Goal: Communication & Community: Participate in discussion

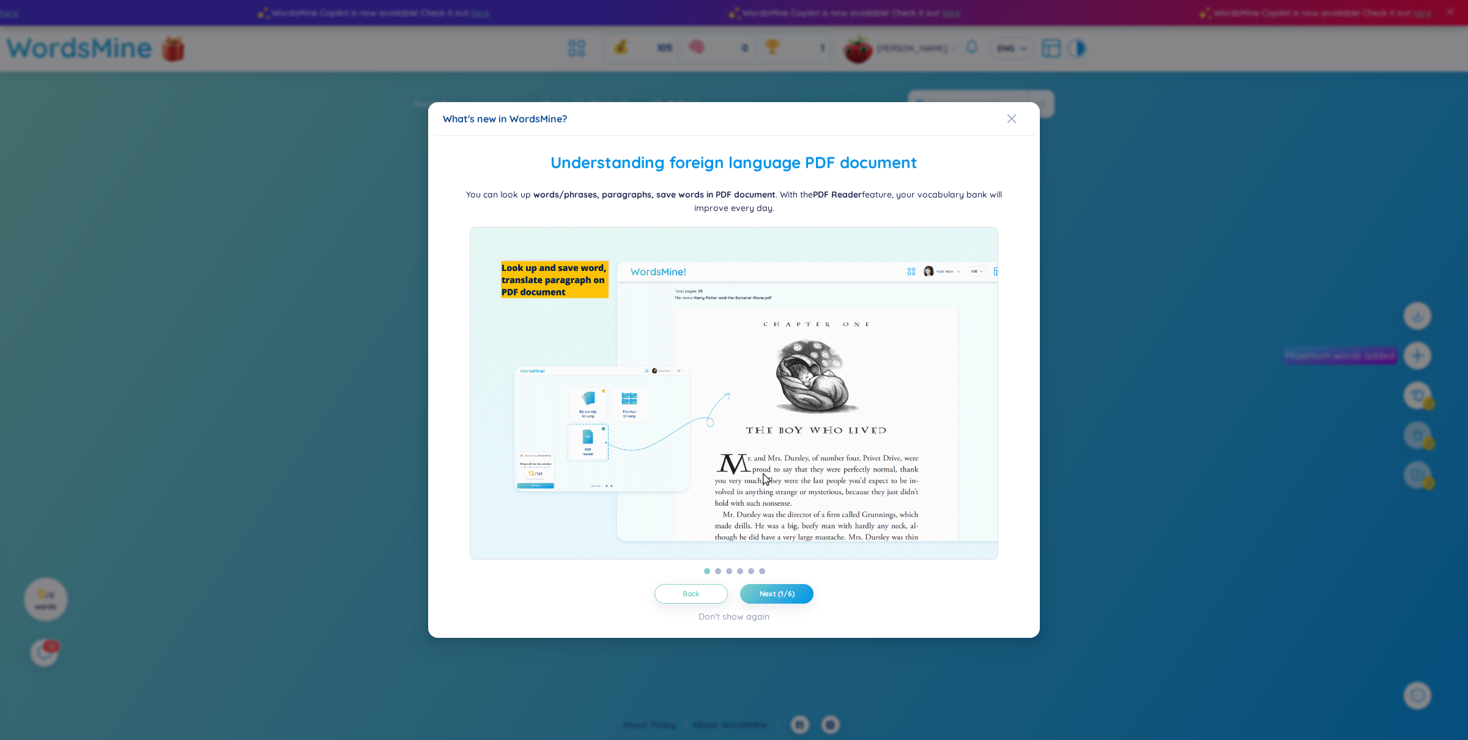
click at [933, 48] on div "What's new in WordsMine? Folder management WordsMine lets you manage and person…" at bounding box center [734, 370] width 1468 height 740
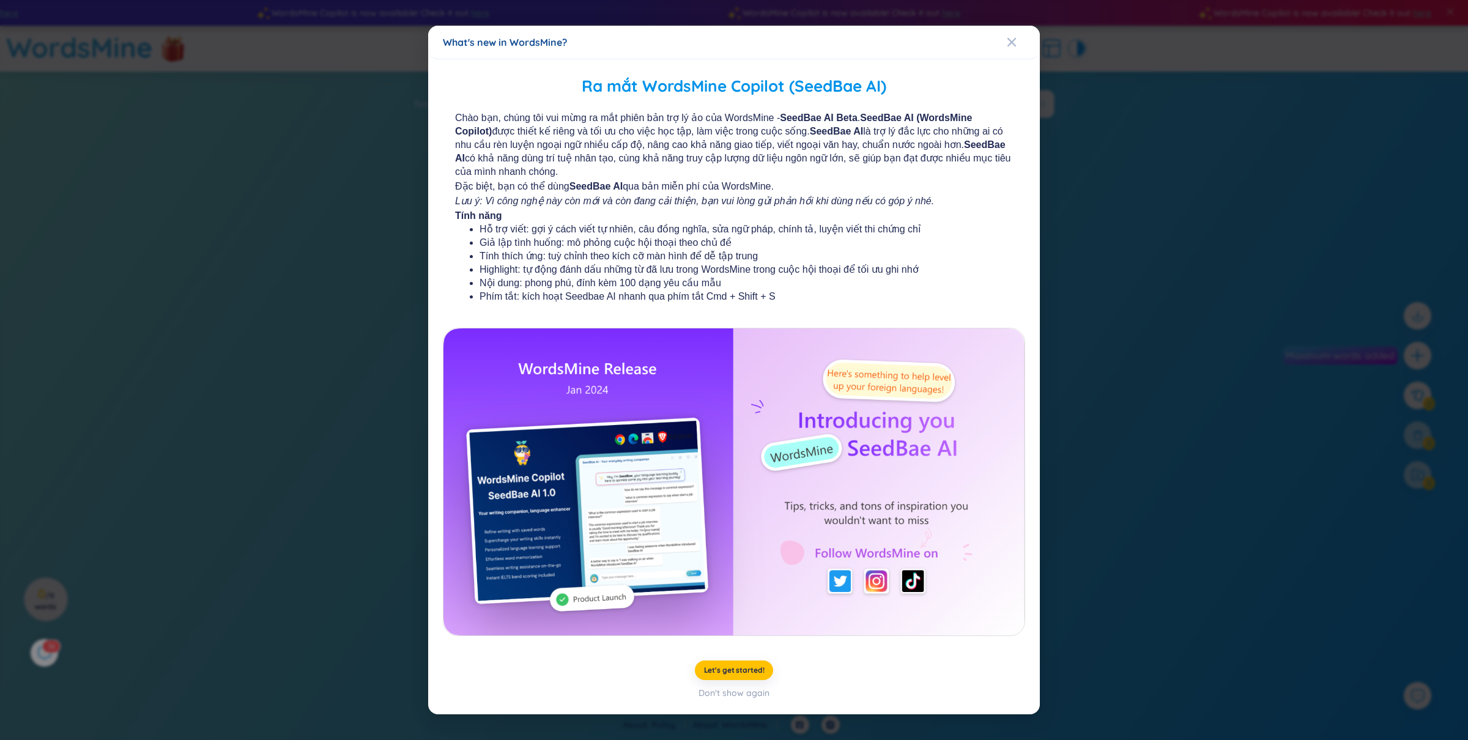
click at [916, 50] on div "What's new in WordsMine?" at bounding box center [734, 43] width 612 height 34
click at [1108, 98] on div "What's new in WordsMine? Ra mắt WordsMine Copilot (SeedBae AI) Chào bạn, chúng …" at bounding box center [734, 370] width 1468 height 740
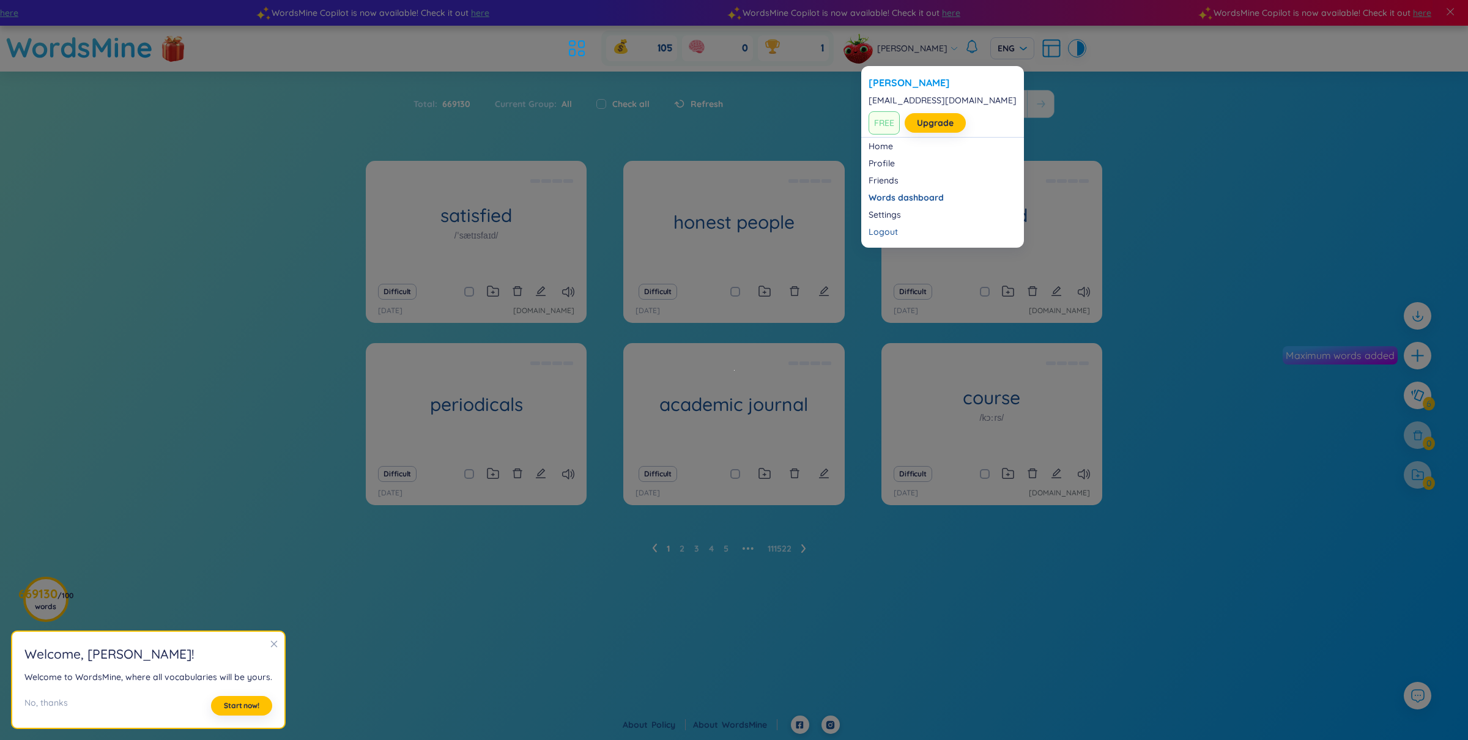
click at [917, 45] on span "[PERSON_NAME]" at bounding box center [912, 48] width 70 height 13
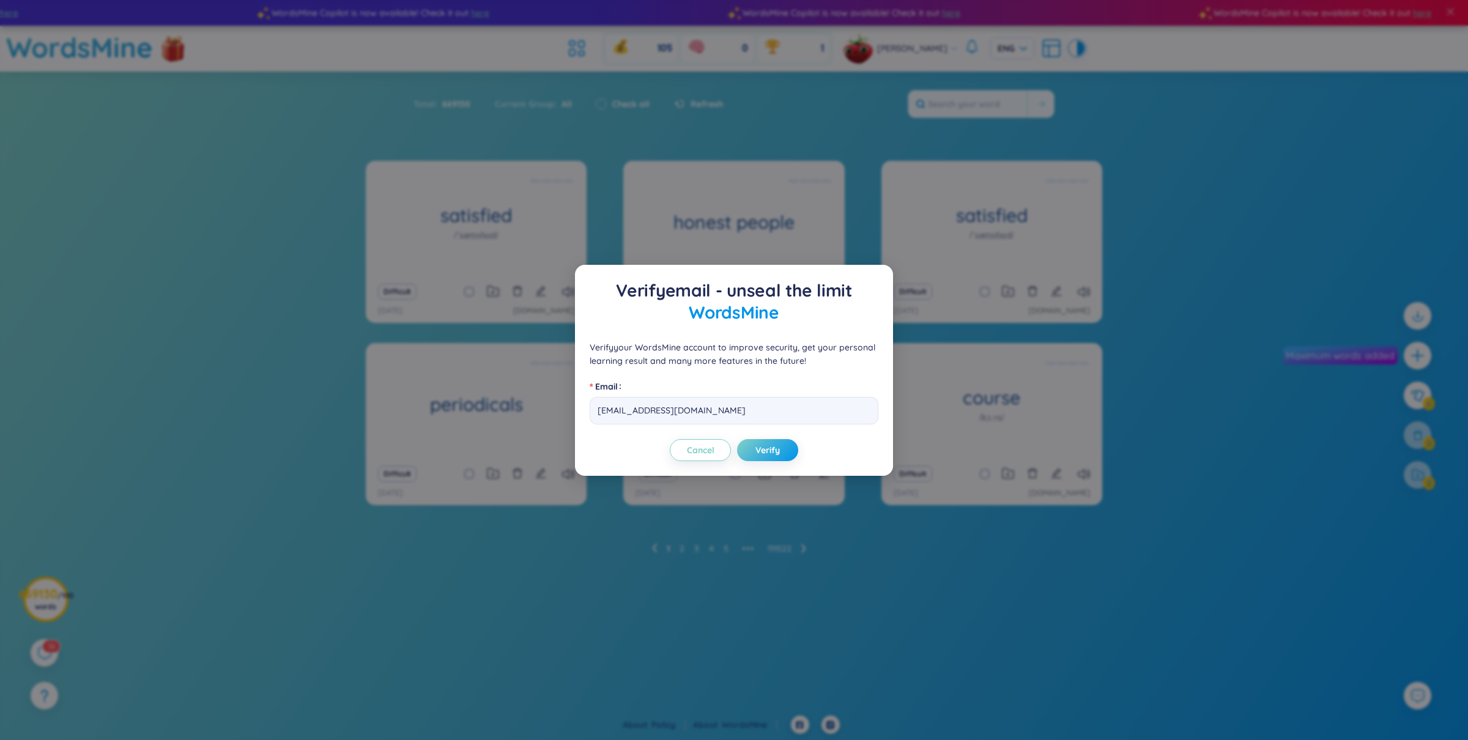
click at [911, 129] on div "Verify email - unseal the limit WordsMine Verify your WordsMine account to impr…" at bounding box center [734, 370] width 1468 height 740
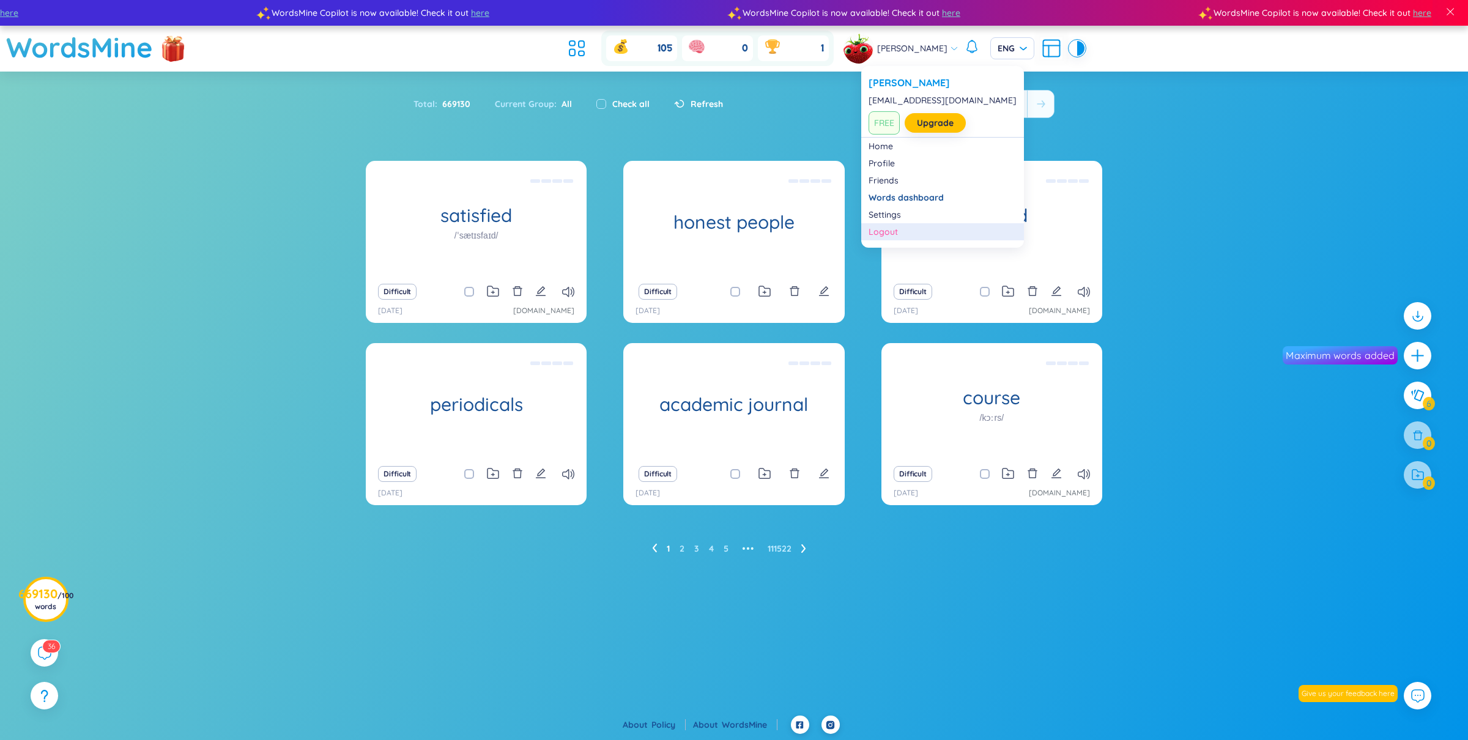
click at [896, 231] on div "Logout" at bounding box center [942, 232] width 148 height 12
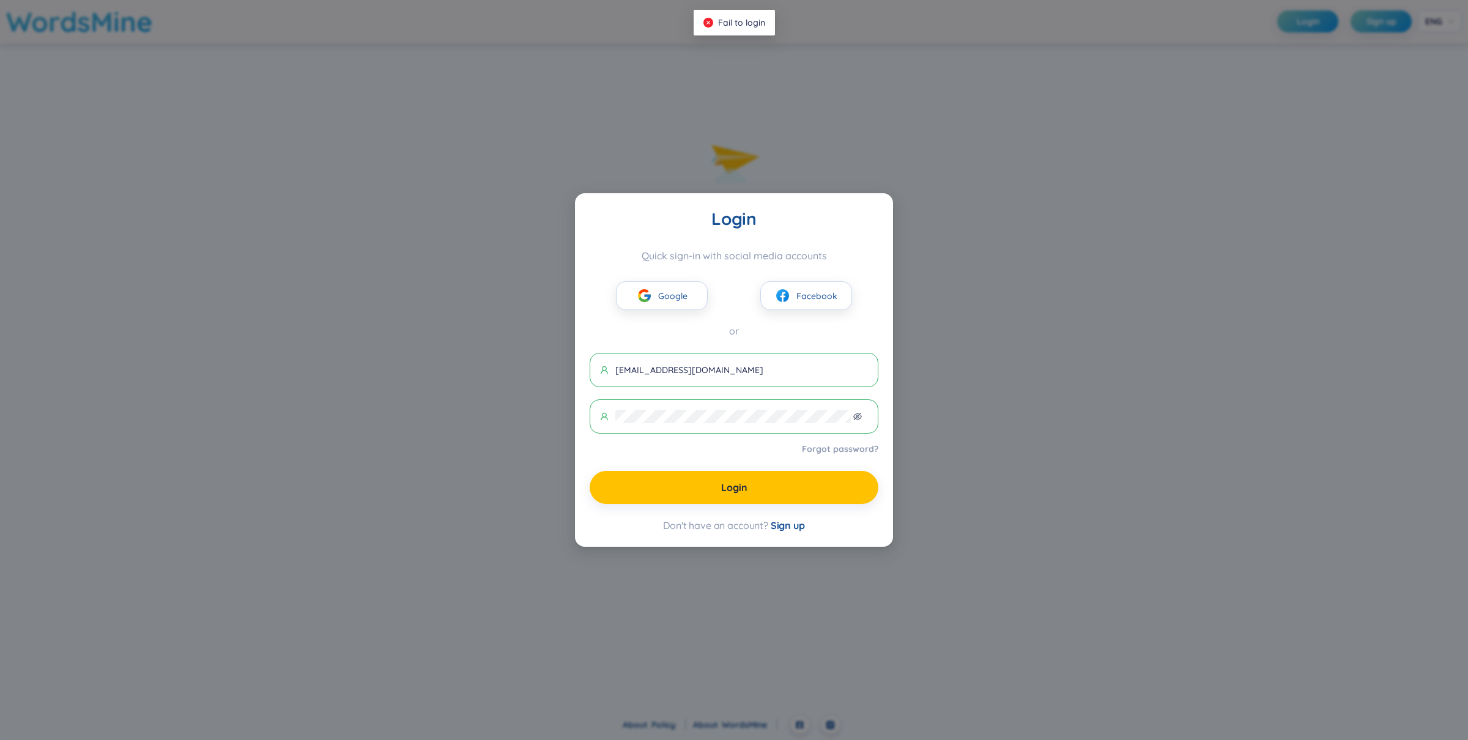
click at [852, 454] on div at bounding box center [741, 492] width 251 height 139
click at [755, 431] on span at bounding box center [734, 416] width 289 height 34
click at [747, 429] on span at bounding box center [734, 416] width 289 height 34
click at [670, 371] on input "an@wordmsine.com" at bounding box center [741, 369] width 253 height 13
click at [692, 373] on input "an@wordsmine.com" at bounding box center [741, 369] width 253 height 13
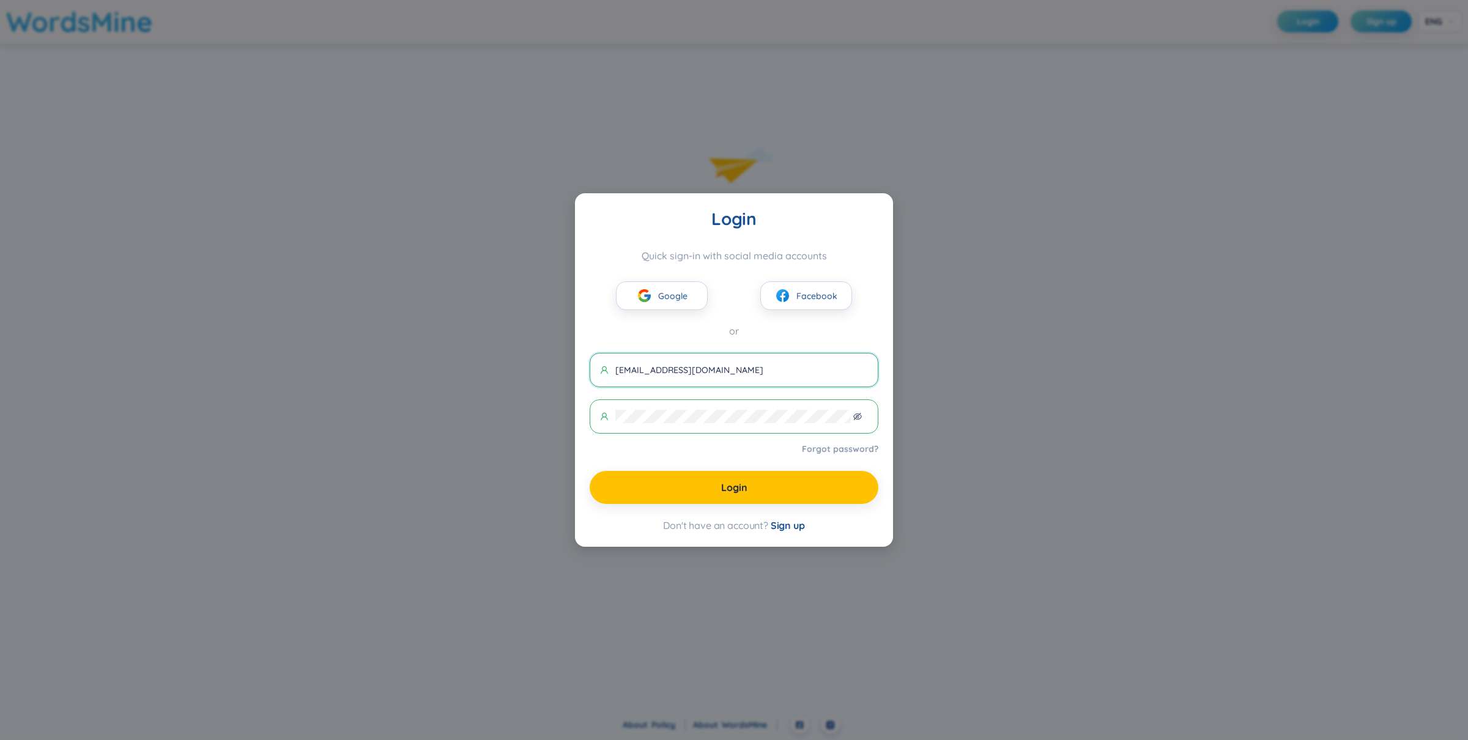
drag, startPoint x: 710, startPoint y: 365, endPoint x: 638, endPoint y: 371, distance: 71.8
click at [638, 371] on input "an@wordsmine.com" at bounding box center [741, 369] width 253 height 13
type input "a"
type input "an1@gmail.com"
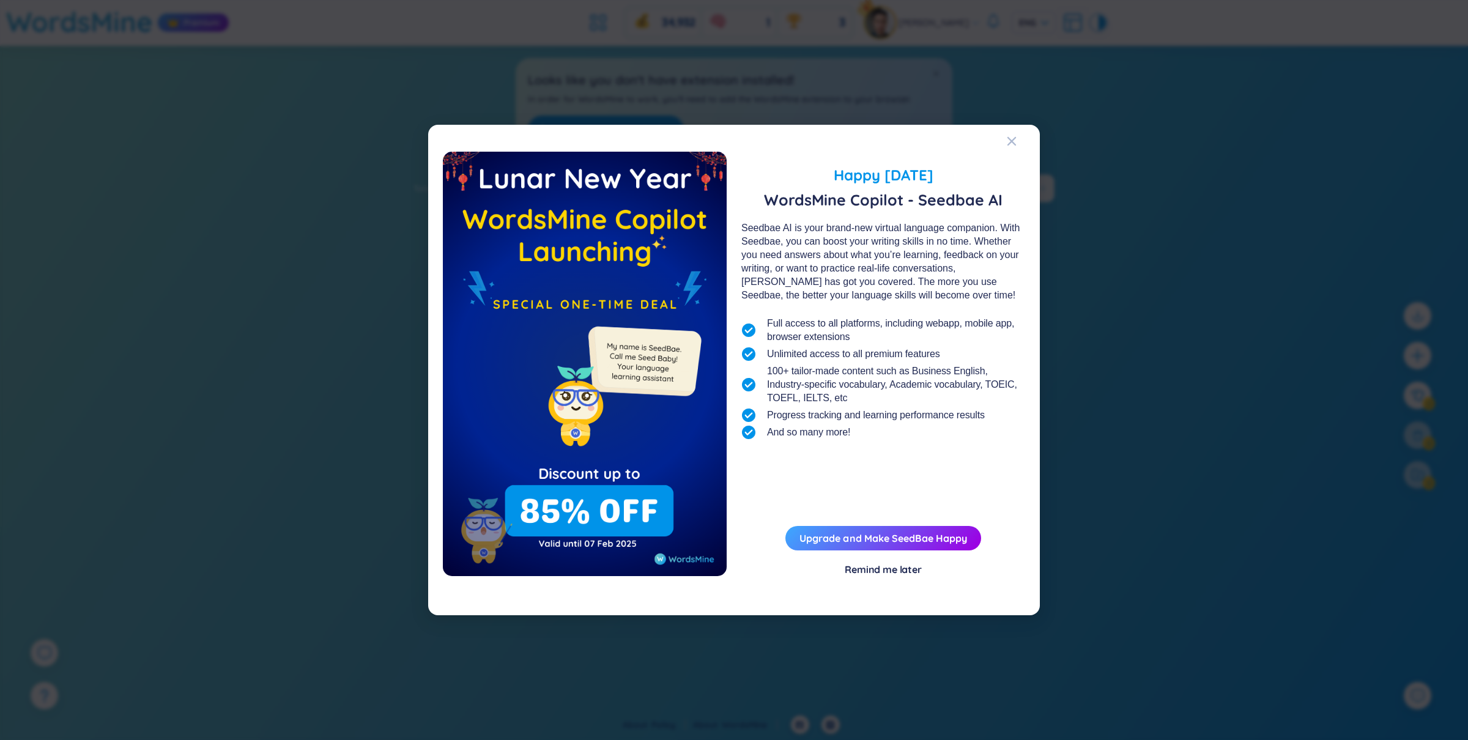
click at [990, 231] on div "Seedbae AI is your brand-new virtual language companion. With Seedbae, you can …" at bounding box center [883, 261] width 284 height 81
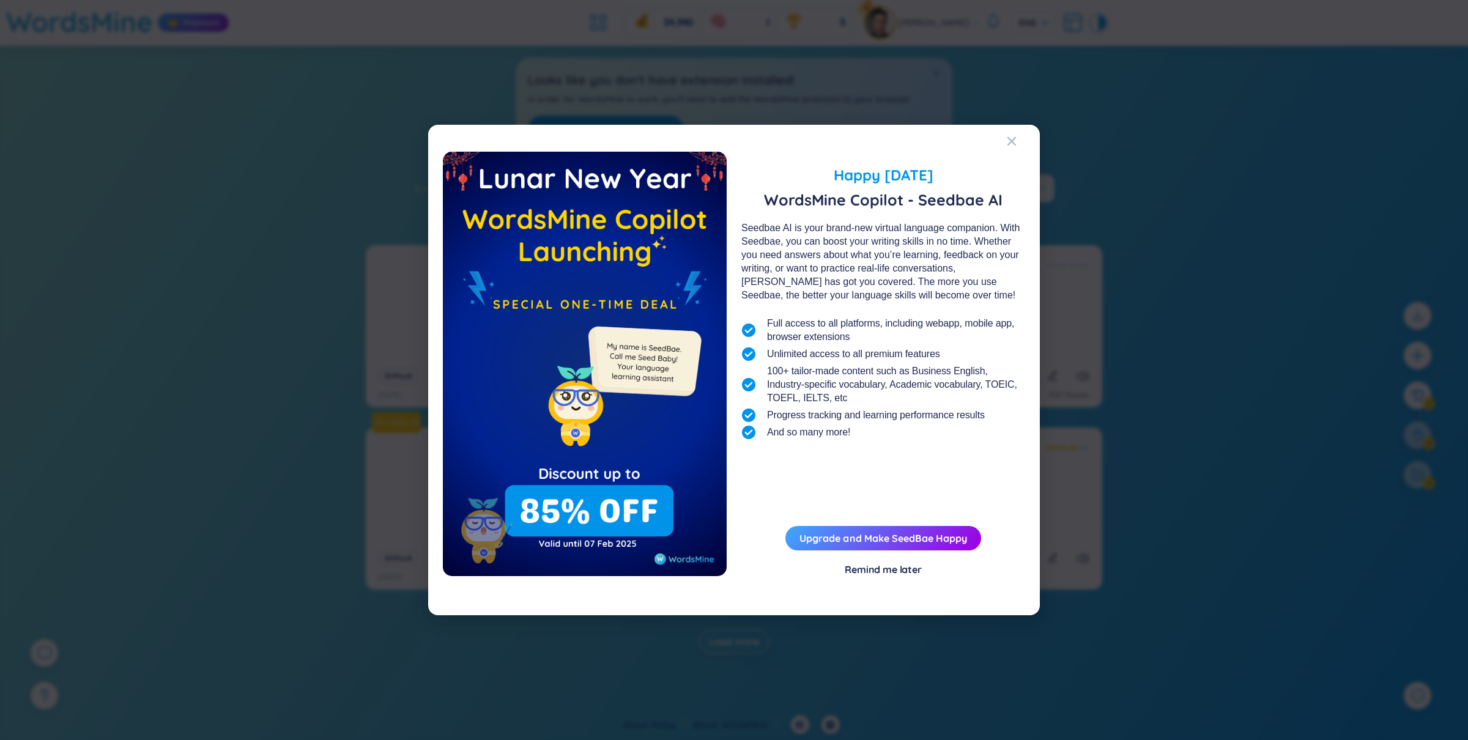
click at [1061, 202] on div "Happy Lunar New Year 2025 WordsMine Copilot - Seedbae AI Seedbae AI is your bra…" at bounding box center [734, 370] width 1468 height 740
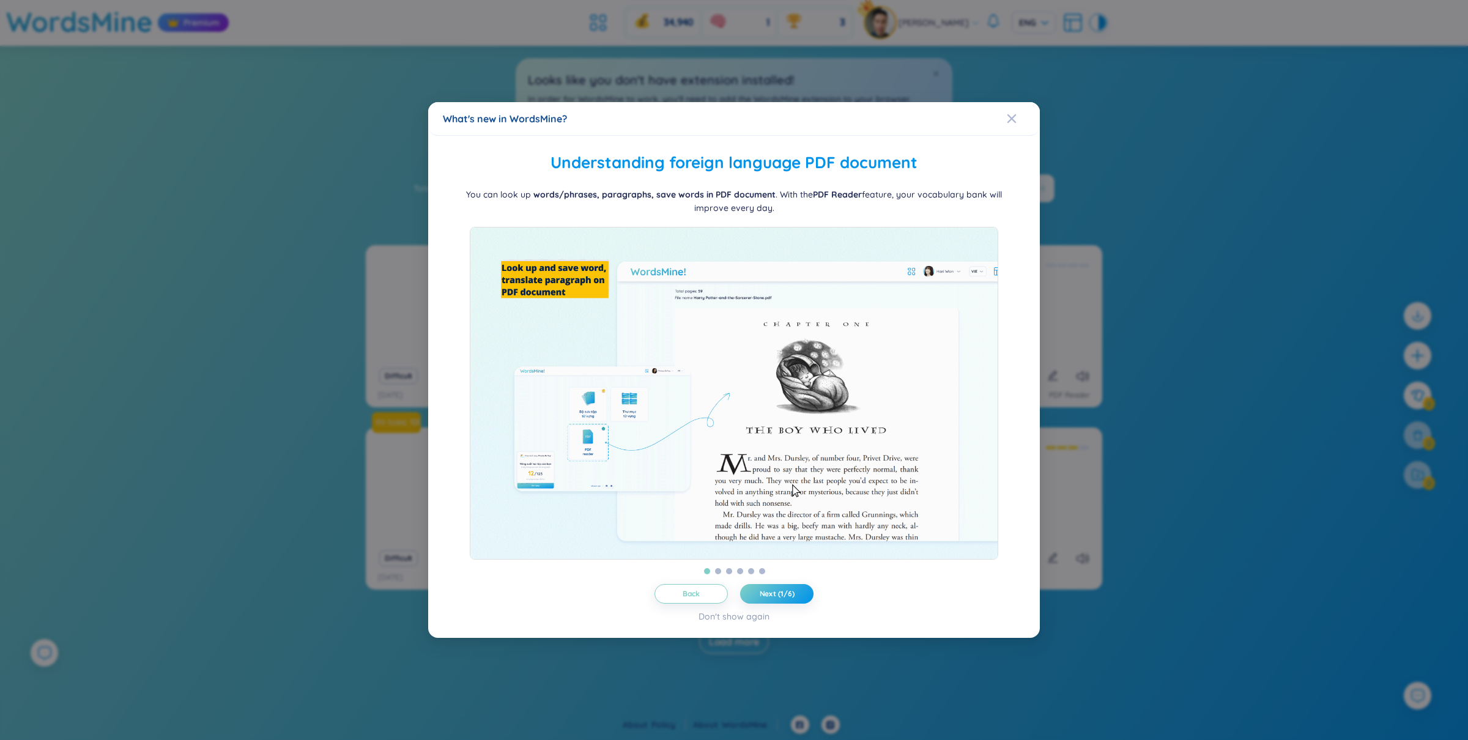
click at [1159, 146] on div "What's new in WordsMine? Folder management WordsMine lets you manage and person…" at bounding box center [734, 370] width 1468 height 740
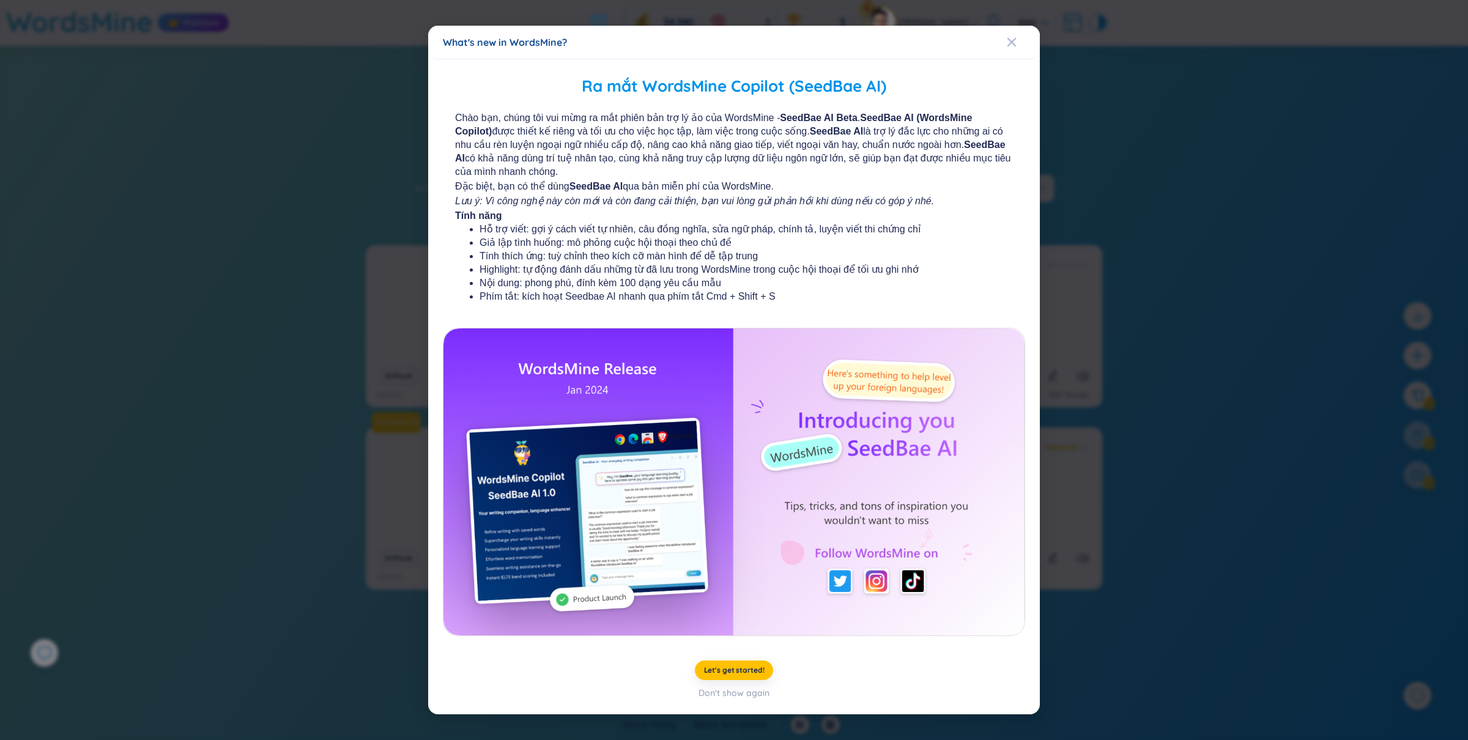
click at [1159, 146] on div "What's new in WordsMine? Ra mắt WordsMine Copilot (SeedBae AI) Chào bạn, chúng …" at bounding box center [734, 370] width 1468 height 740
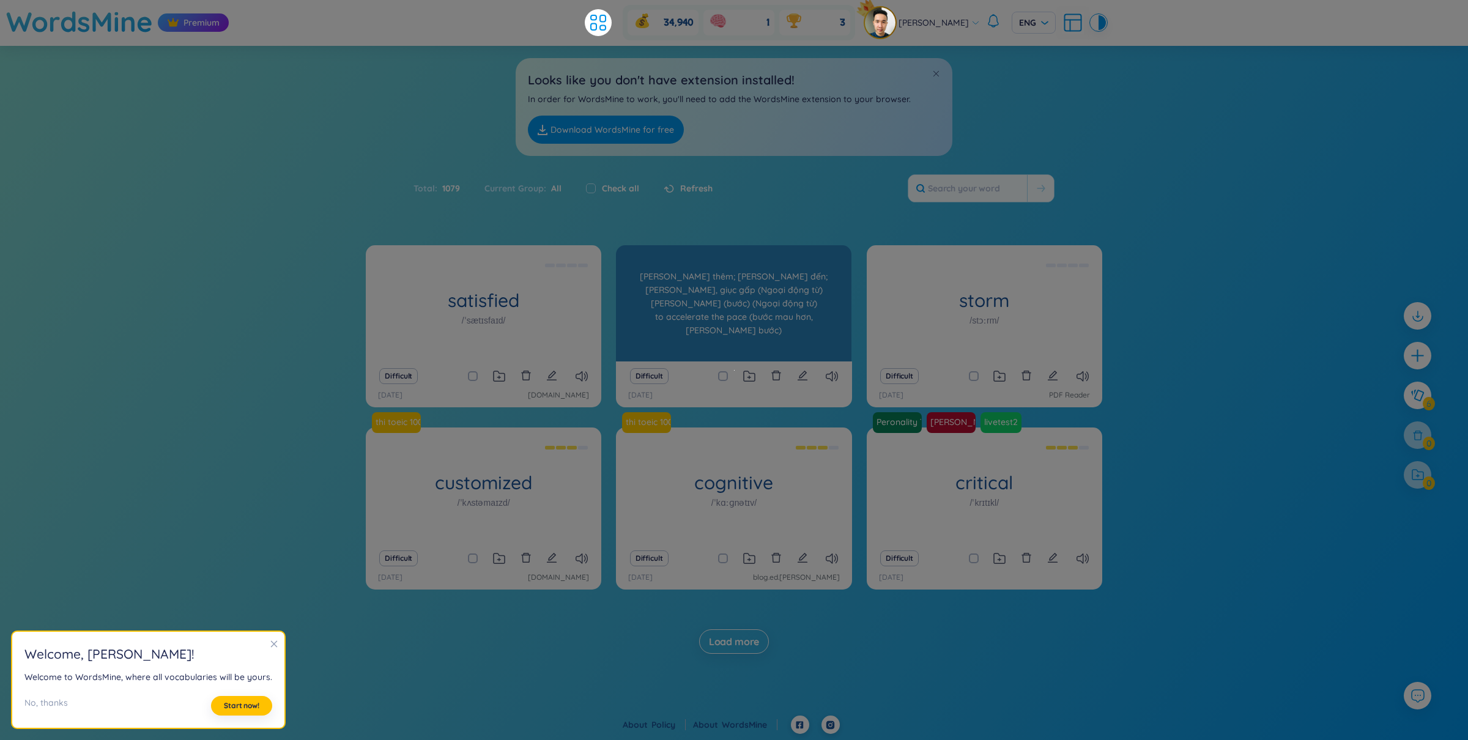
click at [757, 276] on div "[PERSON_NAME] thêm; [PERSON_NAME] đến; [PERSON_NAME], giục gấp (Ngoại động từ) …" at bounding box center [733, 303] width 223 height 110
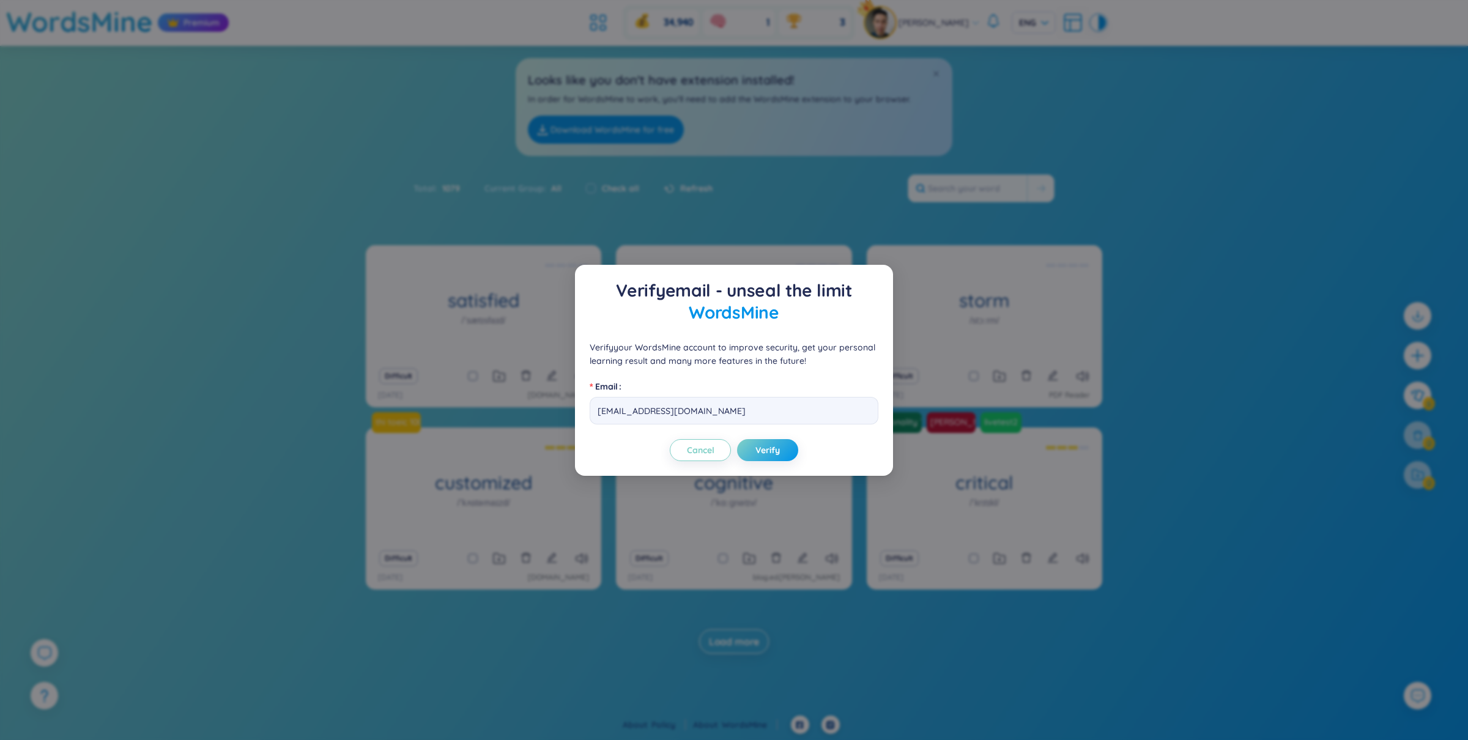
click at [794, 220] on div "Verify email - unseal the limit WordsMine Verify your WordsMine account to impr…" at bounding box center [734, 370] width 1468 height 740
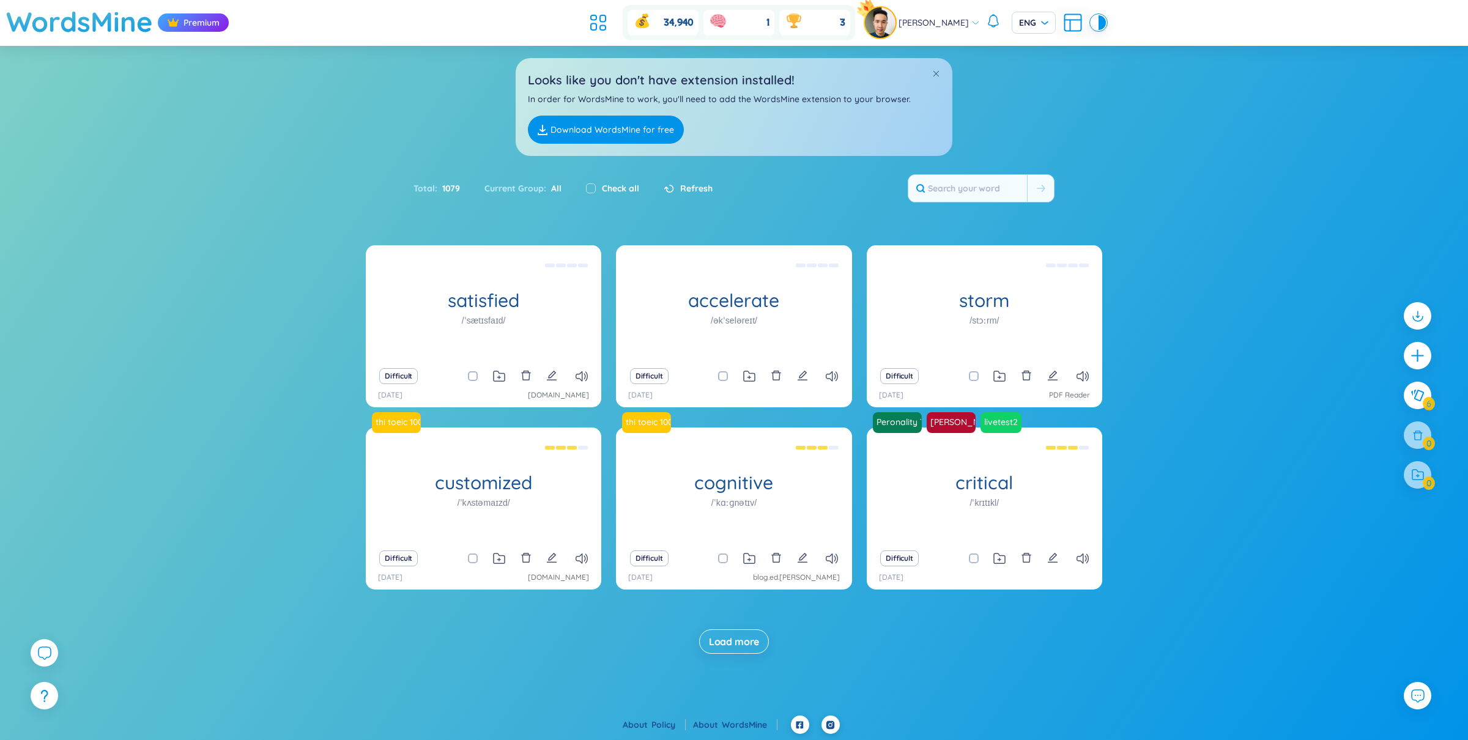
click at [492, 224] on section "Sort Alphabet Ascending Alphabet Descending Time-based Ascending Time-based Des…" at bounding box center [734, 367] width 1468 height 643
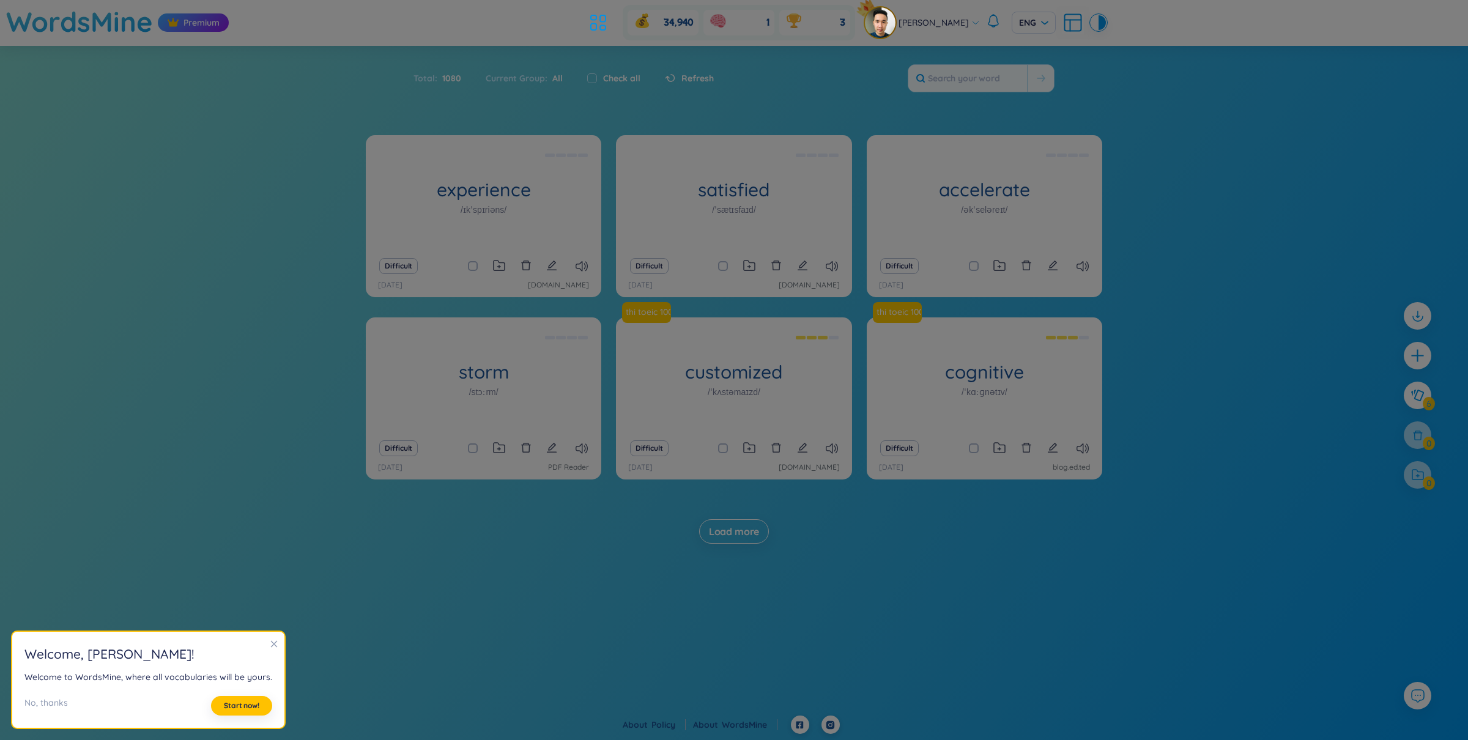
click at [1199, 242] on div "experience /ɪkˈspɪriəns/ Tim CHan Difficult 9/10/2025 www.techinasia.com satisf…" at bounding box center [734, 351] width 1468 height 433
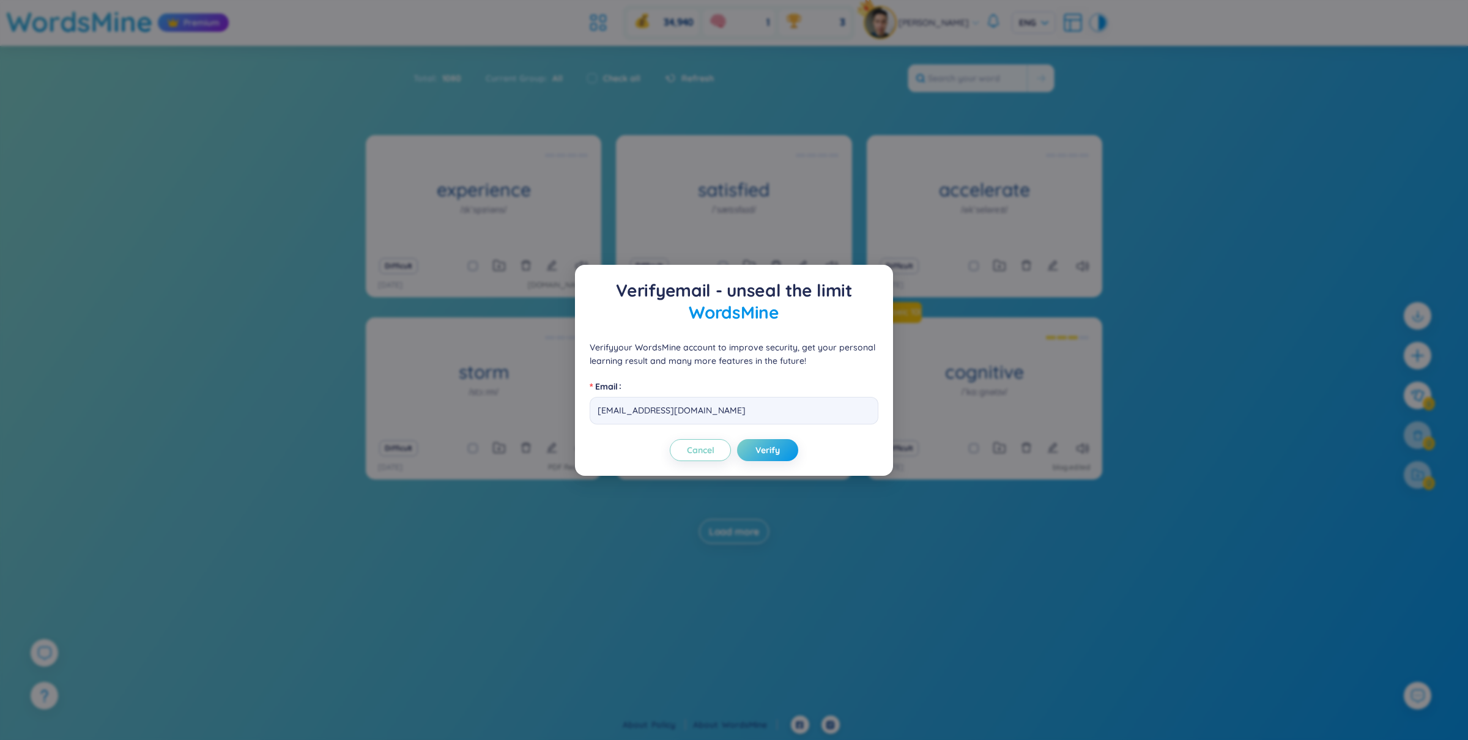
click at [393, 226] on div "Verify email - unseal the limit WordsMine Verify your WordsMine account to impr…" at bounding box center [734, 370] width 1468 height 740
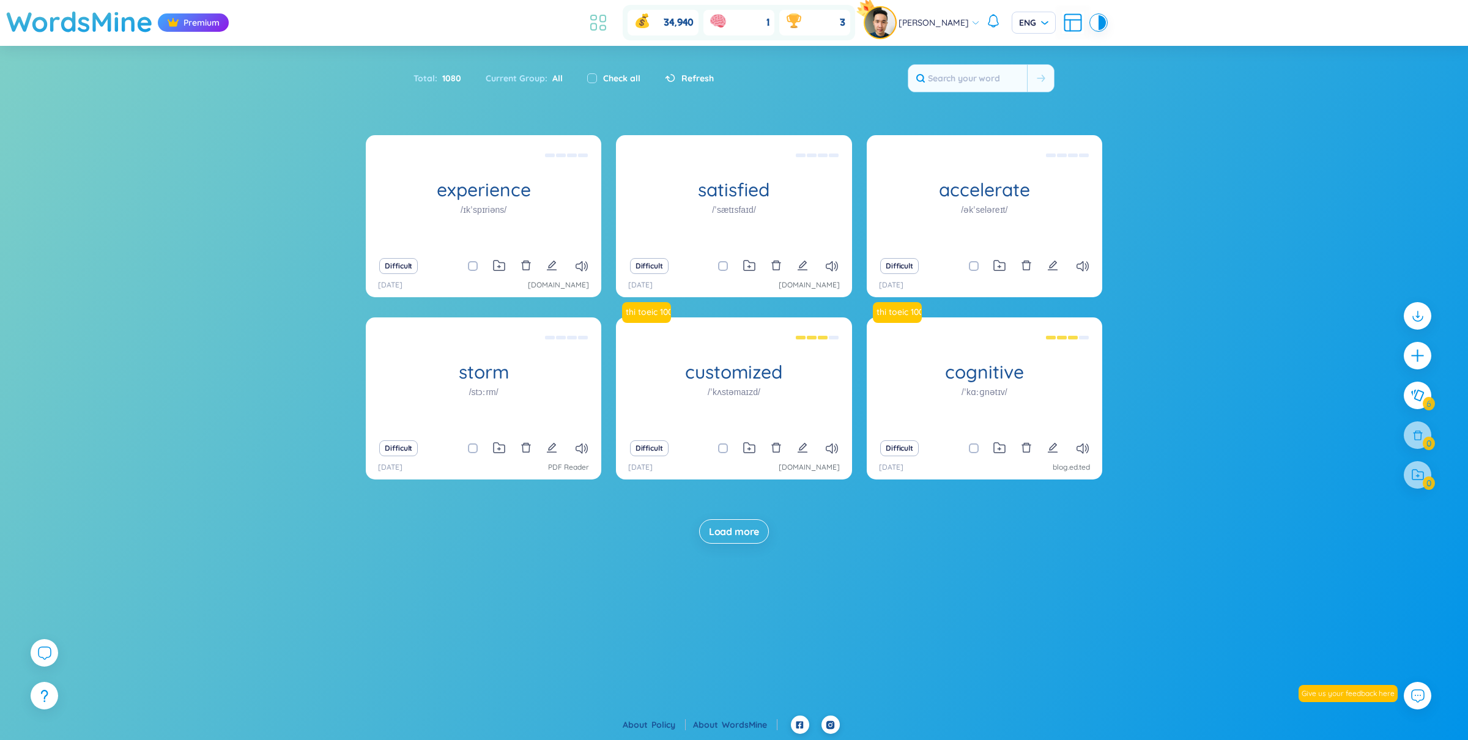
click at [596, 15] on icon at bounding box center [594, 17] width 6 height 5
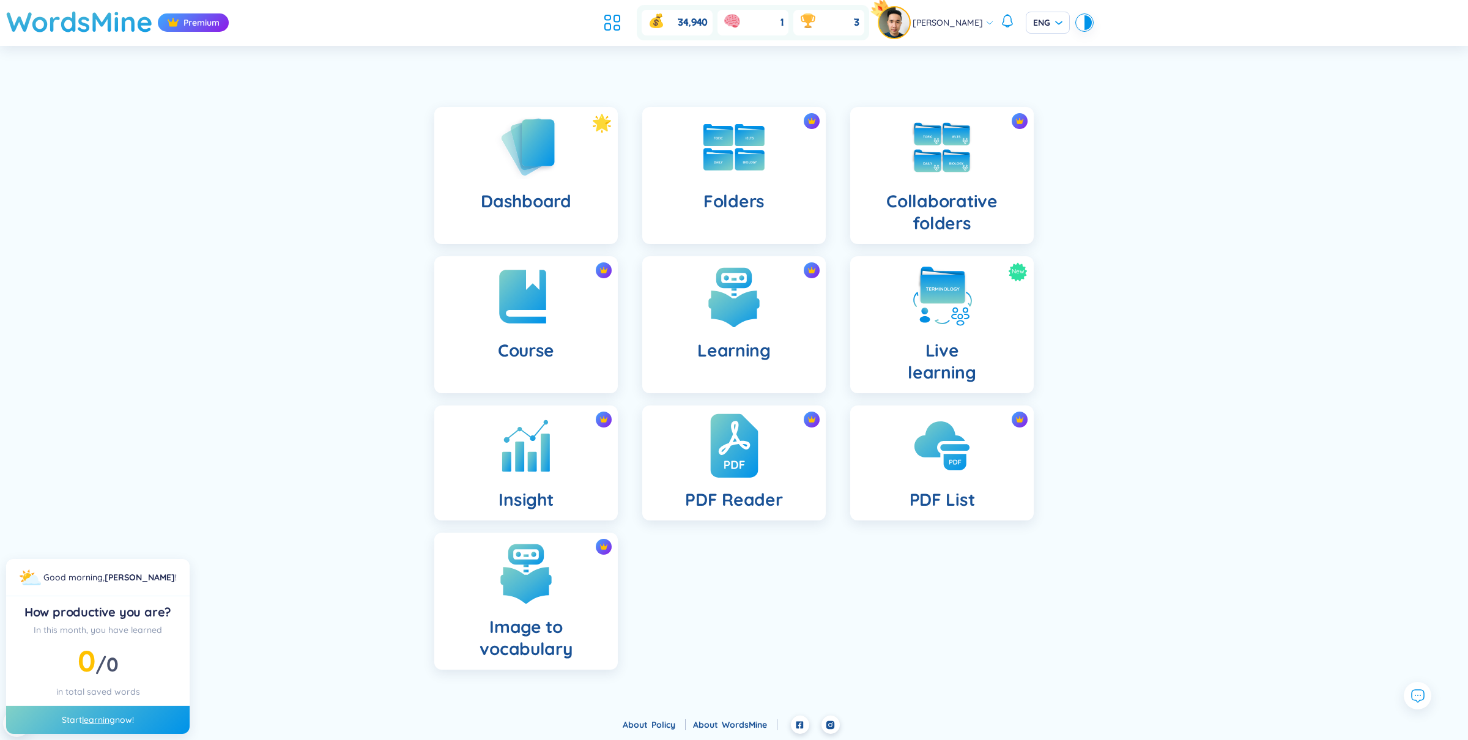
click at [757, 434] on img at bounding box center [734, 445] width 48 height 67
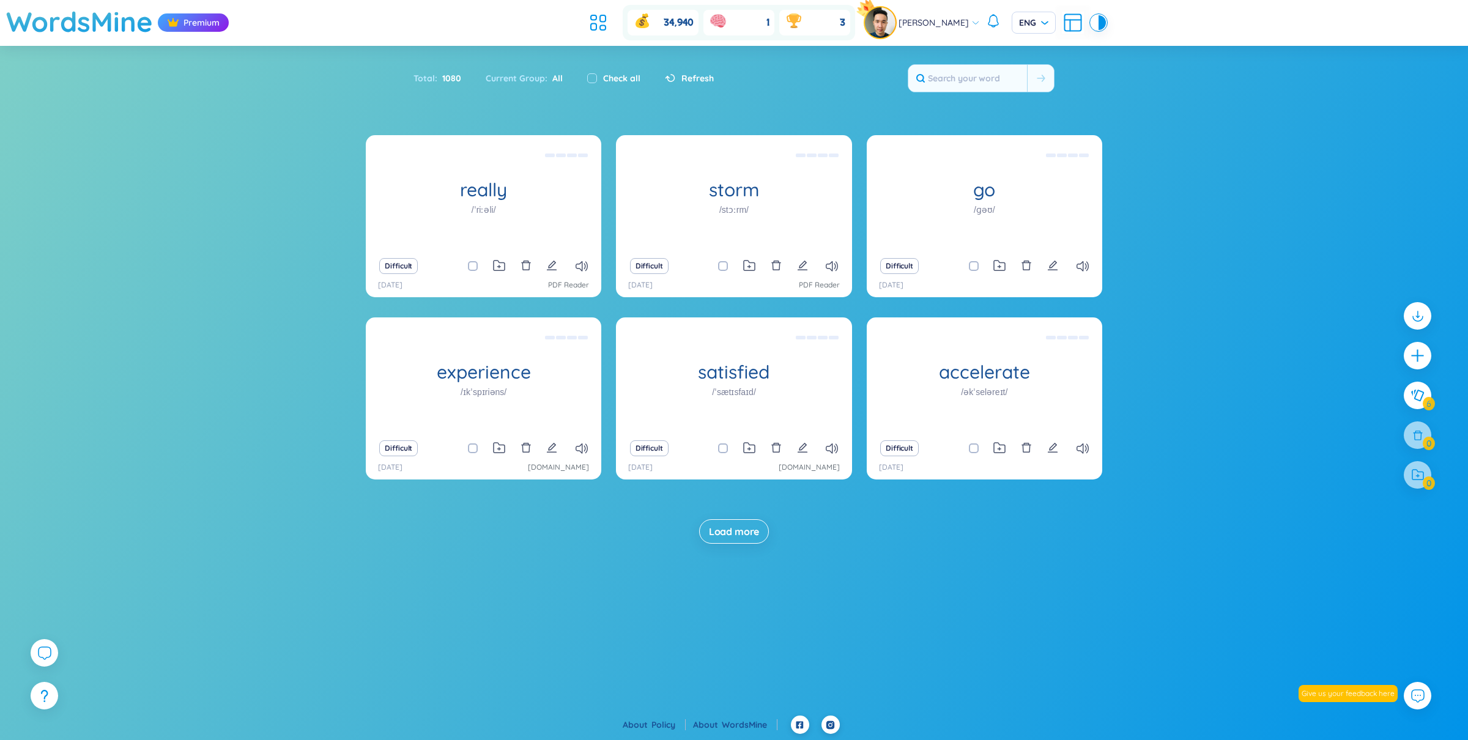
click at [468, 445] on span at bounding box center [473, 448] width 10 height 10
click at [474, 445] on input "checkbox" at bounding box center [479, 448] width 10 height 10
checkbox input "true"
click at [474, 262] on input "checkbox" at bounding box center [479, 266] width 10 height 10
checkbox input "true"
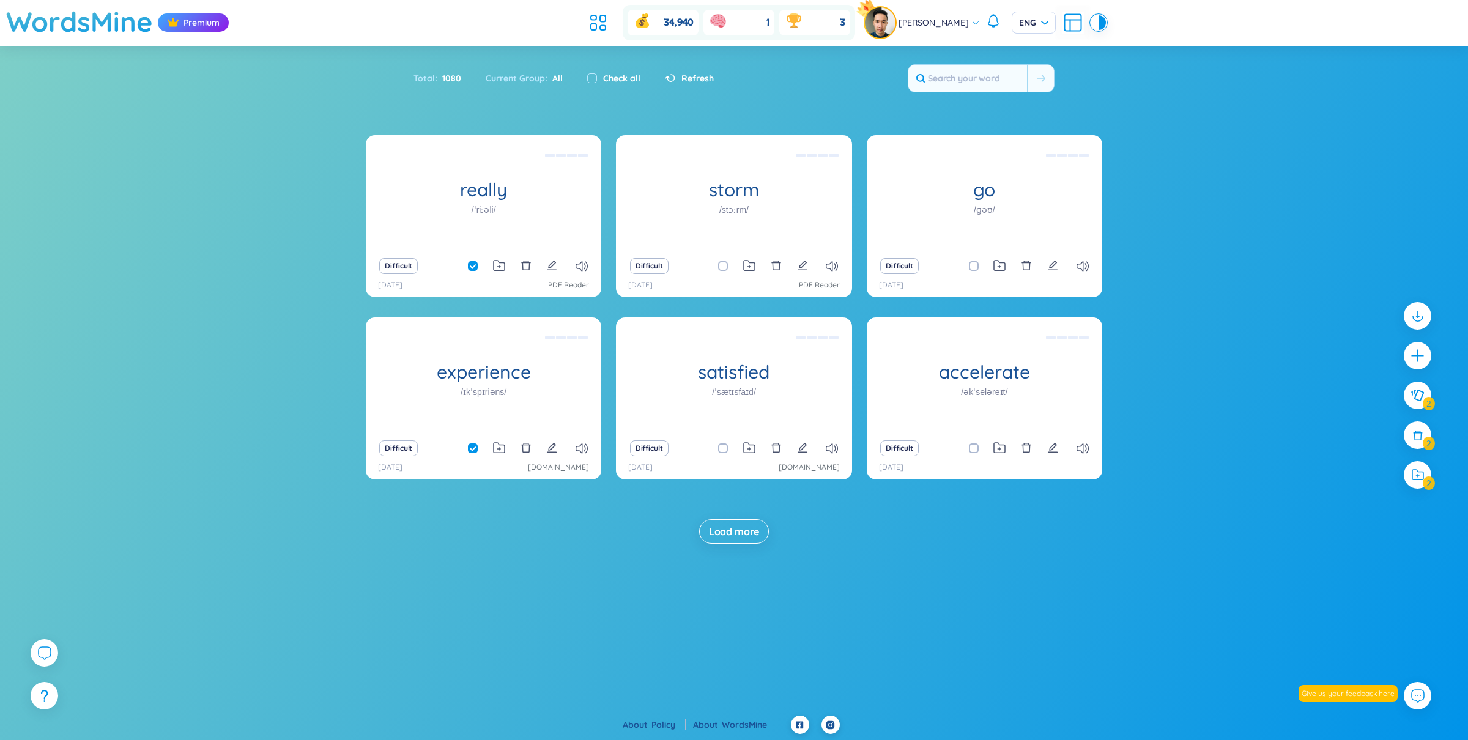
click at [720, 265] on span at bounding box center [723, 266] width 10 height 10
click at [724, 265] on input "checkbox" at bounding box center [729, 266] width 10 height 10
checkbox input "true"
click at [1412, 469] on icon at bounding box center [1418, 474] width 12 height 11
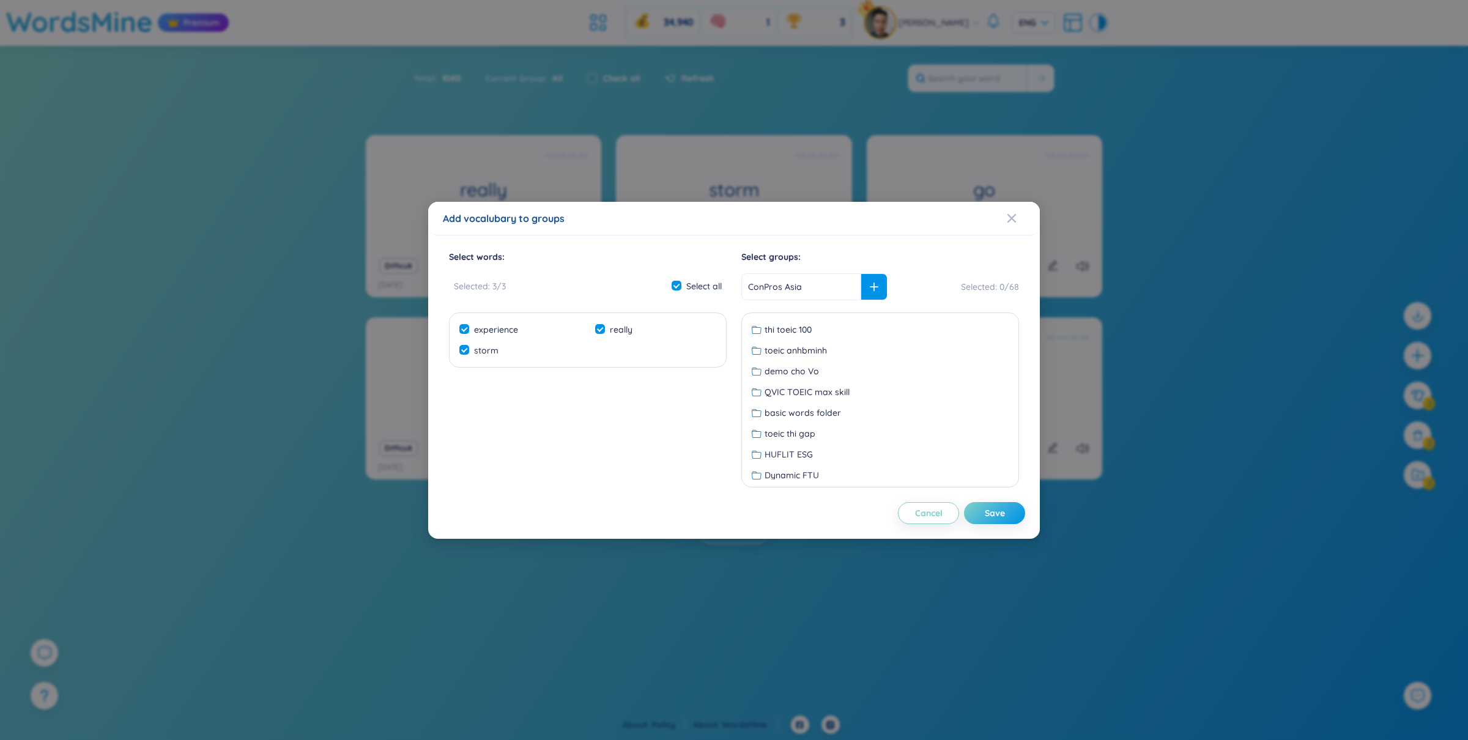
type input "ConPros Asia"
click at [860, 292] on div at bounding box center [873, 286] width 27 height 27
click at [990, 508] on div "Save" at bounding box center [995, 512] width 20 height 13
checkbox input "false"
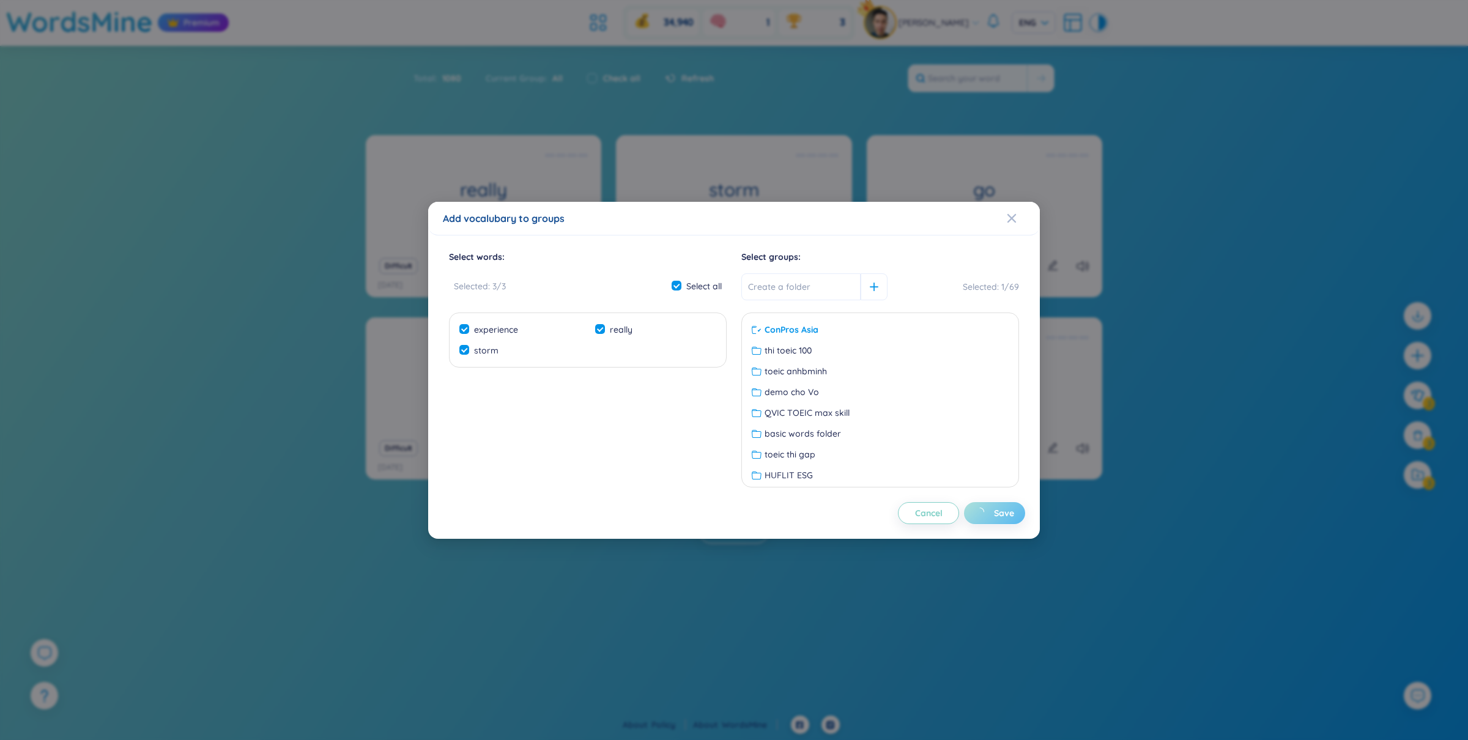
checkbox input "false"
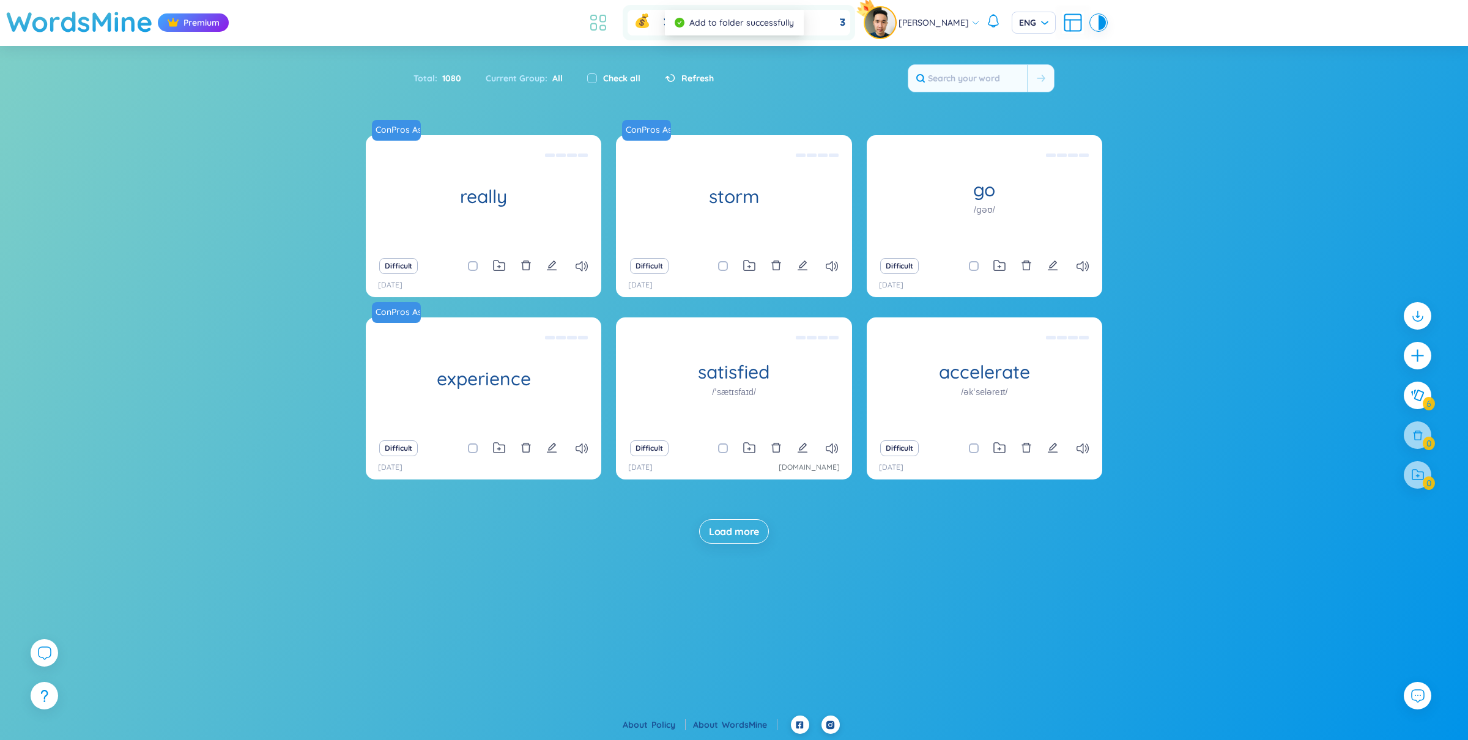
click at [596, 28] on icon at bounding box center [594, 27] width 6 height 7
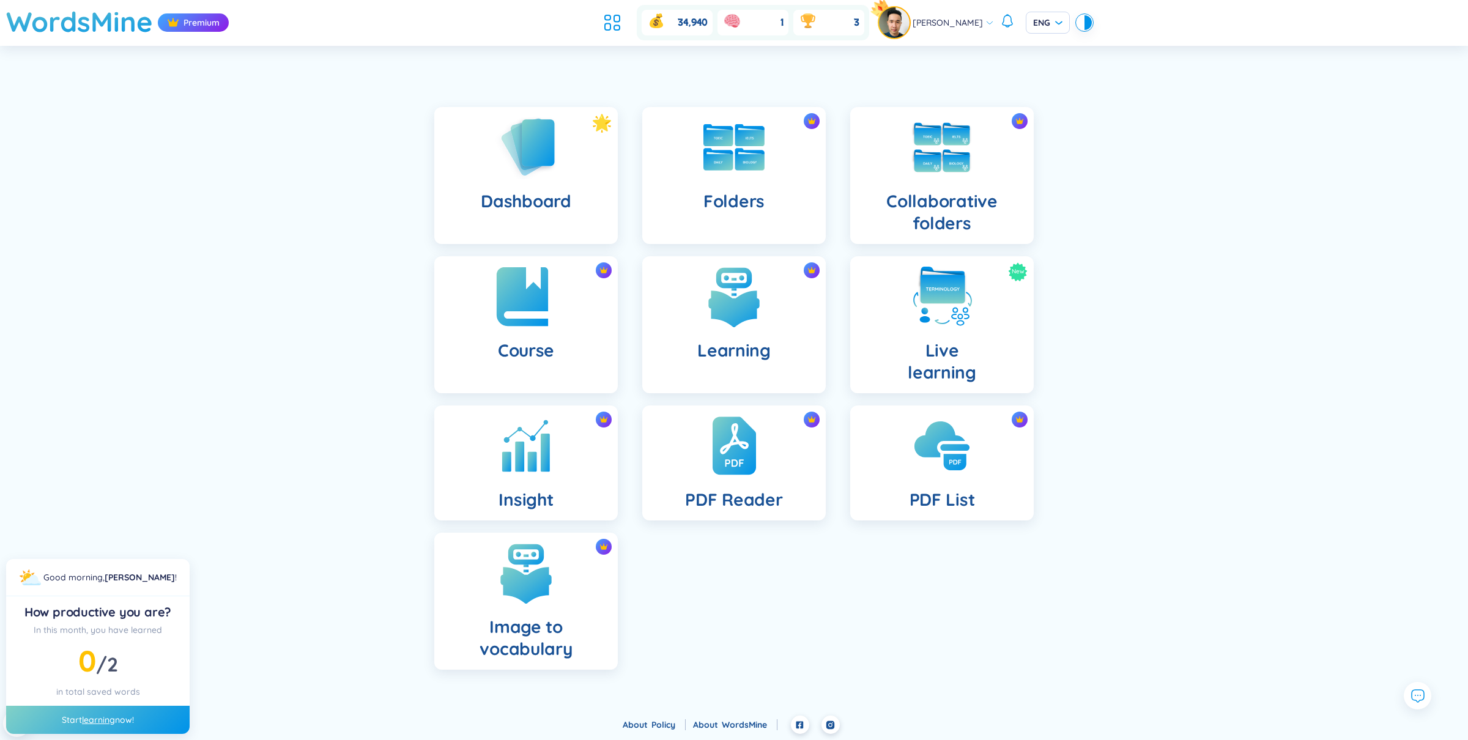
click at [563, 290] on div "Course" at bounding box center [525, 324] width 183 height 137
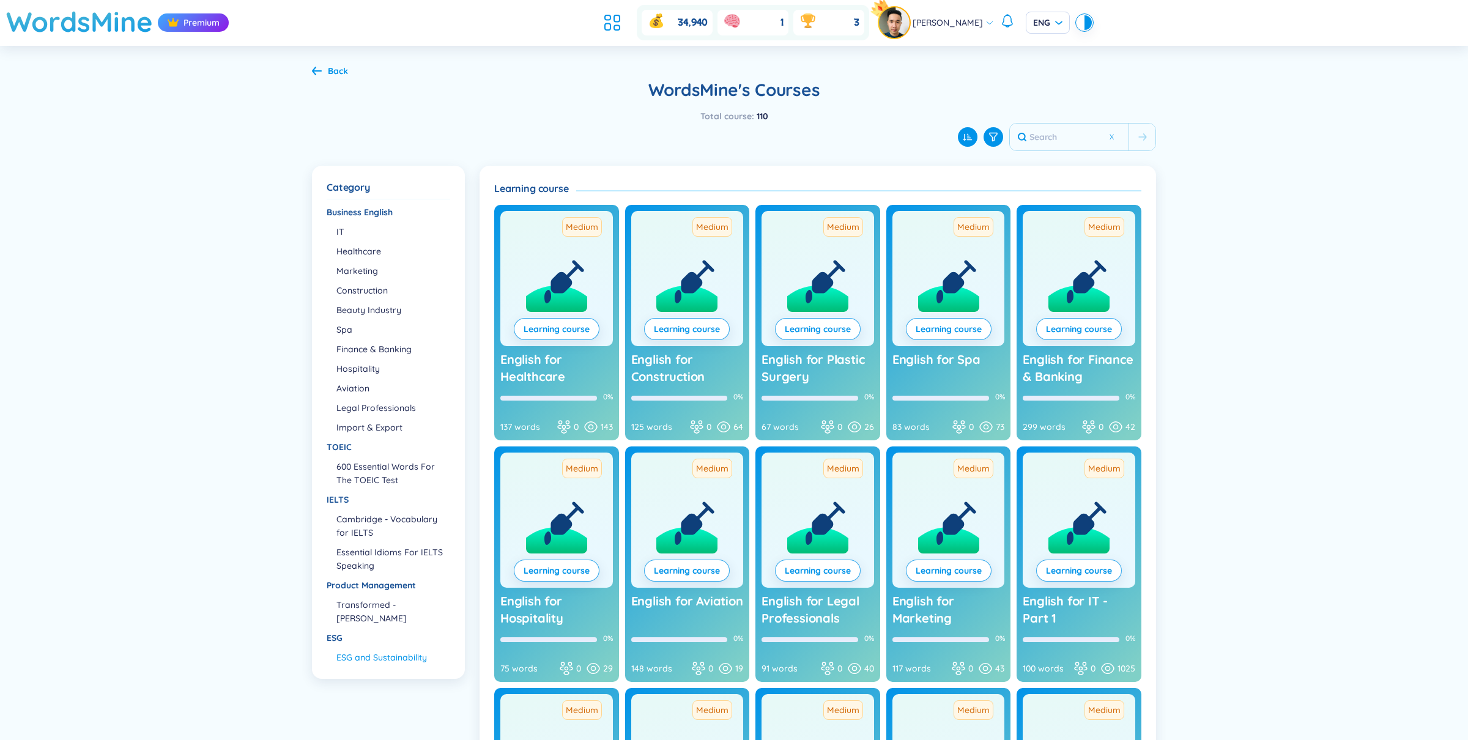
click at [364, 662] on li "ESG and Sustainability" at bounding box center [392, 657] width 113 height 13
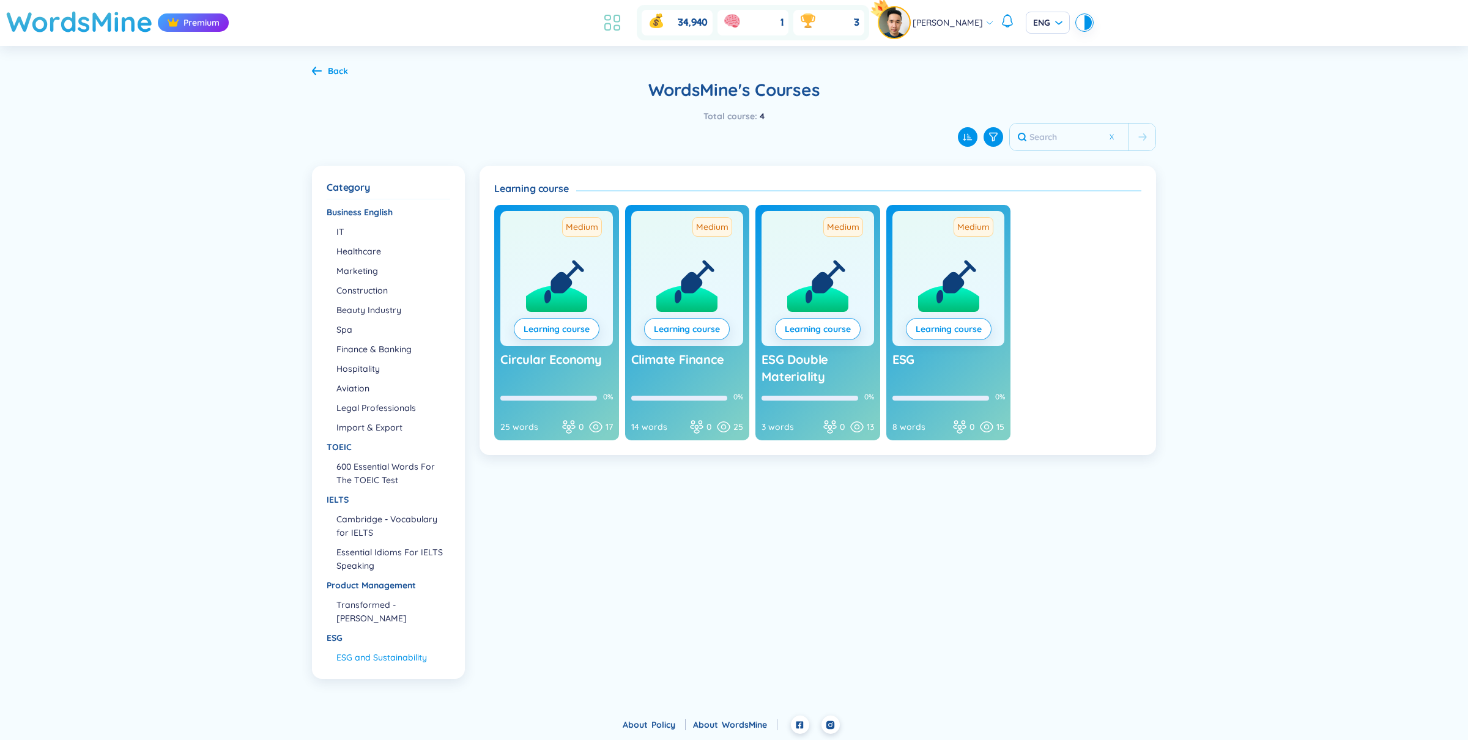
click at [623, 21] on icon at bounding box center [612, 23] width 22 height 22
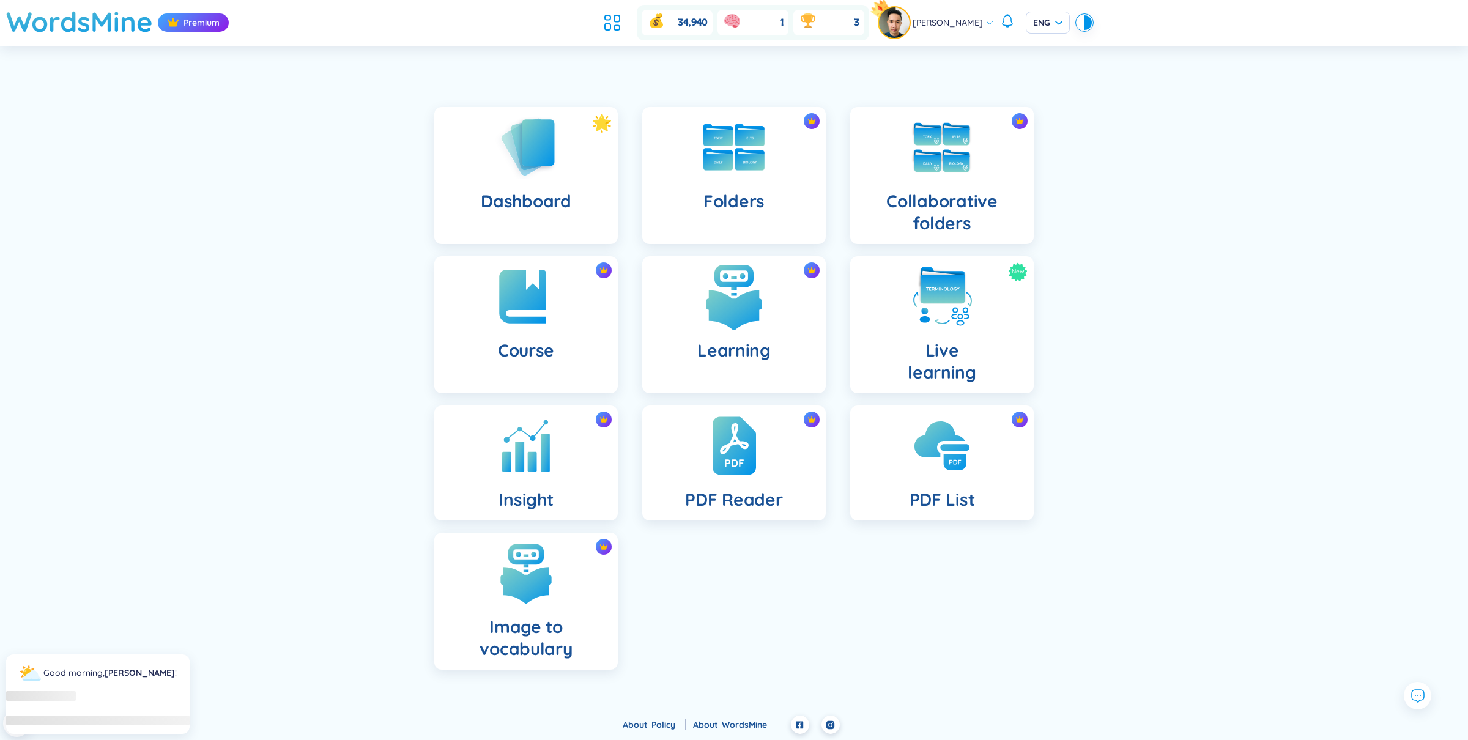
click at [758, 302] on img at bounding box center [733, 296] width 67 height 67
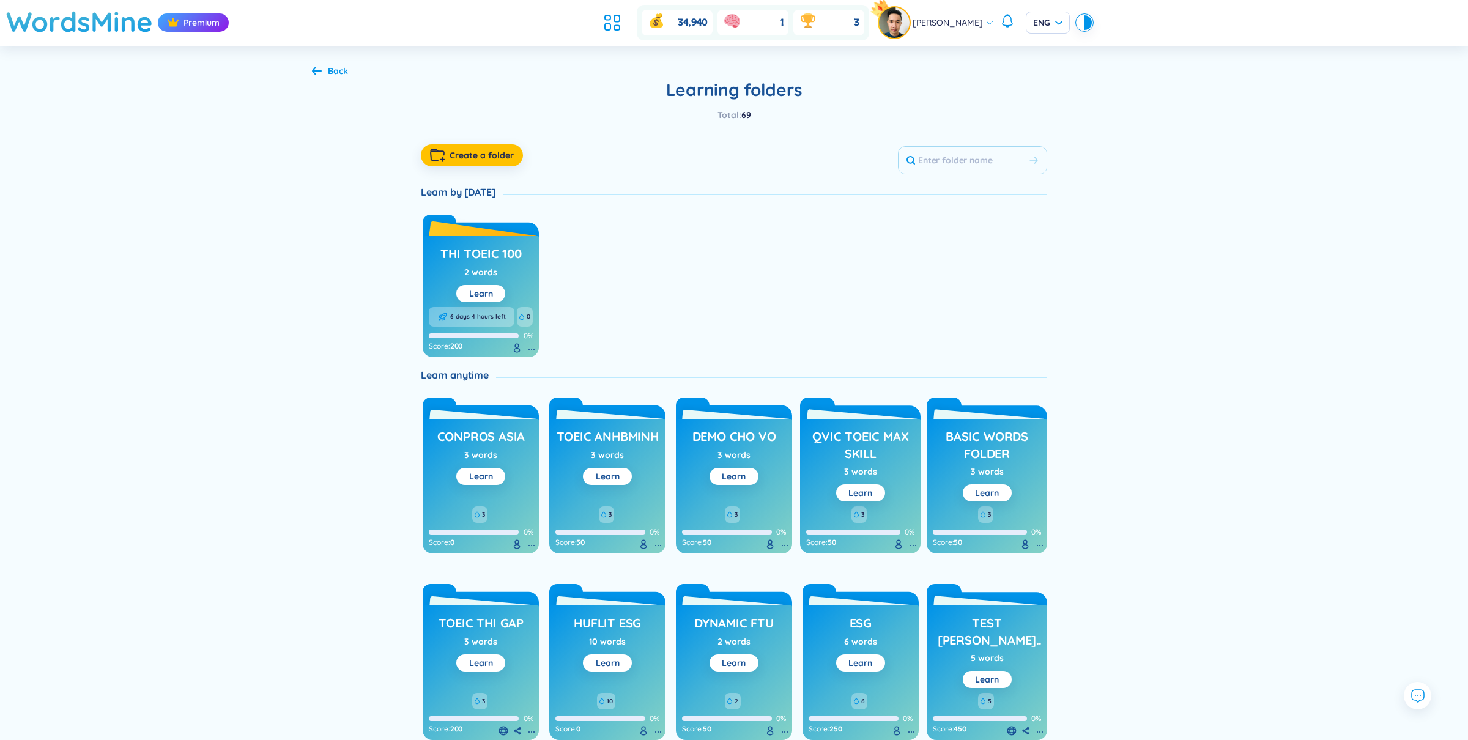
click at [485, 260] on h3 "thi toeic 100" at bounding box center [480, 256] width 81 height 23
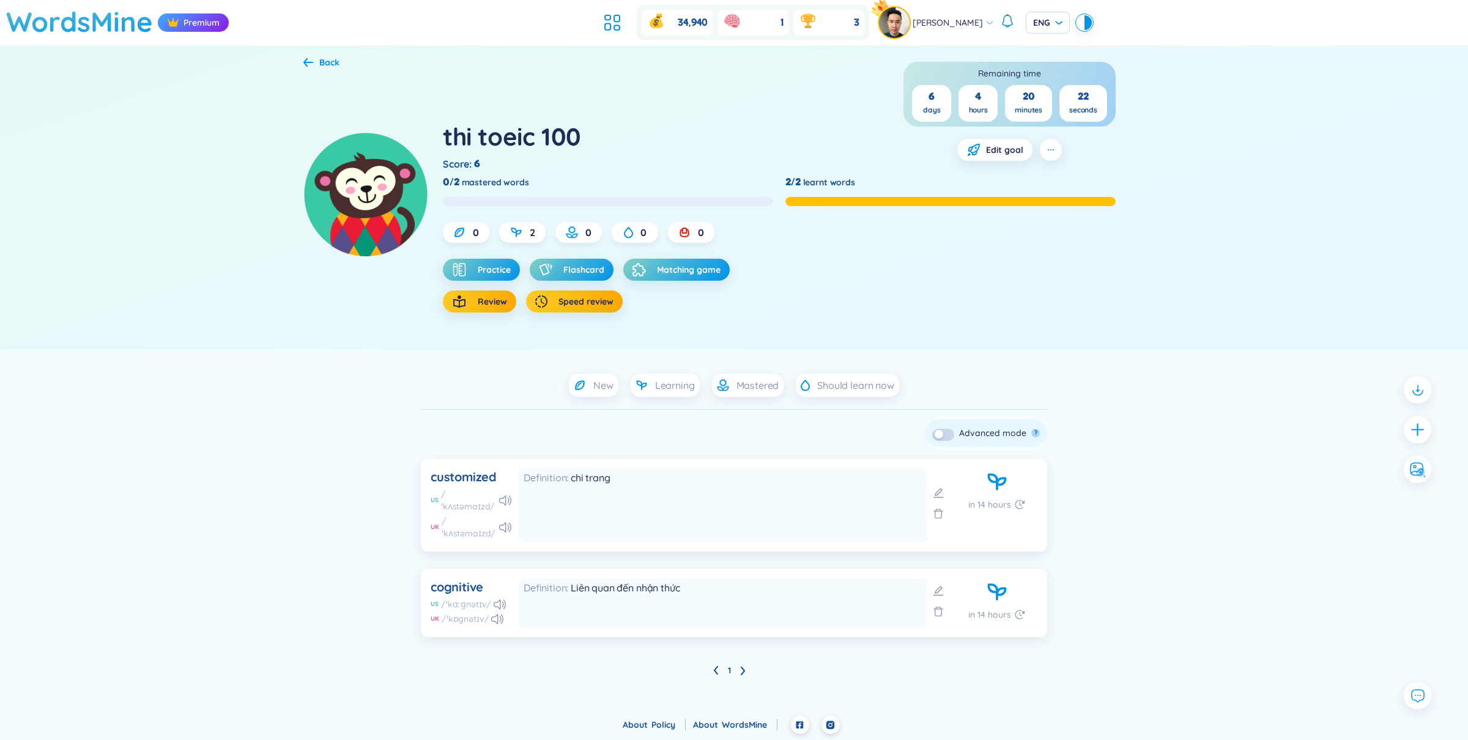
click at [319, 63] on div "Back" at bounding box center [329, 62] width 20 height 13
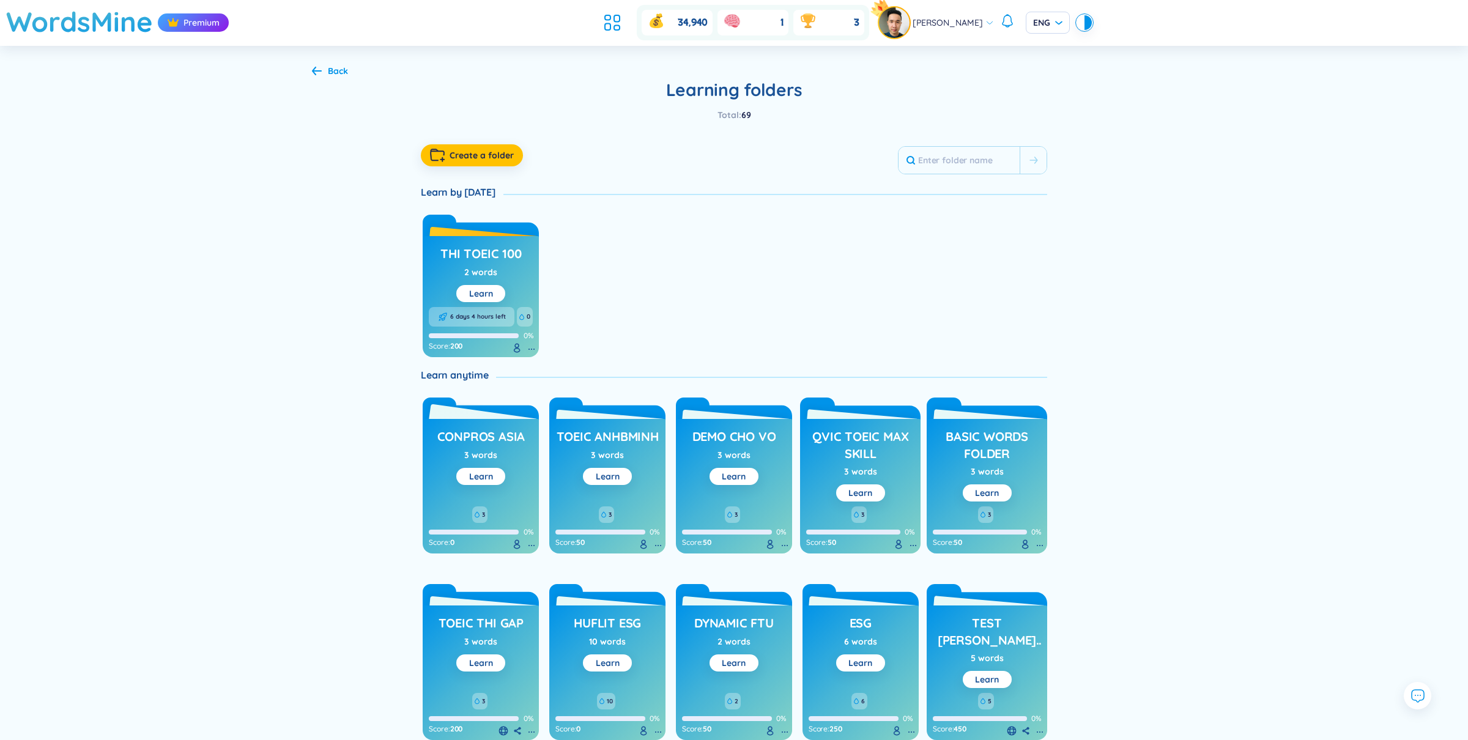
click at [487, 431] on h3 "ConPros Asia" at bounding box center [481, 439] width 88 height 23
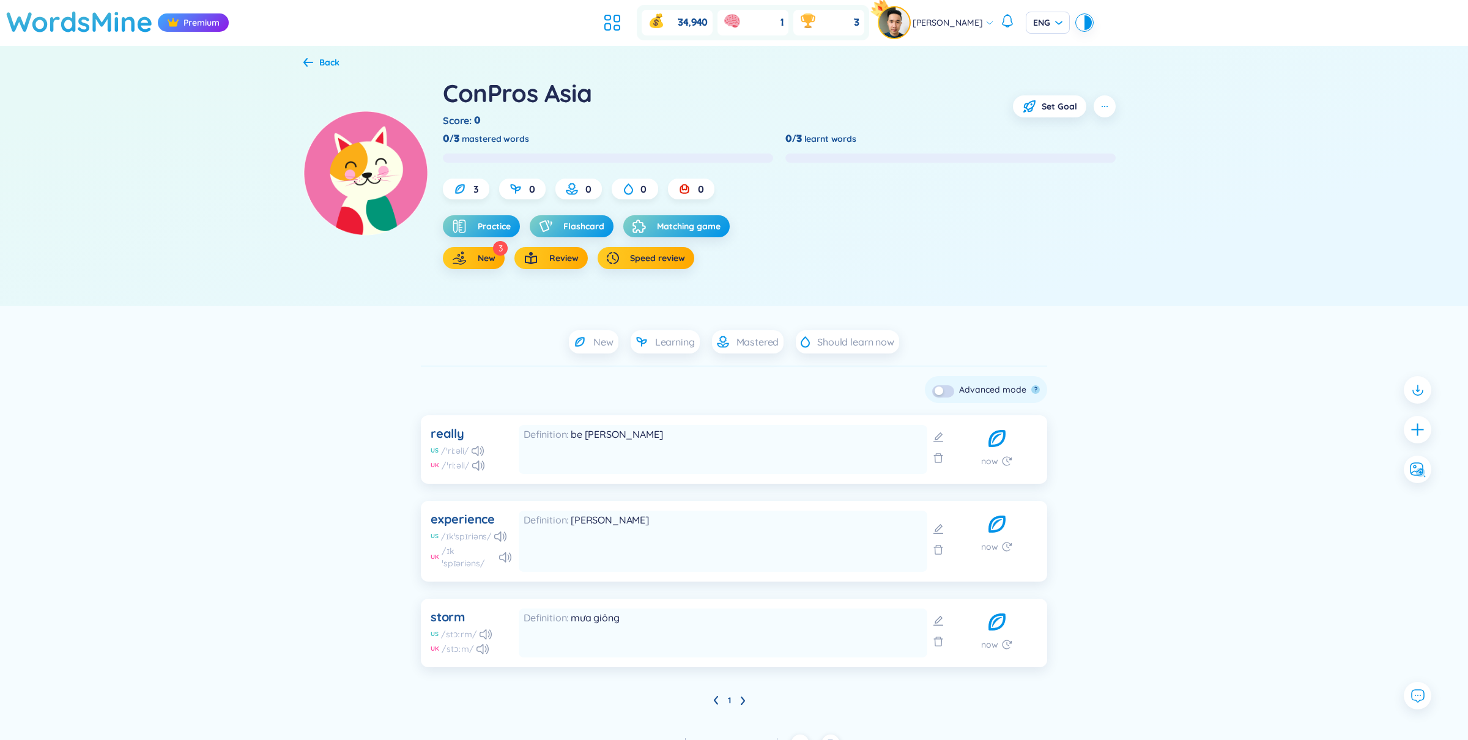
scroll to position [7, 0]
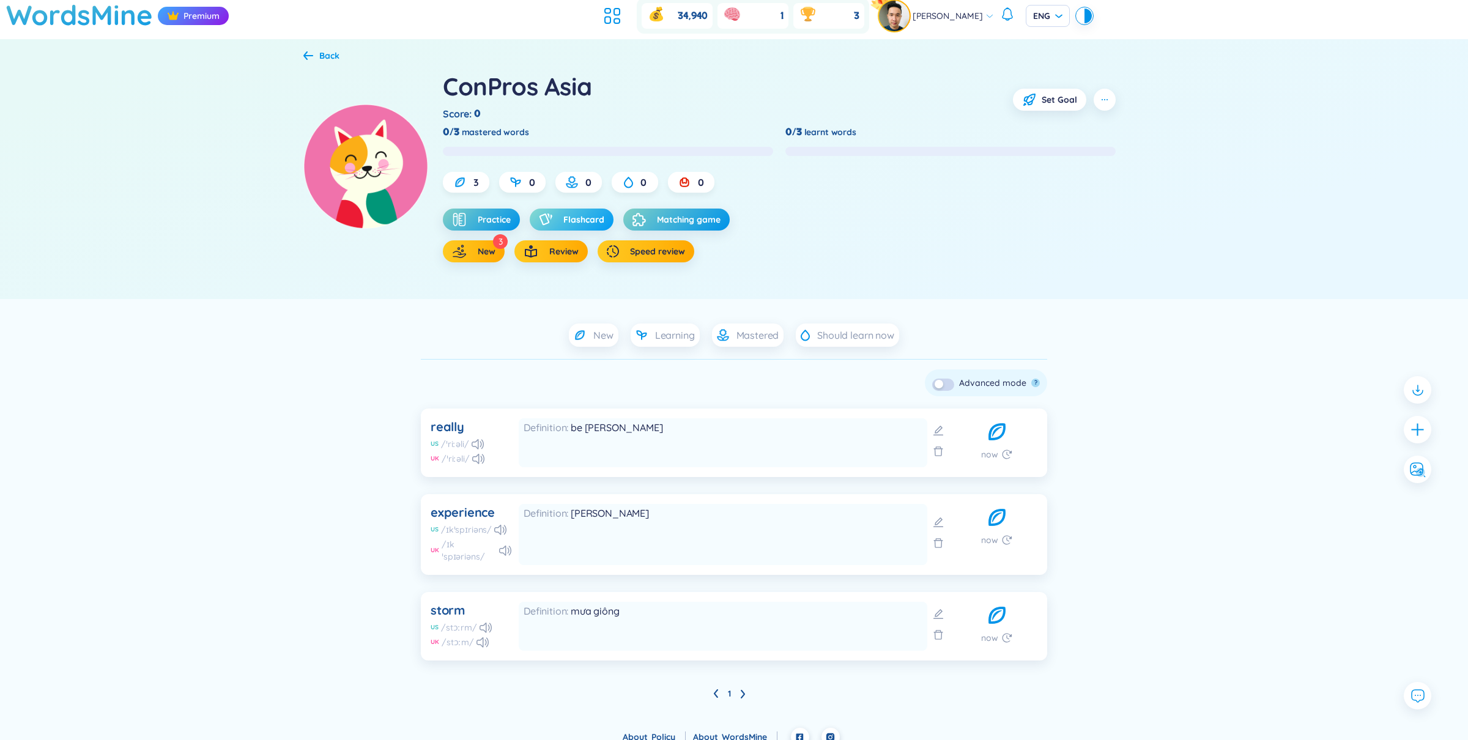
click at [578, 217] on span "Flashcard" at bounding box center [583, 219] width 41 height 12
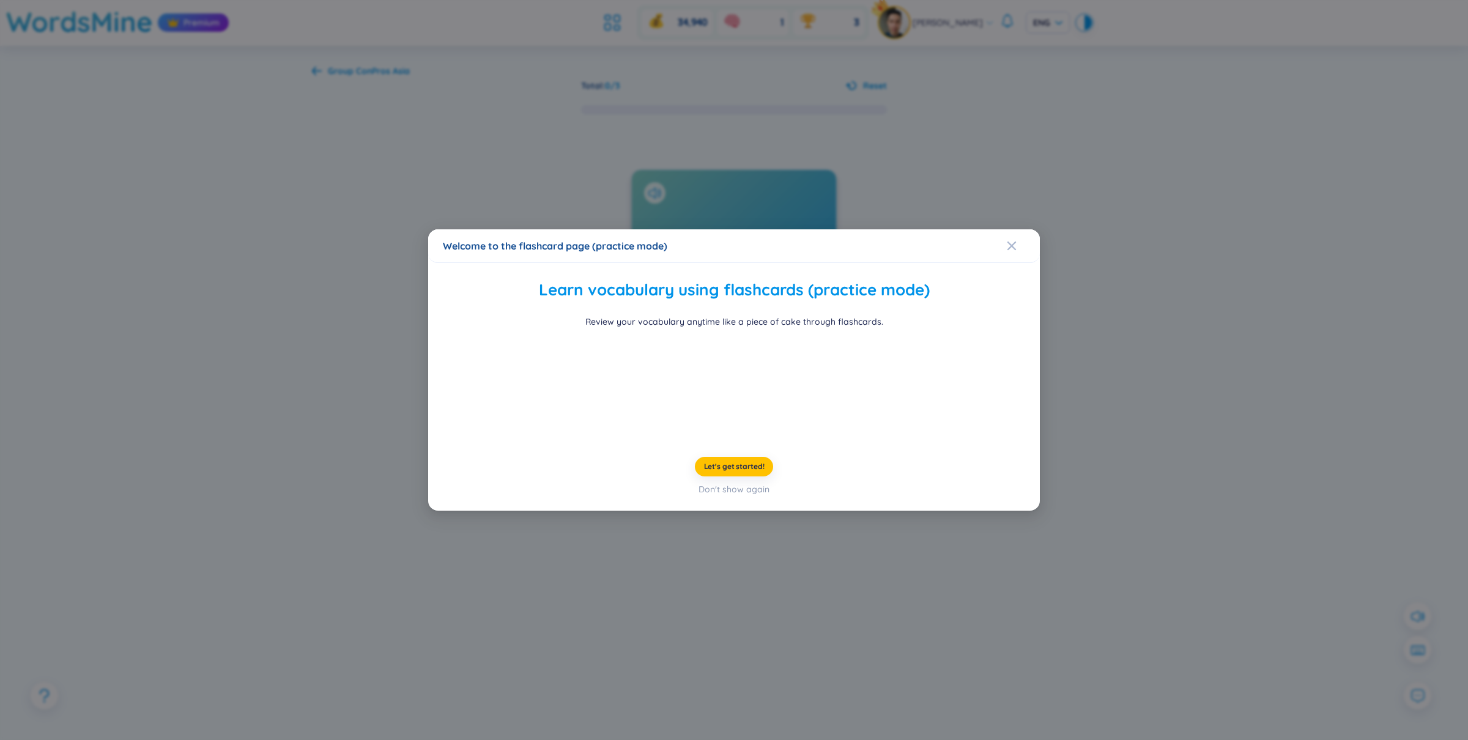
click at [1071, 273] on div "Welcome to the flashcard page (practice mode) Learn vocabulary using flashcards…" at bounding box center [734, 370] width 1468 height 740
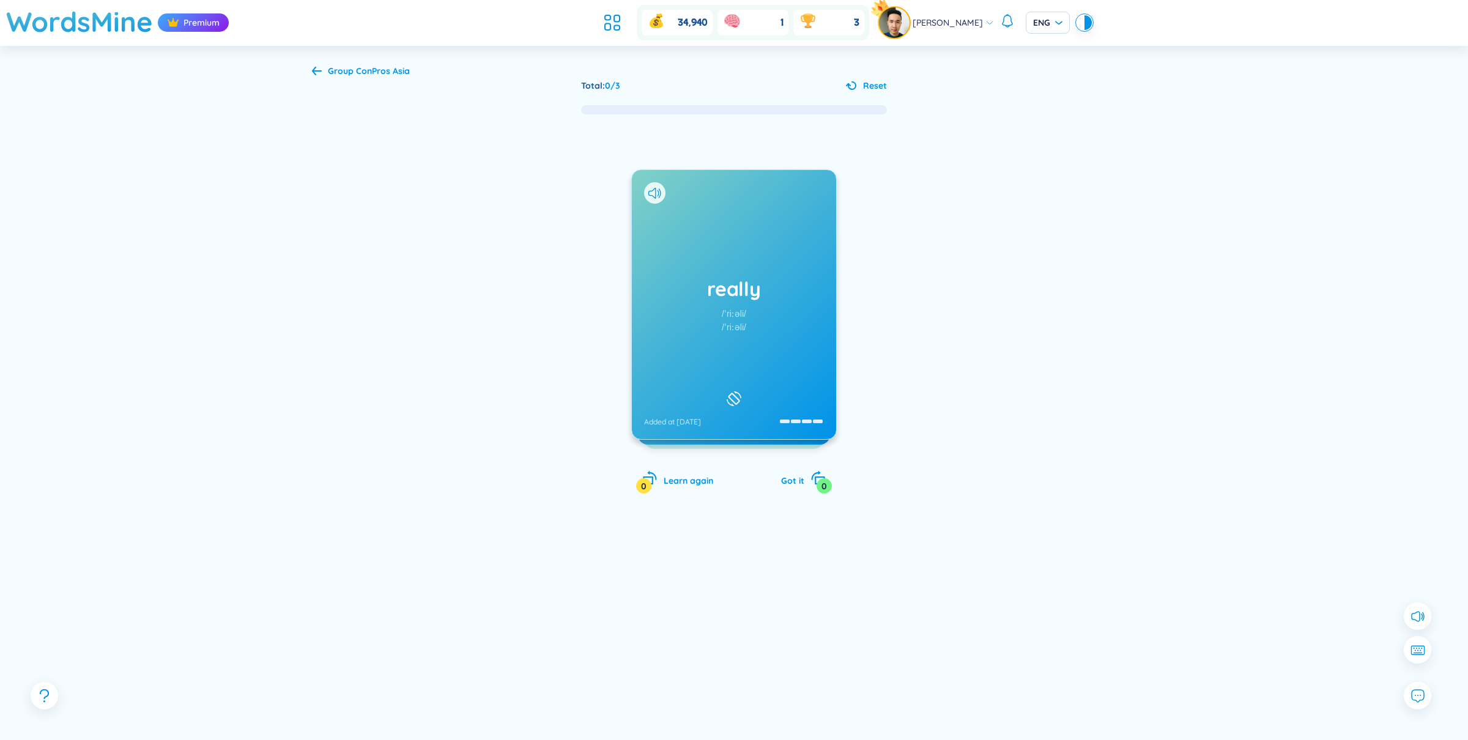
click at [925, 407] on div "really /ˈriːəli/ /ˈriːəli/ Added at 10/10/2024 be david Added at 10/10/2024 exp…" at bounding box center [734, 317] width 844 height 402
click at [374, 72] on b "ConPros Asia" at bounding box center [383, 70] width 54 height 11
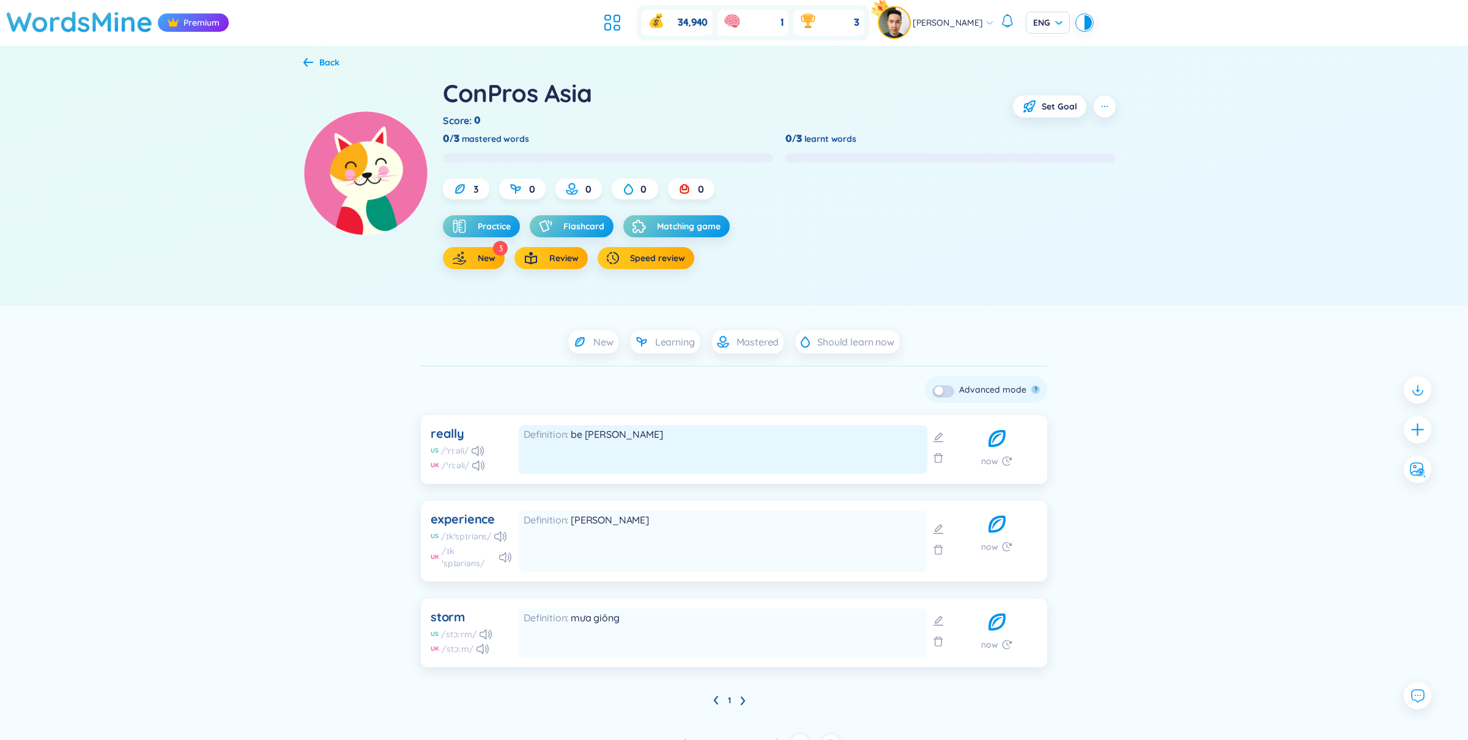
scroll to position [7, 0]
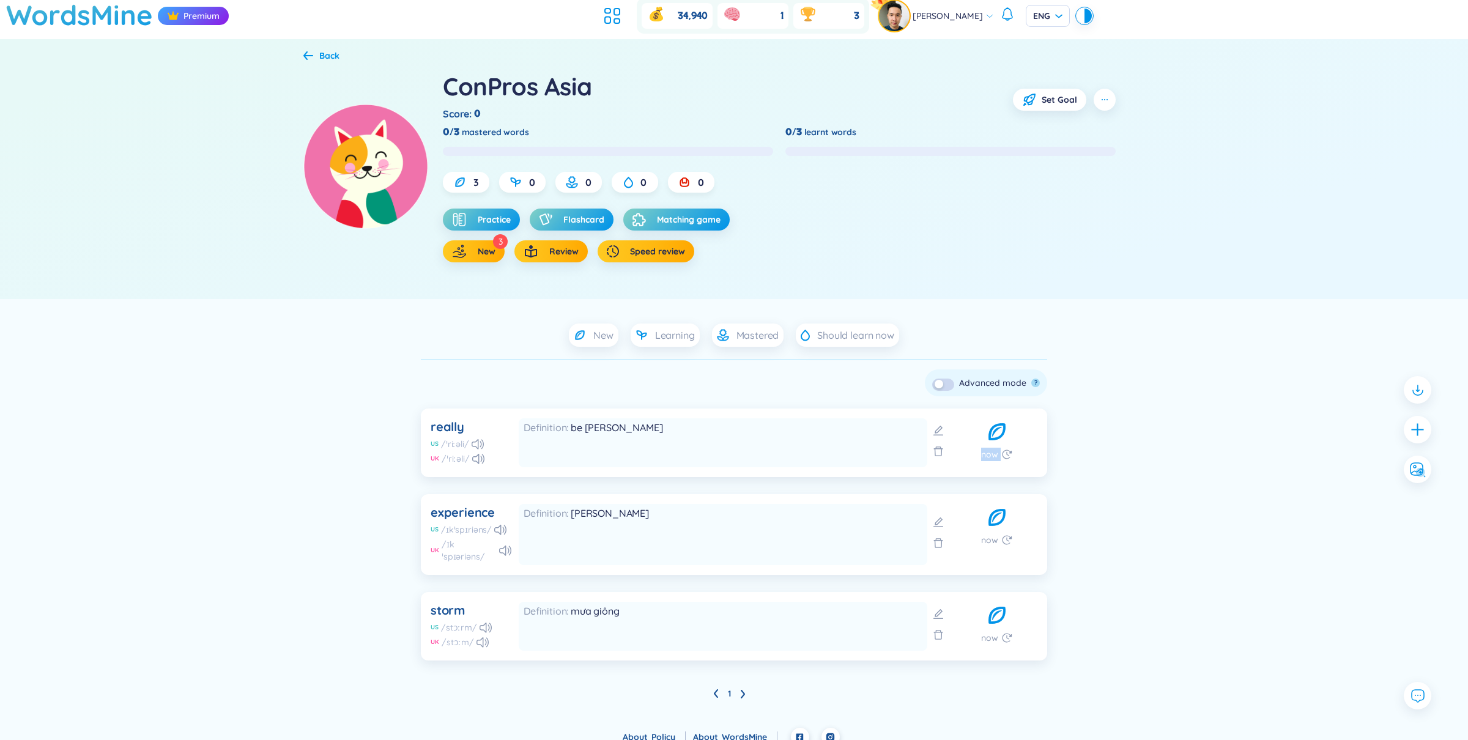
drag, startPoint x: 977, startPoint y: 459, endPoint x: 1015, endPoint y: 459, distance: 37.9
click at [1015, 459] on div "now" at bounding box center [996, 442] width 81 height 49
drag, startPoint x: 982, startPoint y: 551, endPoint x: 1005, endPoint y: 545, distance: 24.6
click at [1005, 545] on div "now" at bounding box center [996, 534] width 81 height 61
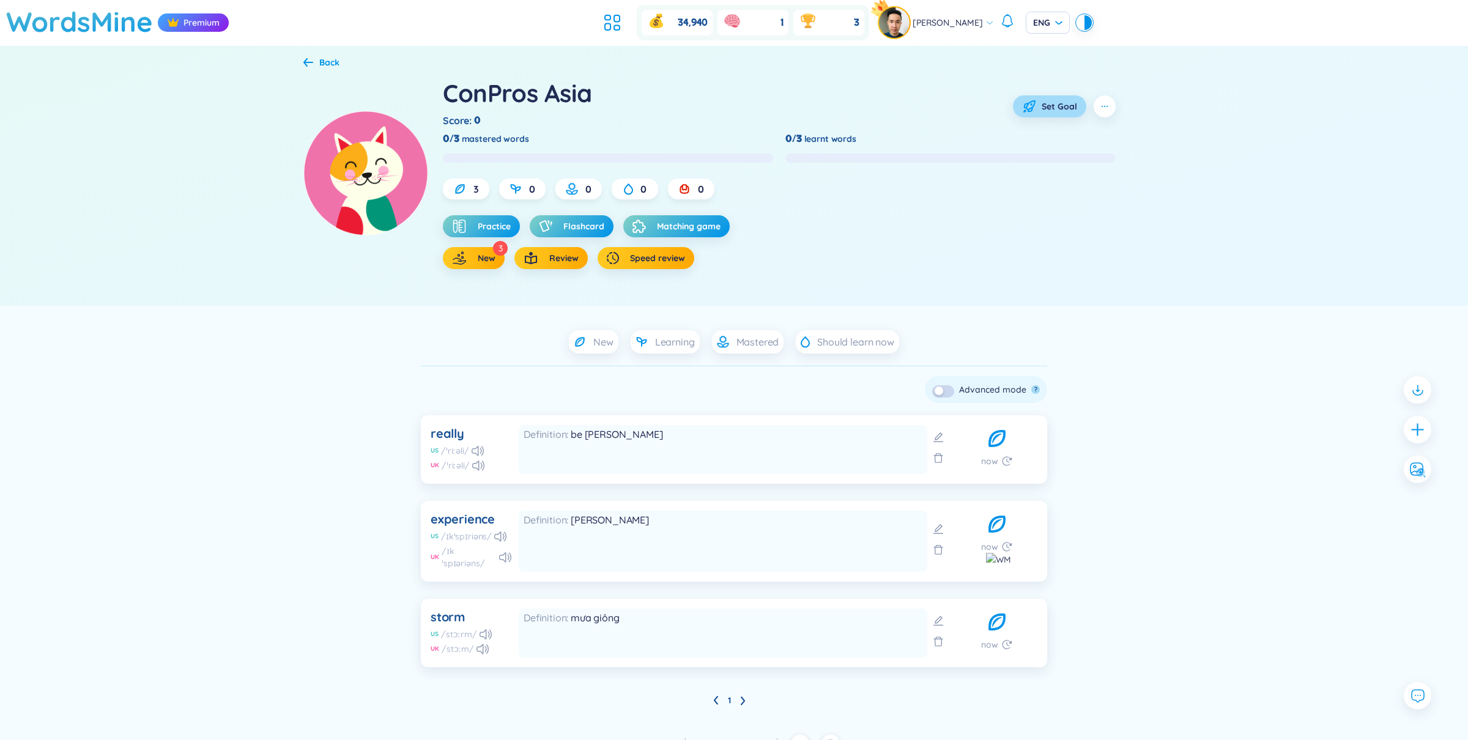
click at [1045, 108] on span "Set Goal" at bounding box center [1059, 106] width 35 height 12
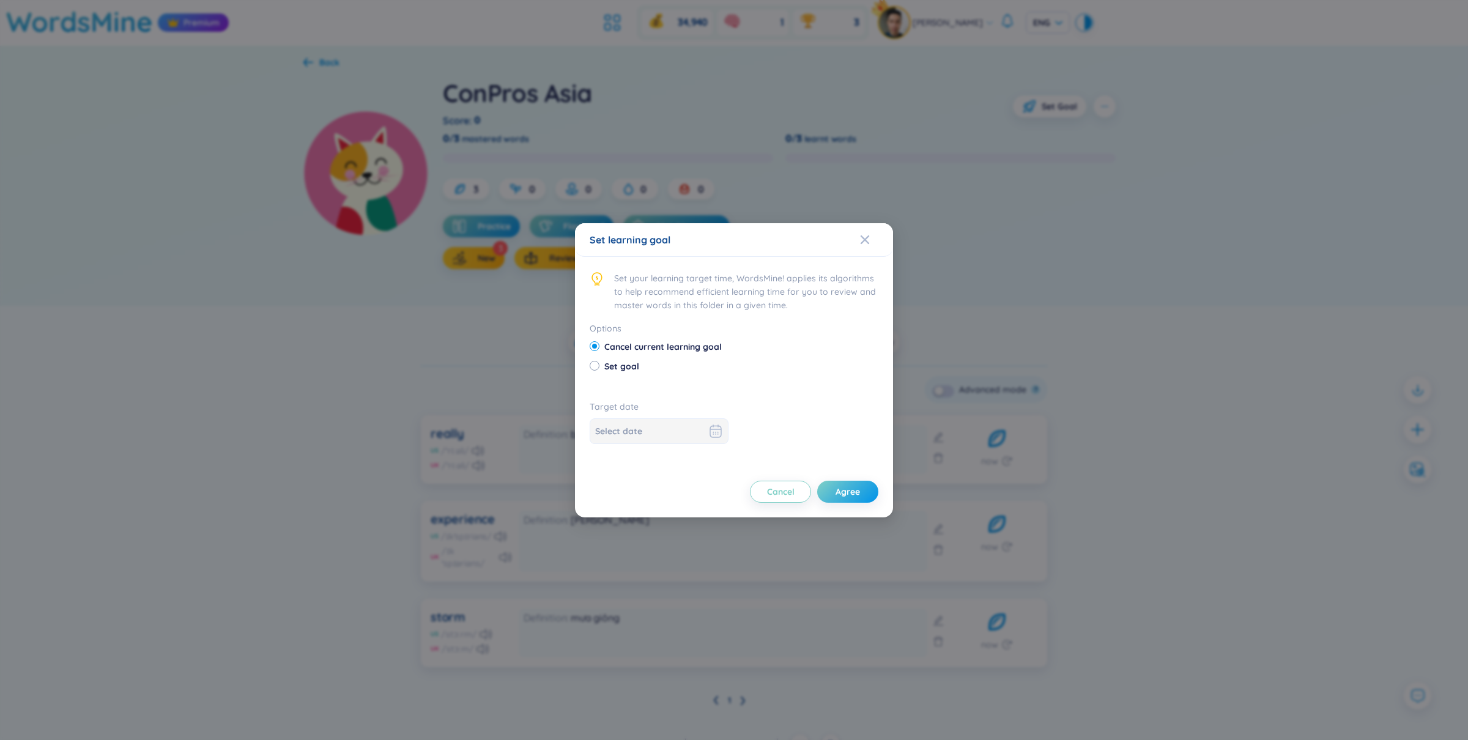
click at [632, 361] on span "Set goal" at bounding box center [621, 366] width 45 height 13
click at [598, 361] on input "Set goal" at bounding box center [594, 365] width 9 height 9
radio input "true"
radio input "false"
click at [701, 425] on div at bounding box center [659, 431] width 128 height 15
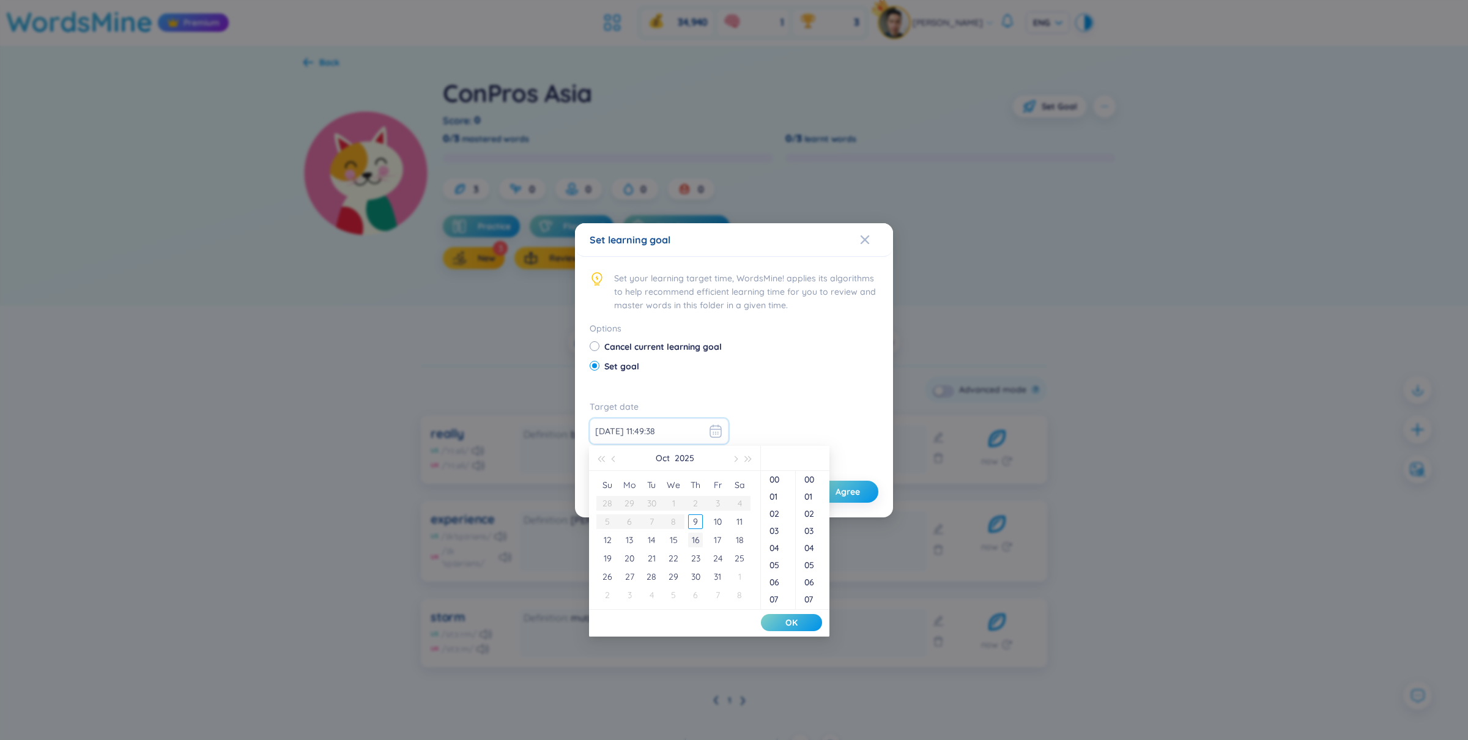
click at [699, 538] on div "16" at bounding box center [695, 540] width 15 height 15
type input "2025-10-16 11:49:39"
click at [794, 622] on span "OK" at bounding box center [791, 622] width 12 height 12
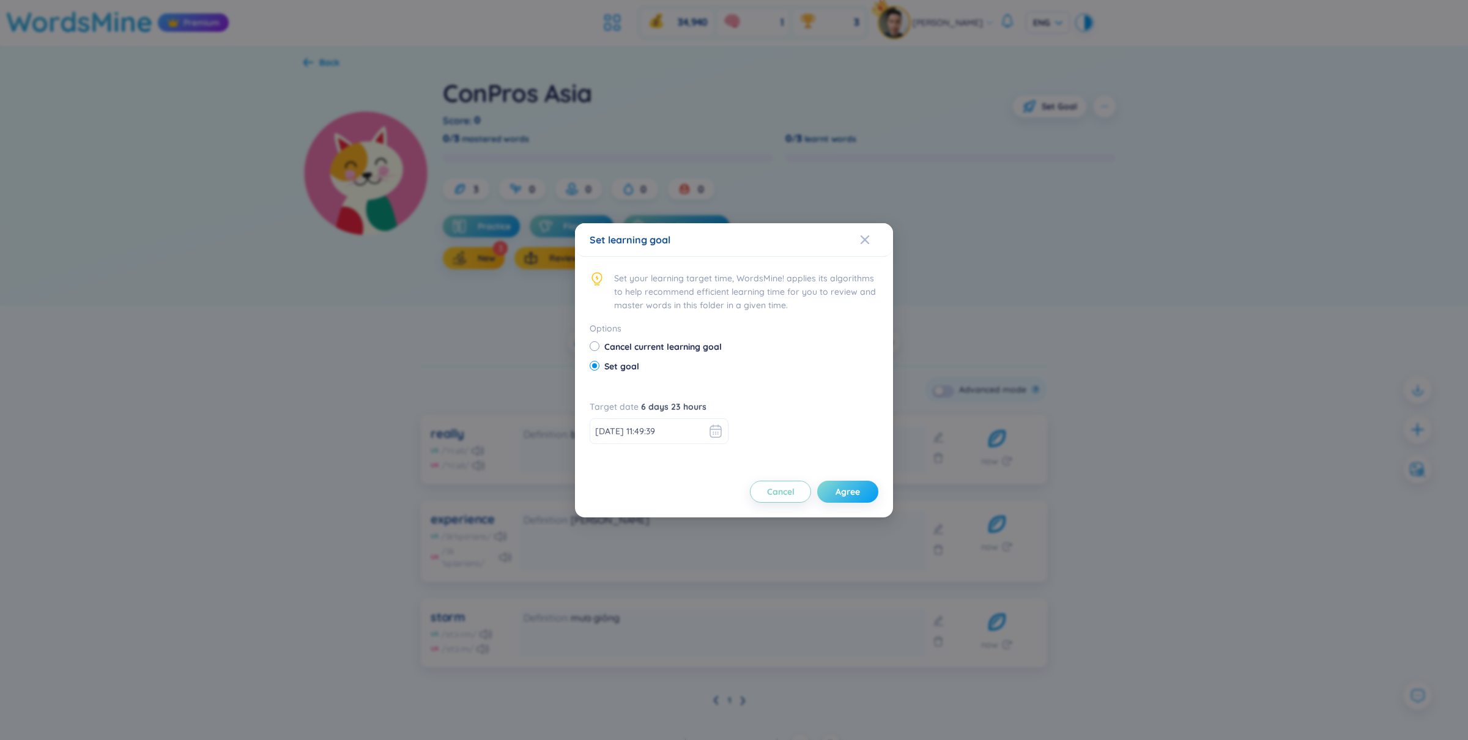
click at [832, 487] on button "Agree" at bounding box center [847, 492] width 61 height 22
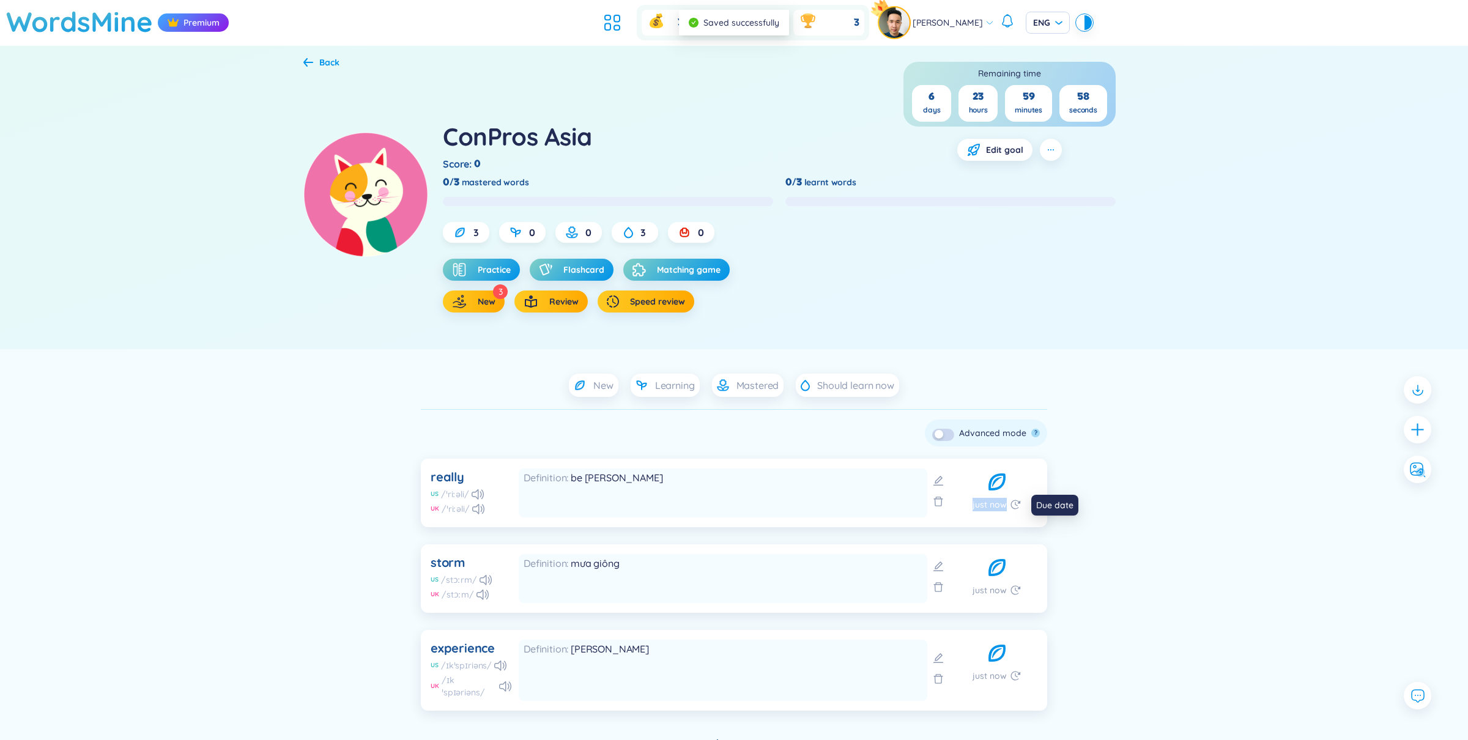
drag, startPoint x: 972, startPoint y: 509, endPoint x: 1005, endPoint y: 508, distance: 32.4
click at [1005, 508] on span "just now" at bounding box center [989, 504] width 34 height 13
click at [550, 296] on span "Review" at bounding box center [563, 301] width 29 height 12
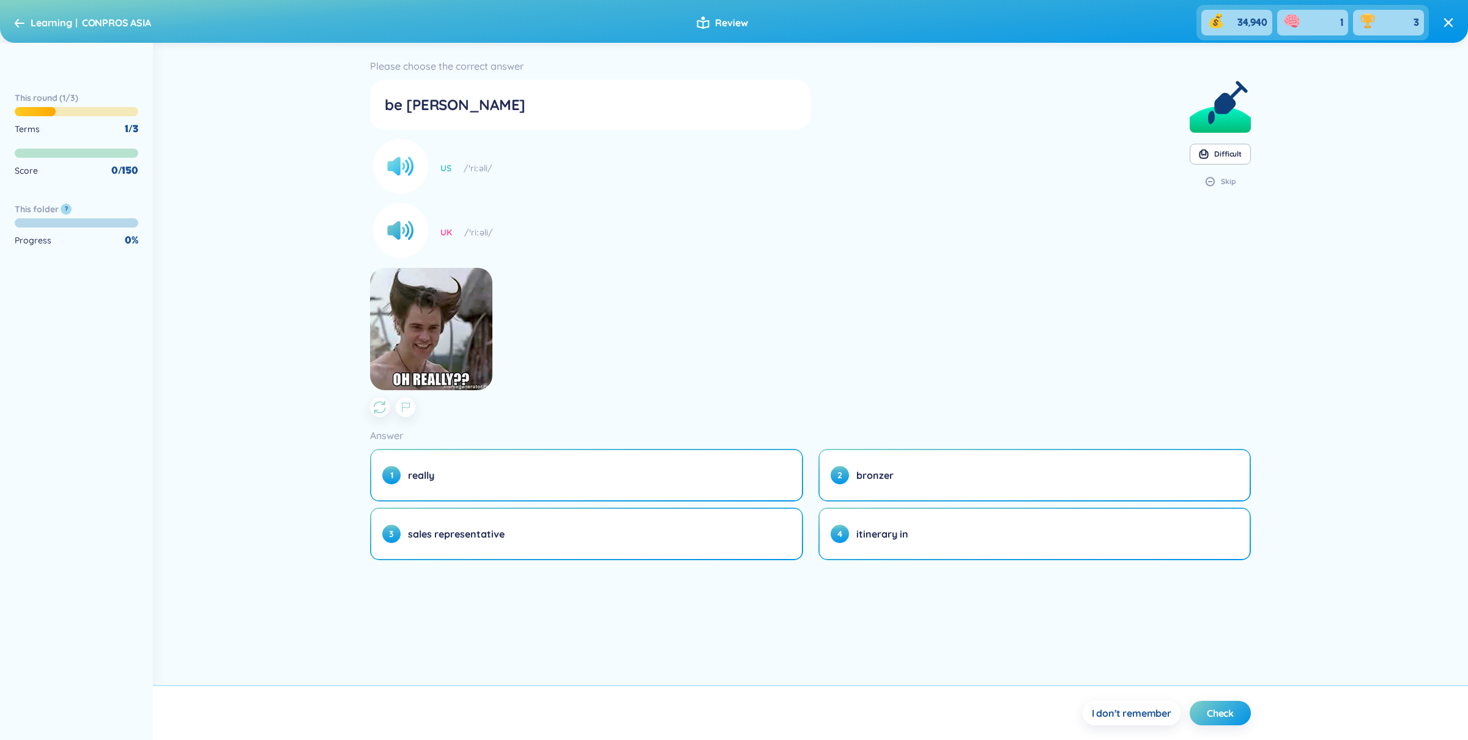
click at [403, 163] on icon at bounding box center [408, 166] width 12 height 19
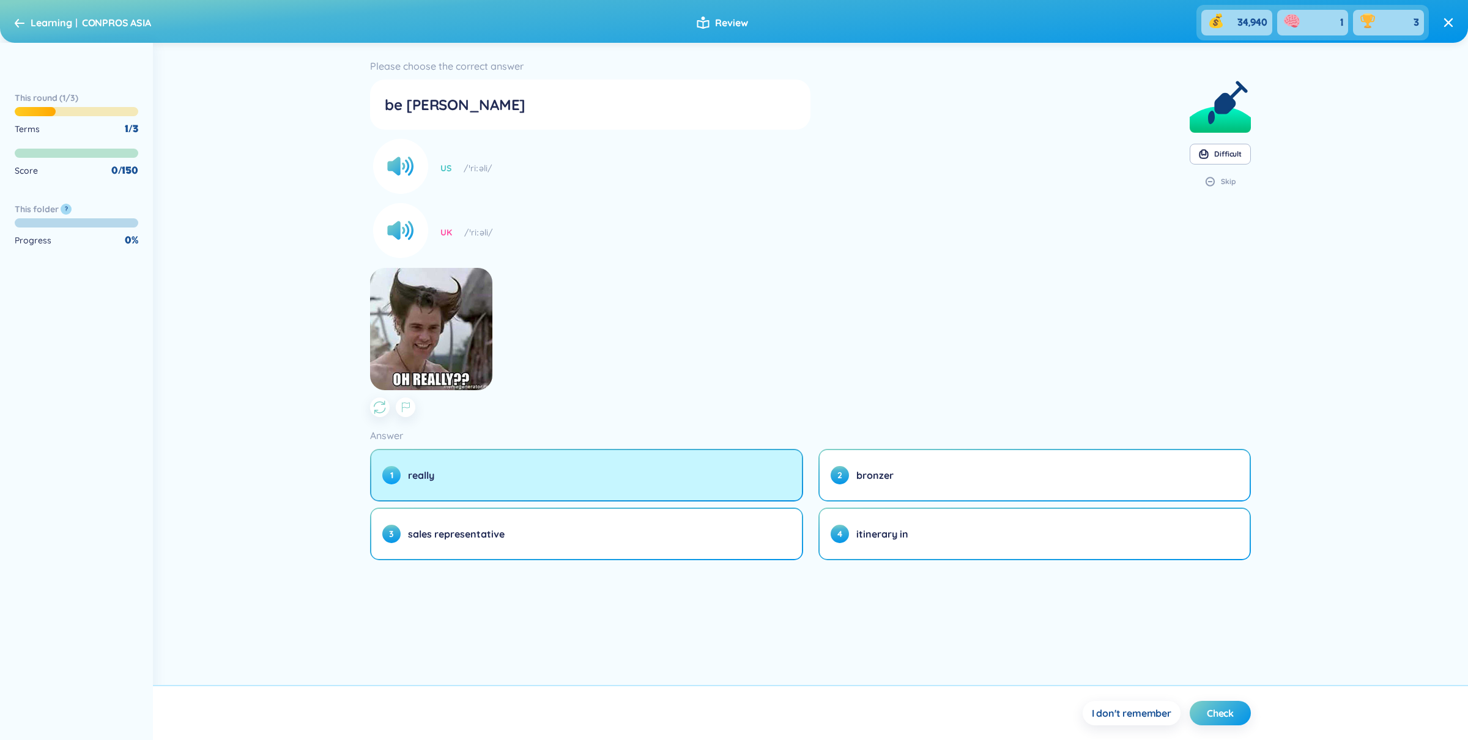
click at [676, 483] on button "1 really" at bounding box center [586, 475] width 431 height 50
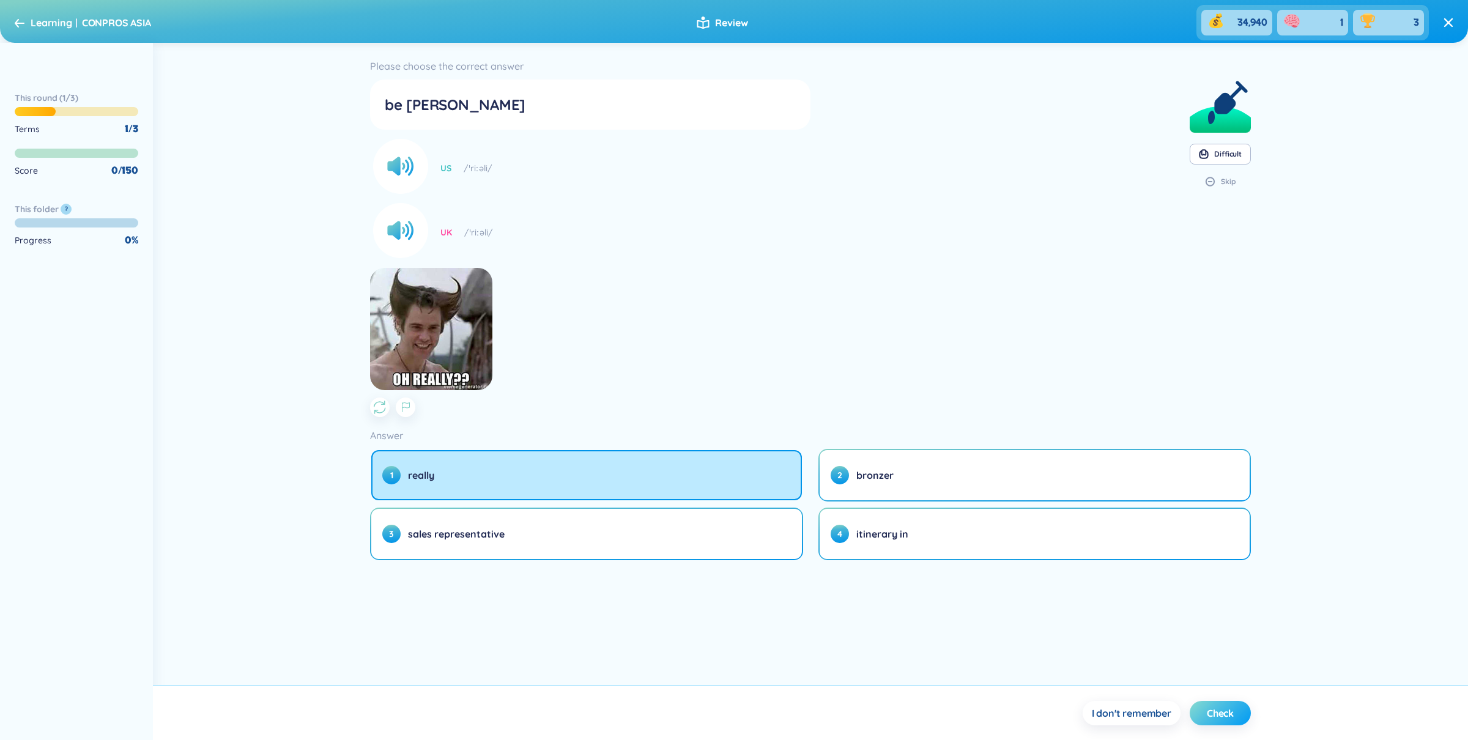
click at [1221, 721] on button "Check" at bounding box center [1220, 713] width 61 height 24
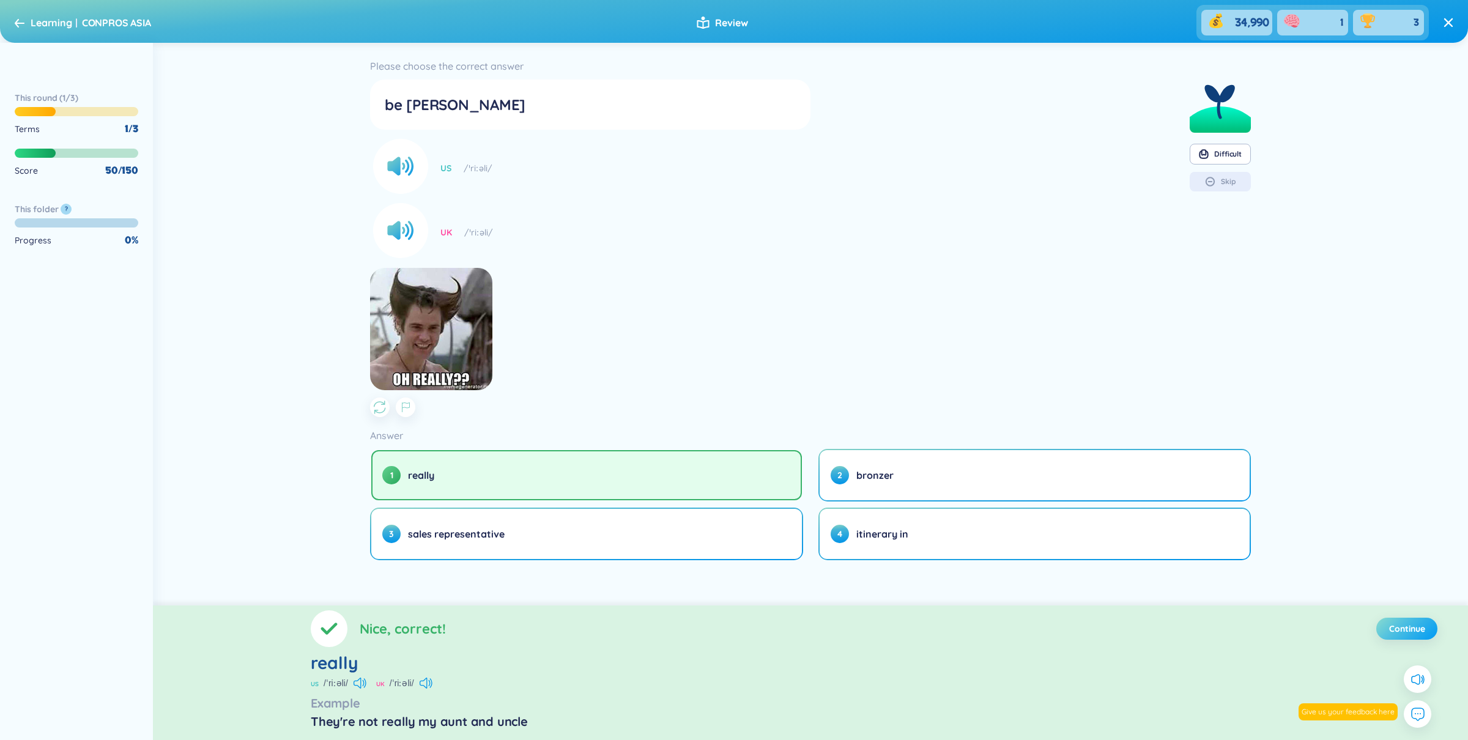
click at [1416, 629] on span "Continue" at bounding box center [1407, 629] width 36 height 12
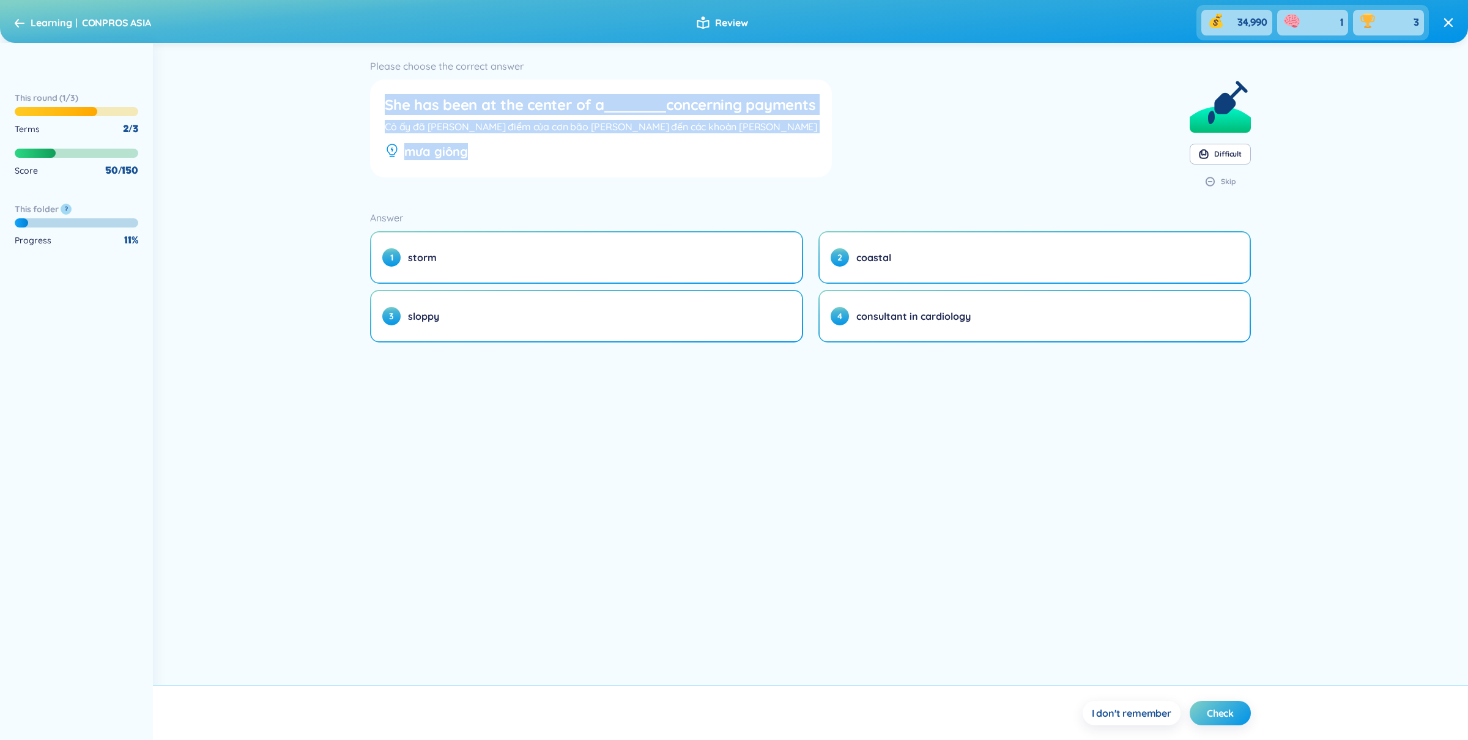
drag, startPoint x: 385, startPoint y: 106, endPoint x: 625, endPoint y: 155, distance: 245.2
click at [625, 155] on div "She has been at the center of a concerning payments Cô ấy đã là tâm điểm của cơ…" at bounding box center [601, 128] width 452 height 88
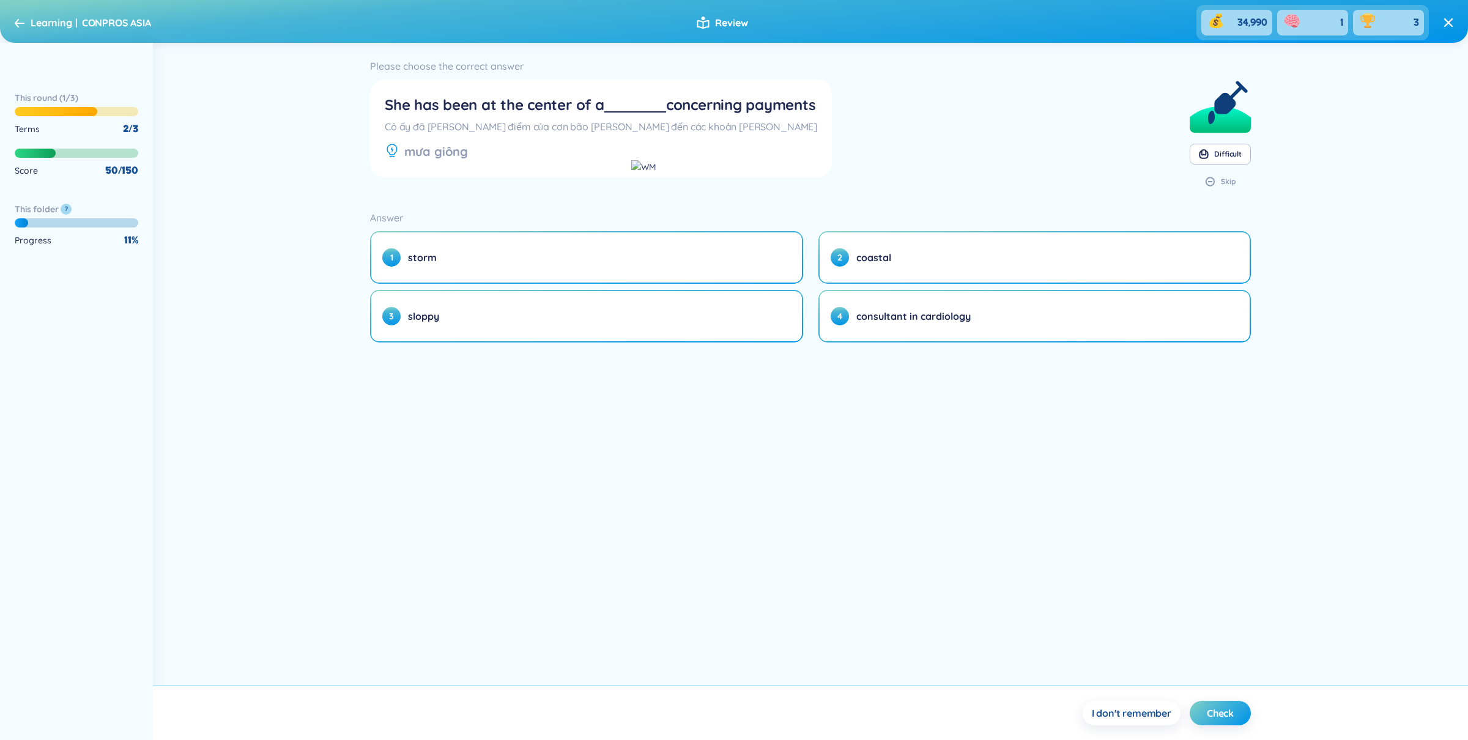
click at [616, 155] on div "mưa giông" at bounding box center [601, 151] width 432 height 17
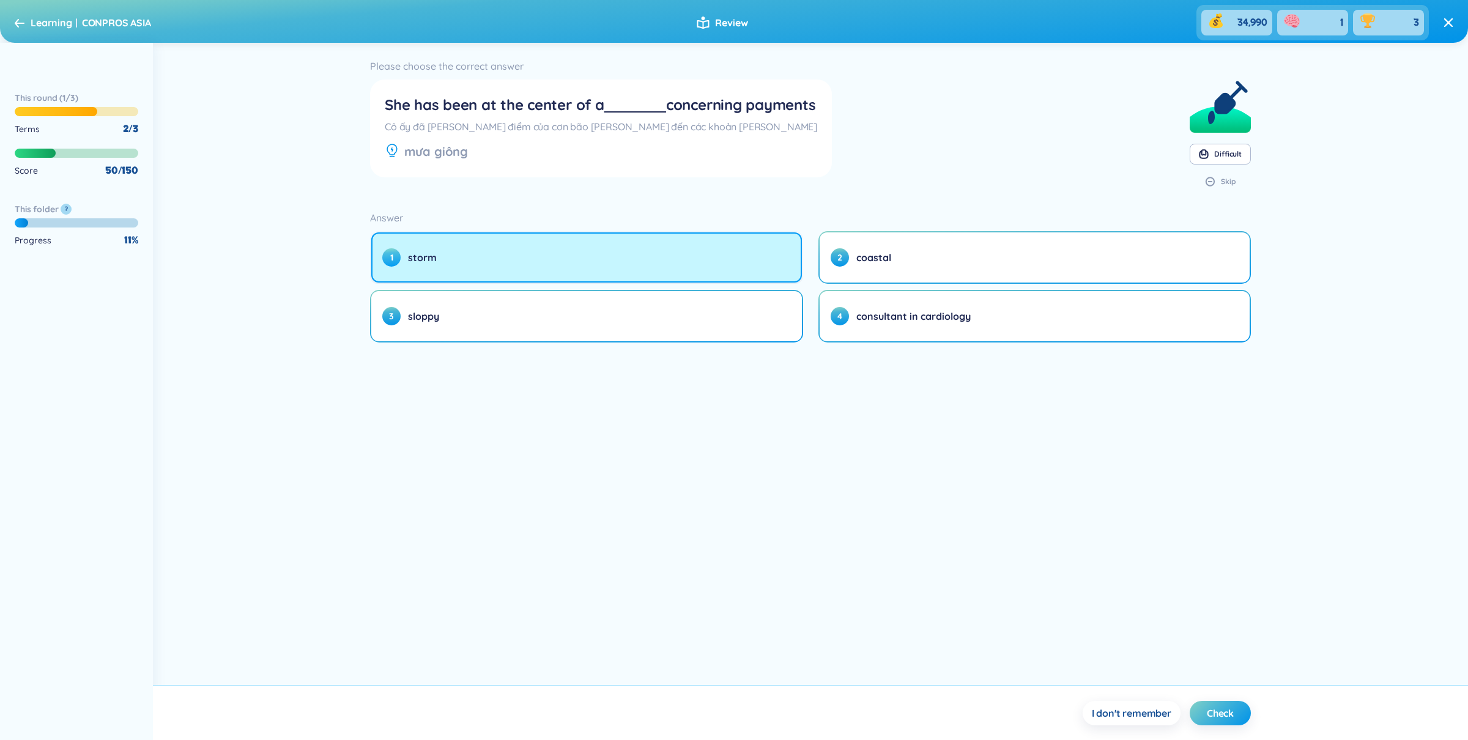
click at [733, 256] on button "1 storm" at bounding box center [586, 257] width 431 height 50
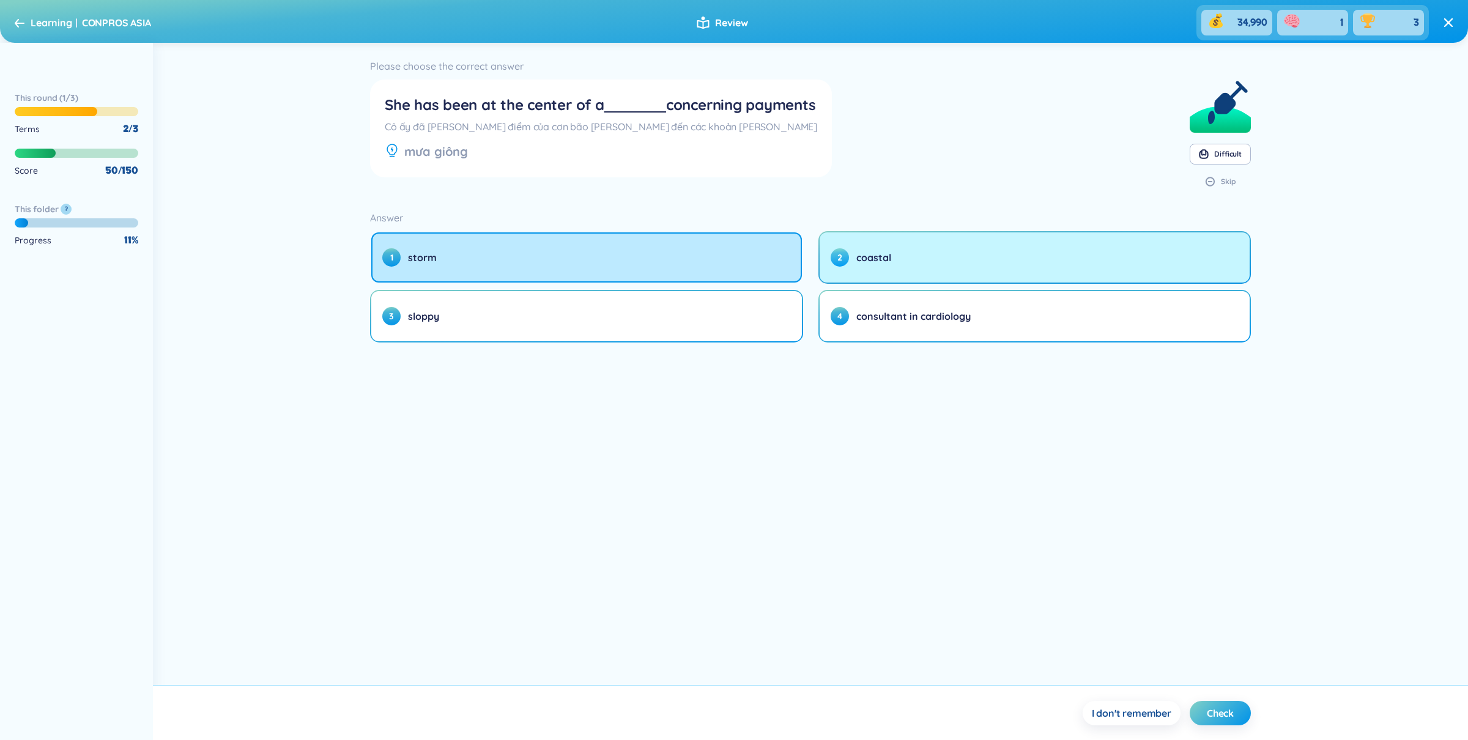
click at [886, 269] on button "2 coastal" at bounding box center [1035, 257] width 431 height 50
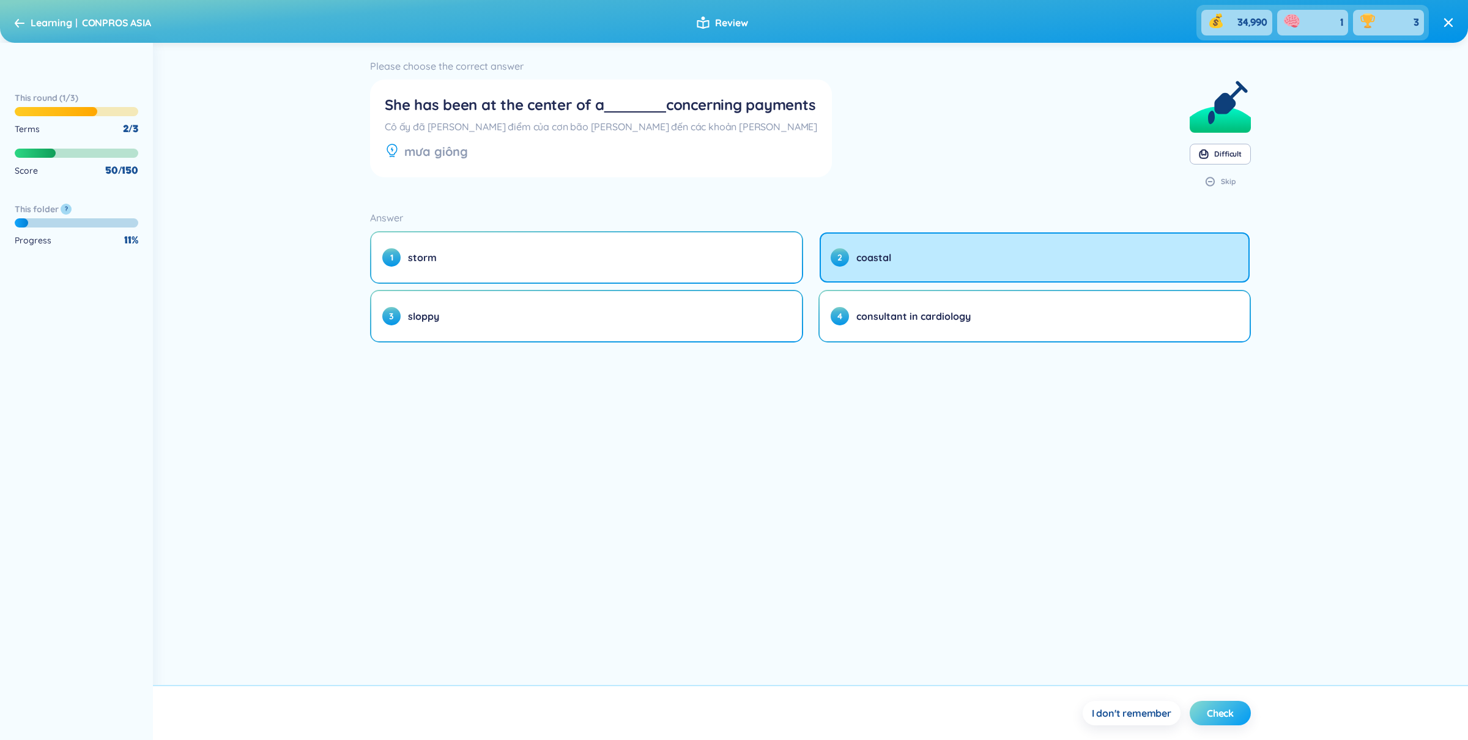
click at [1224, 708] on span "Check" at bounding box center [1220, 712] width 27 height 13
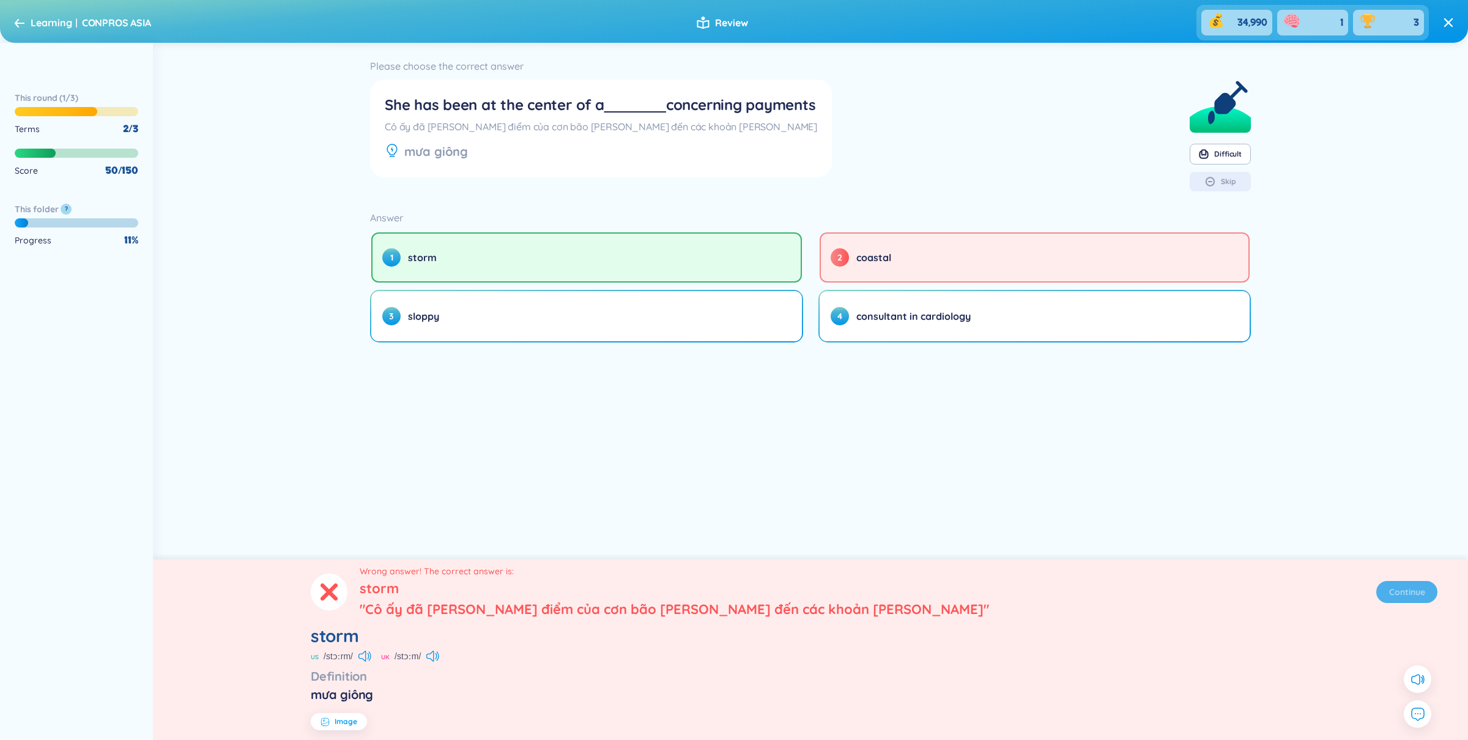
click at [349, 717] on span "Image" at bounding box center [346, 722] width 23 height 10
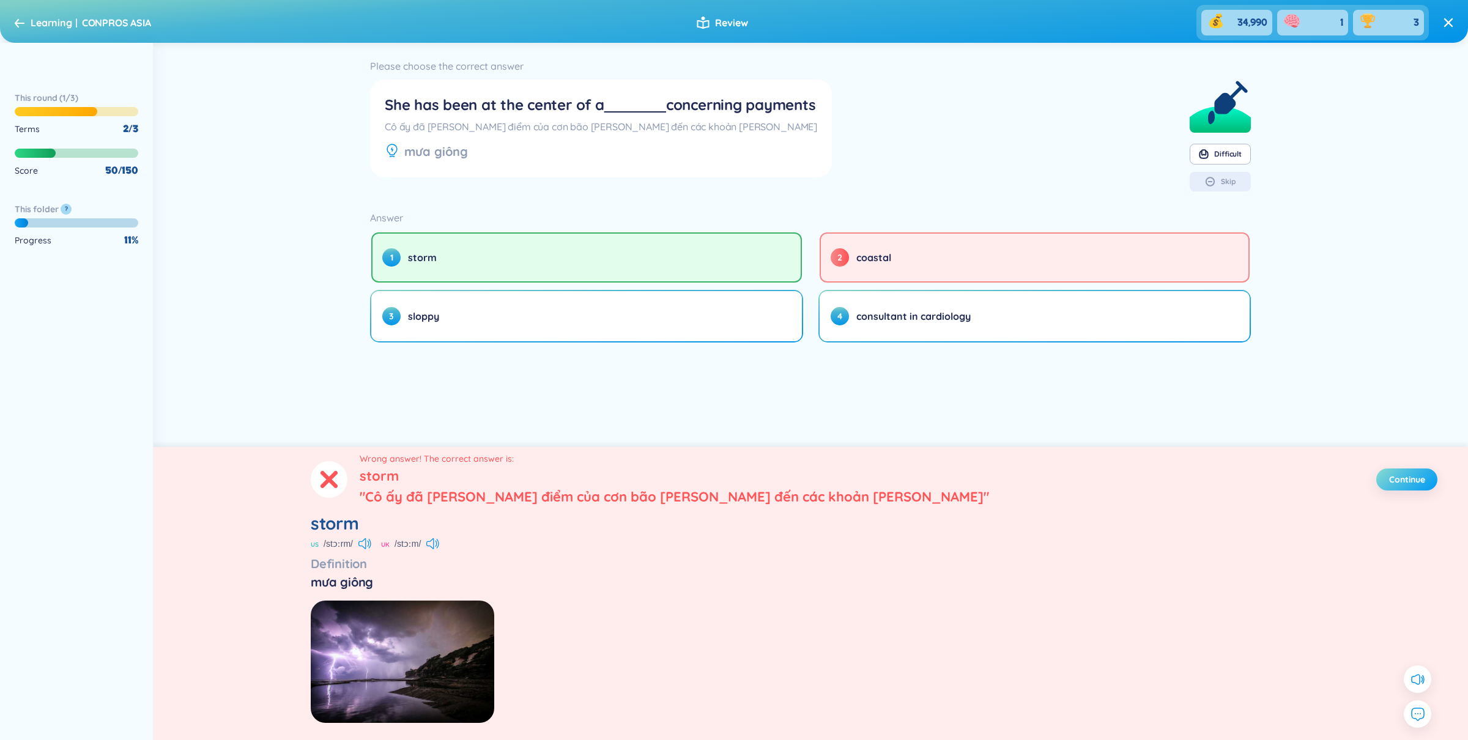
click at [1396, 476] on span "Continue" at bounding box center [1407, 479] width 36 height 12
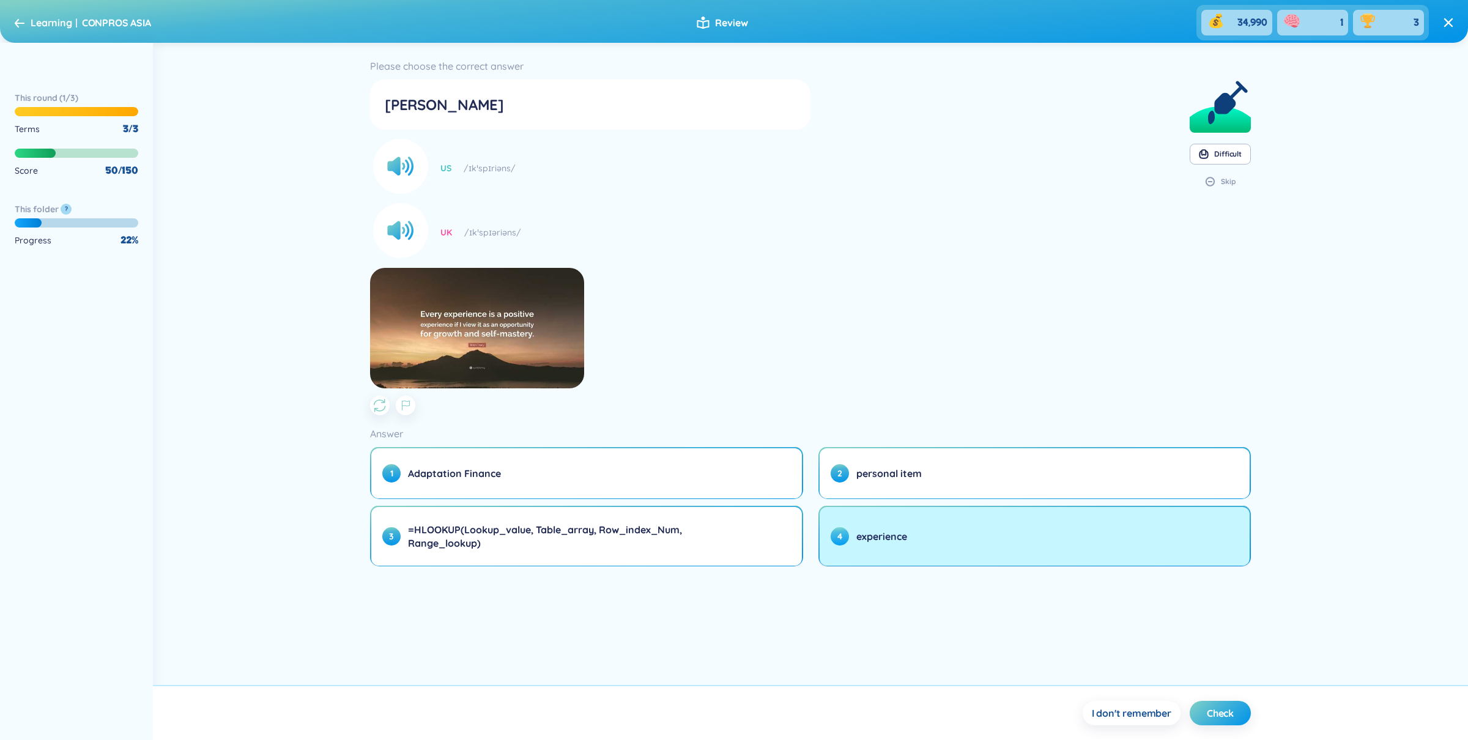
click at [845, 535] on span "4" at bounding box center [840, 536] width 18 height 18
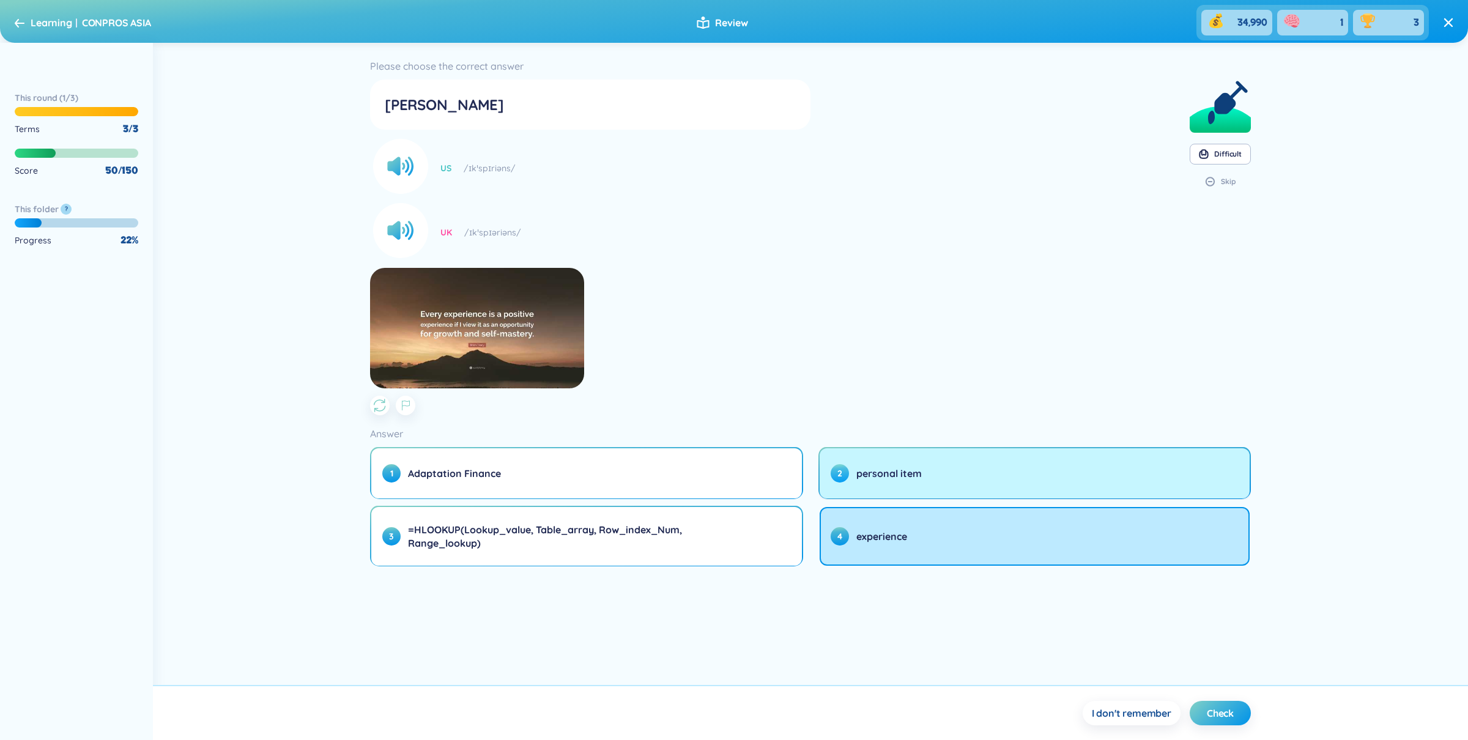
click at [1102, 484] on button "2 personal item" at bounding box center [1035, 473] width 431 height 50
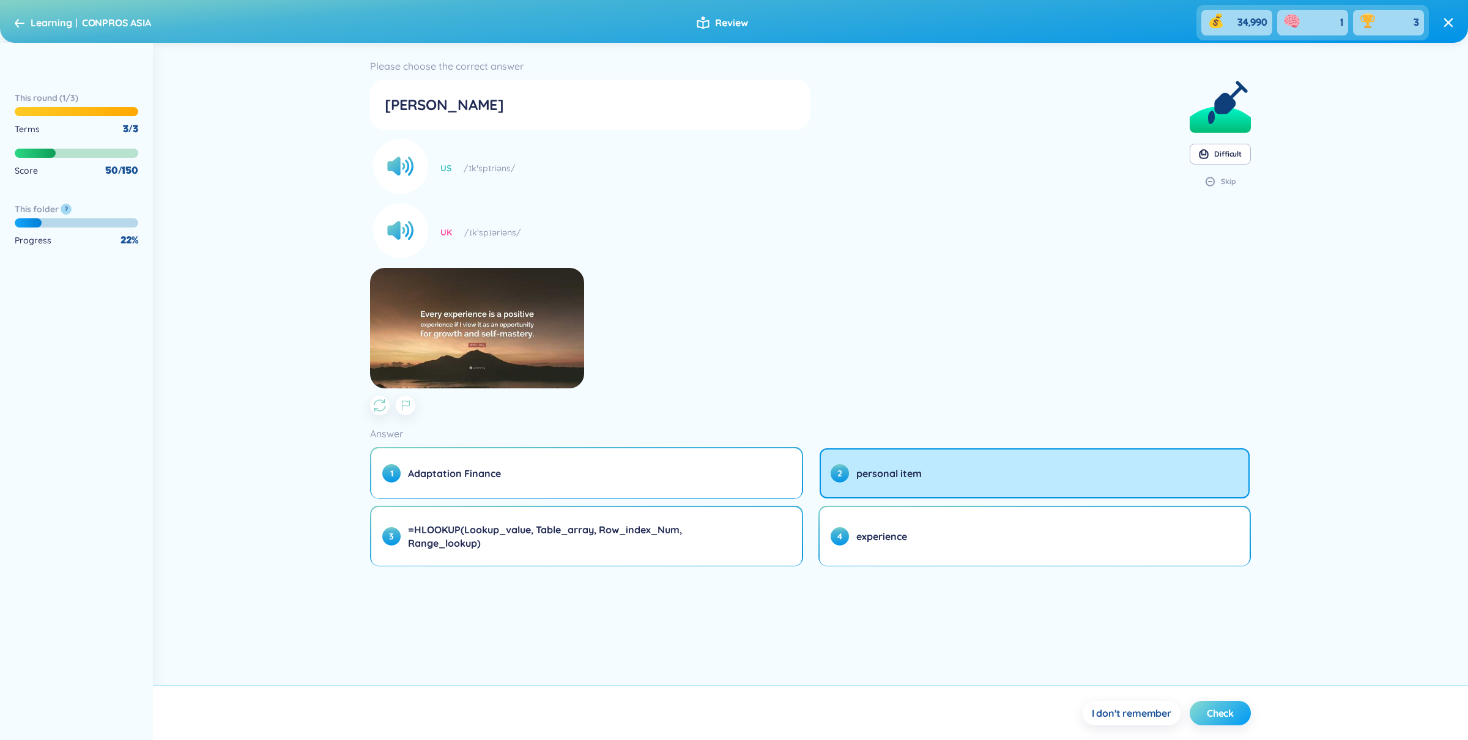
click at [1246, 720] on button "Check" at bounding box center [1220, 713] width 61 height 24
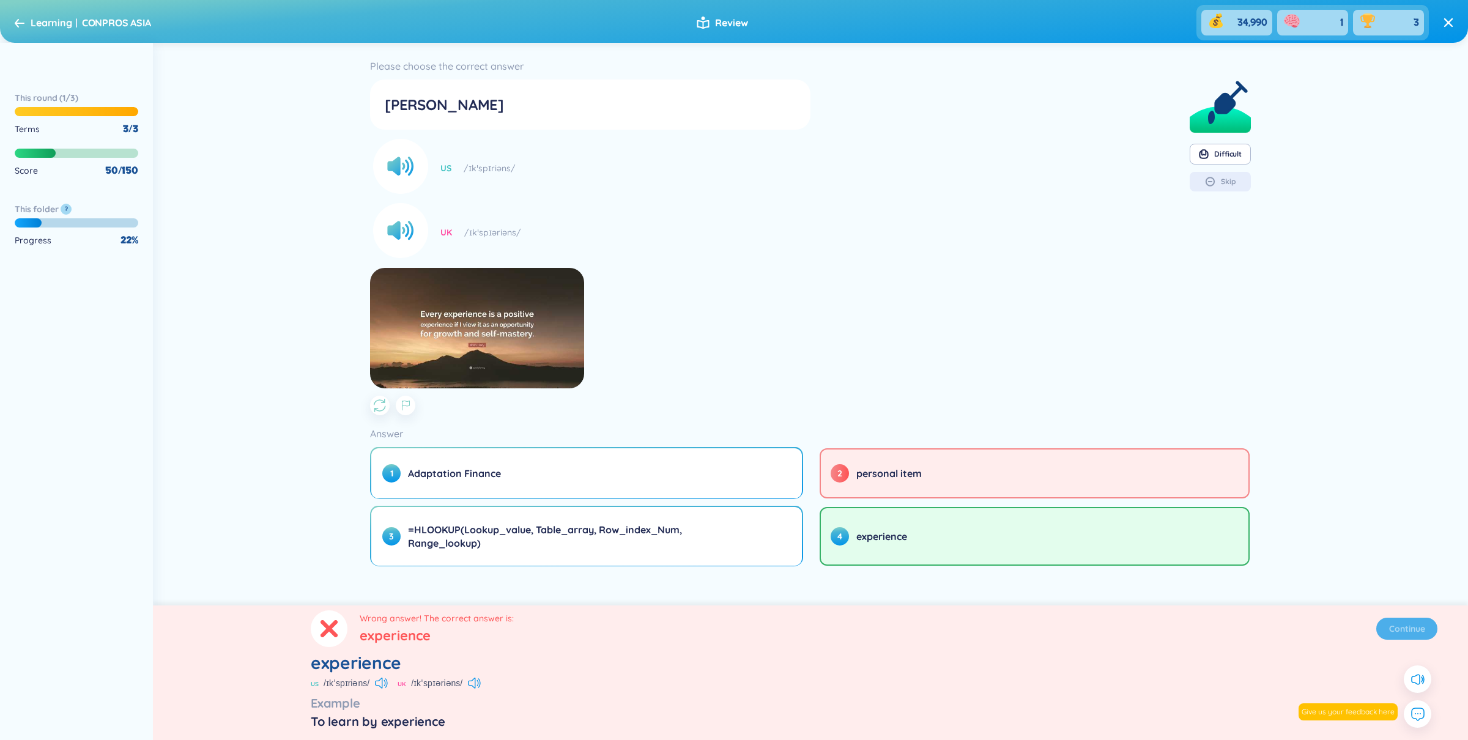
click at [1408, 629] on section "Wrong answer! The correct answer is: experience Continue experience US /ɪkˈspɪr…" at bounding box center [810, 672] width 1315 height 135
click at [1408, 629] on span "Continue" at bounding box center [1407, 629] width 36 height 12
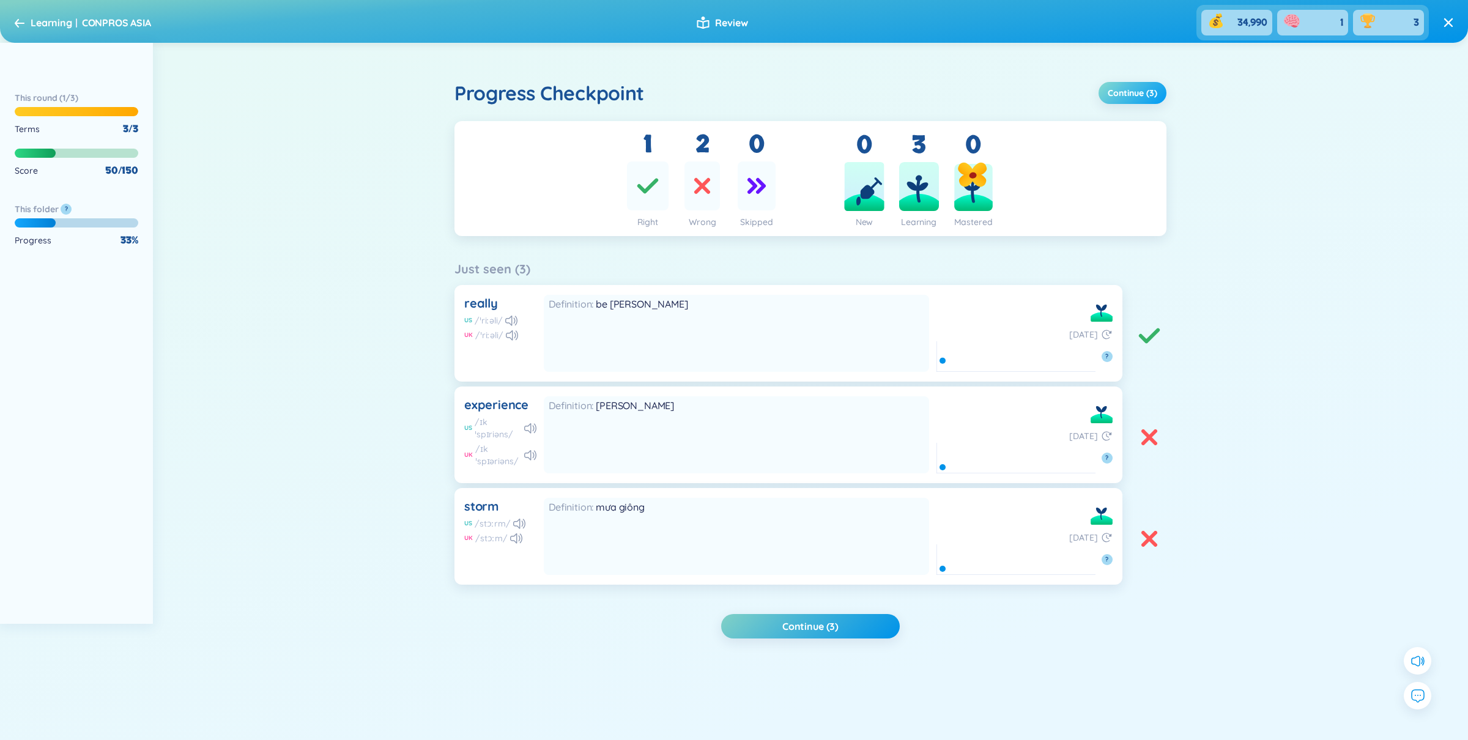
click at [1146, 91] on span "Continue (3)" at bounding box center [1133, 93] width 50 height 12
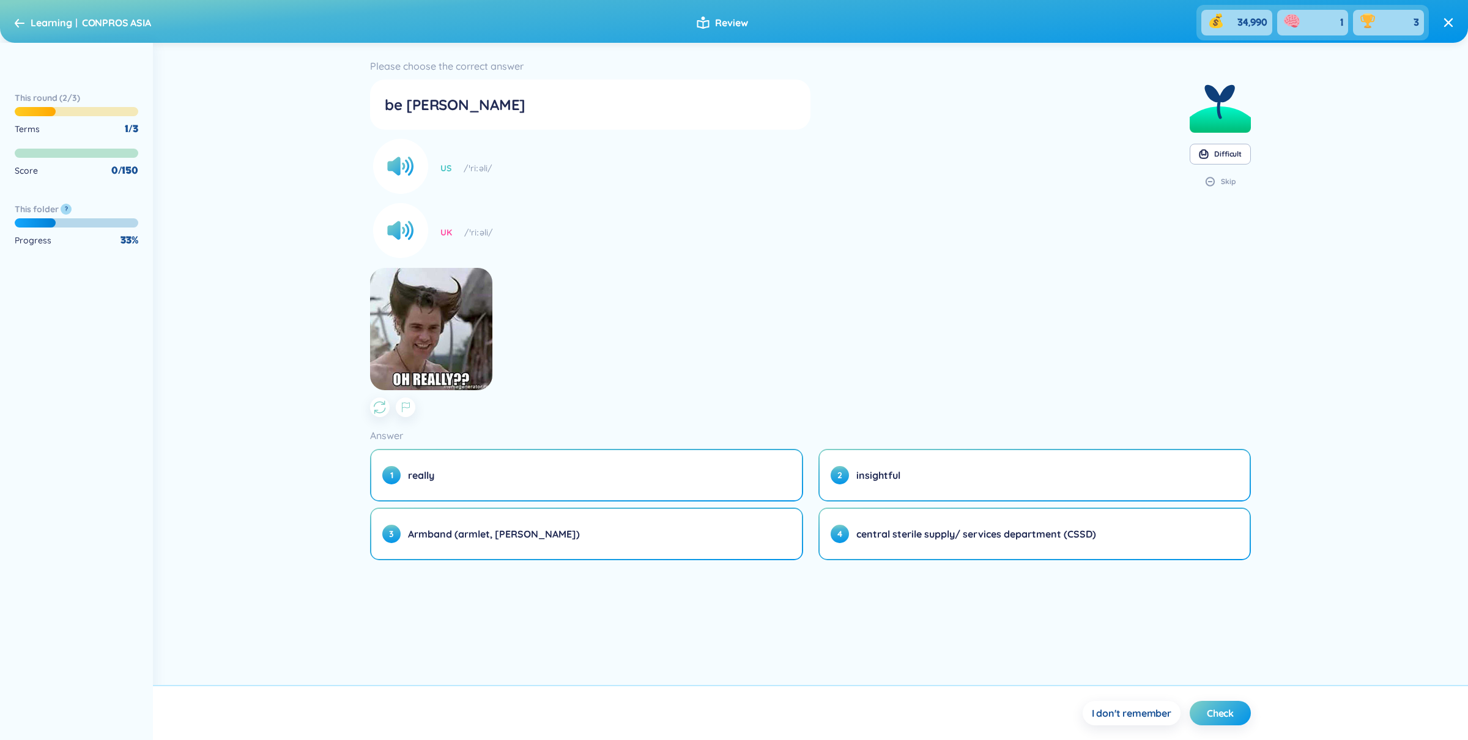
click at [1450, 21] on icon at bounding box center [1448, 23] width 10 height 10
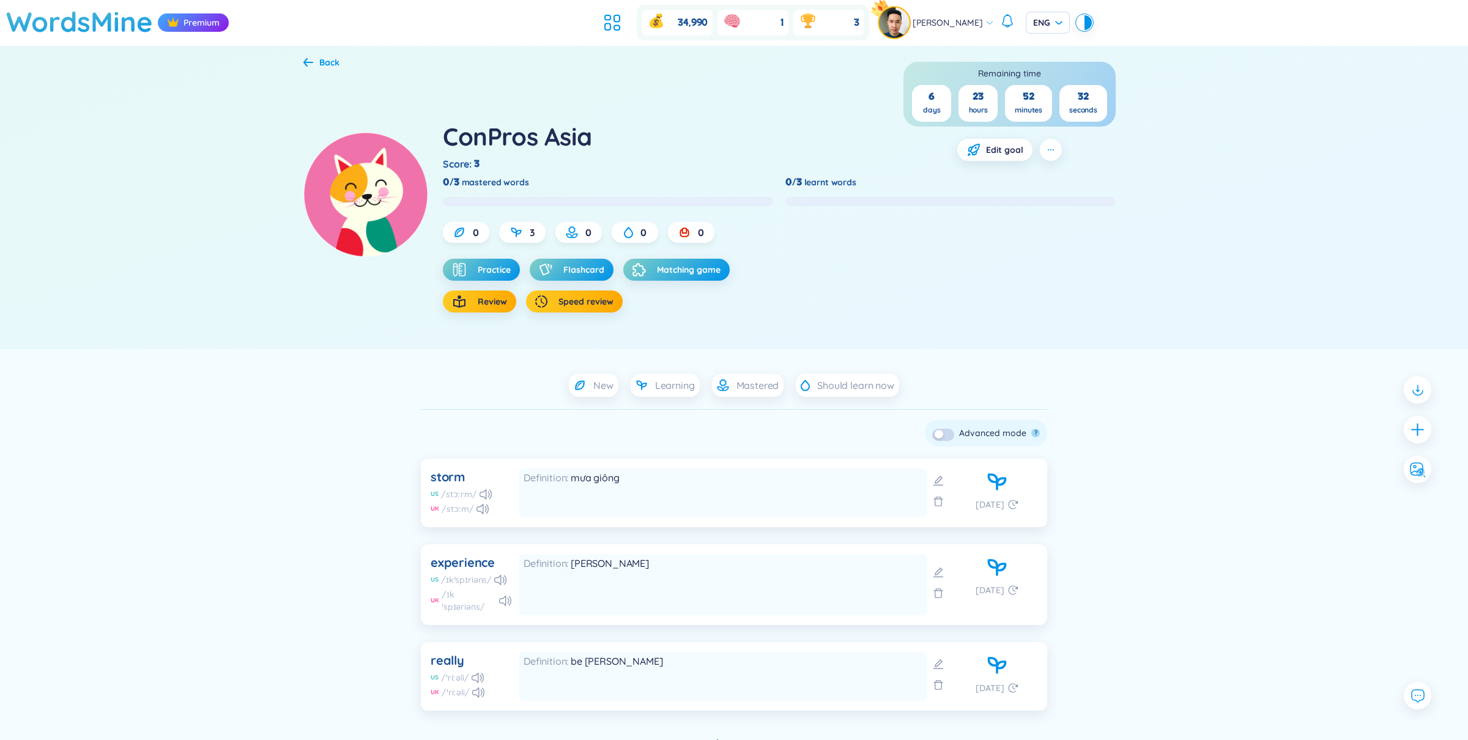
scroll to position [50, 0]
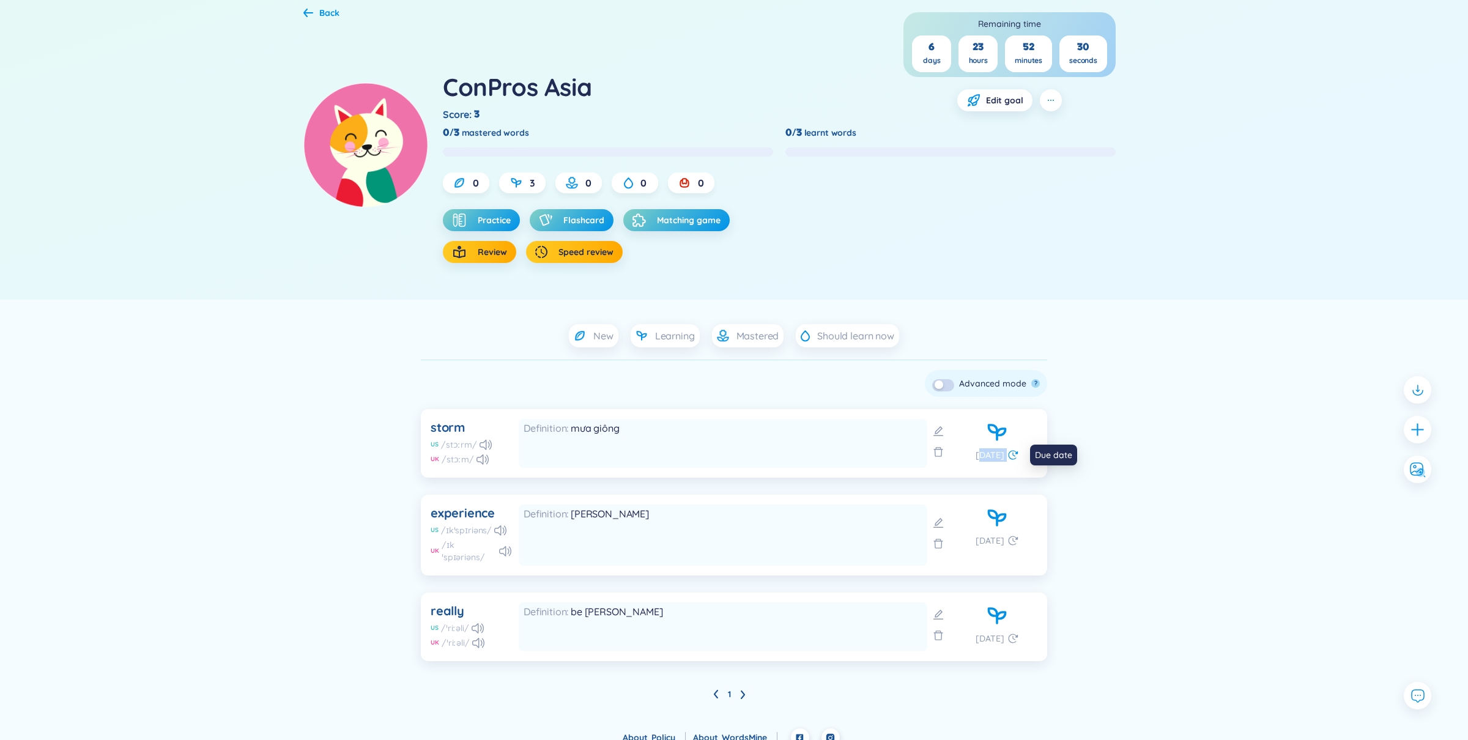
drag, startPoint x: 975, startPoint y: 459, endPoint x: 1013, endPoint y: 459, distance: 37.3
click at [1013, 459] on div "in 1 day" at bounding box center [996, 454] width 43 height 13
drag, startPoint x: 978, startPoint y: 539, endPoint x: 996, endPoint y: 539, distance: 18.3
click at [996, 539] on span "in 1 day" at bounding box center [989, 540] width 29 height 13
drag, startPoint x: 980, startPoint y: 624, endPoint x: 1007, endPoint y: 624, distance: 26.9
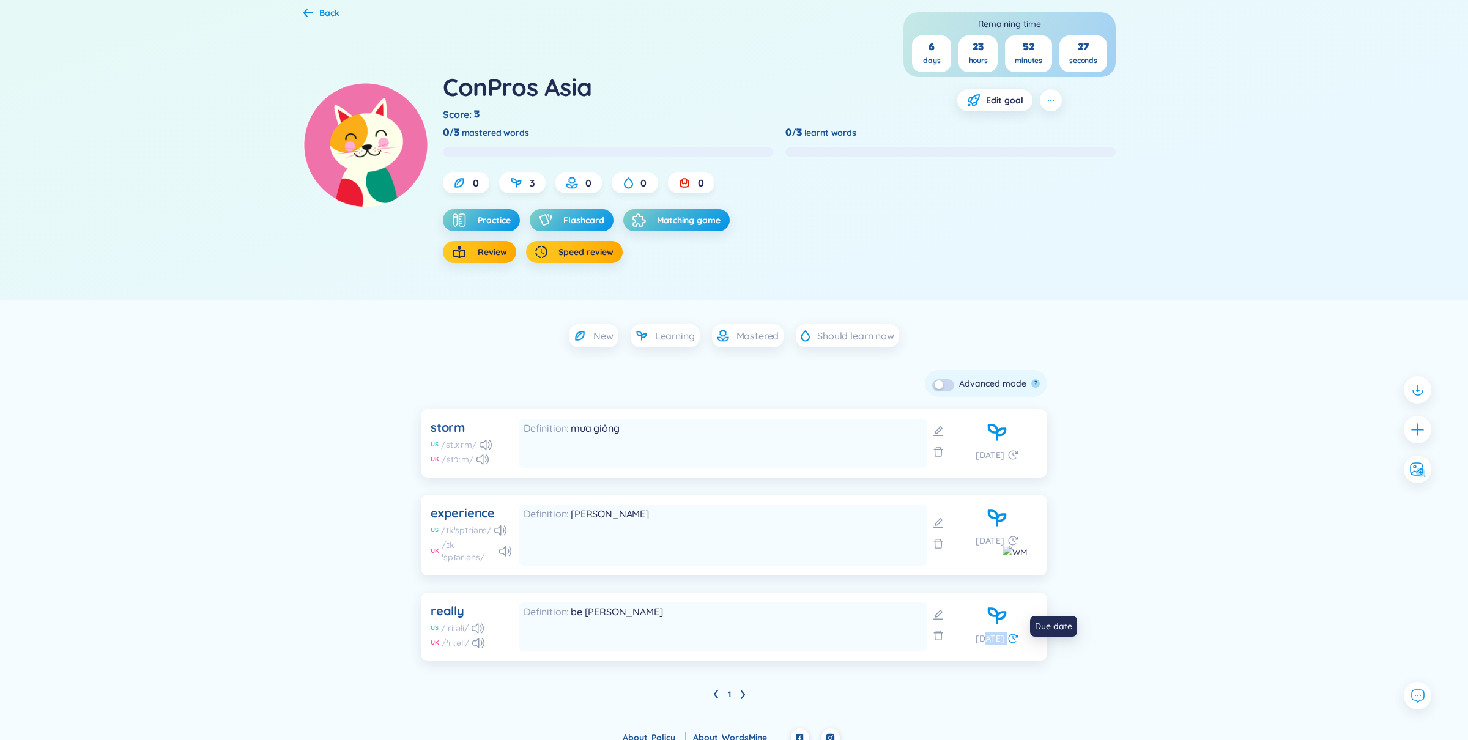
click at [1007, 632] on div "in 1 day" at bounding box center [996, 638] width 43 height 13
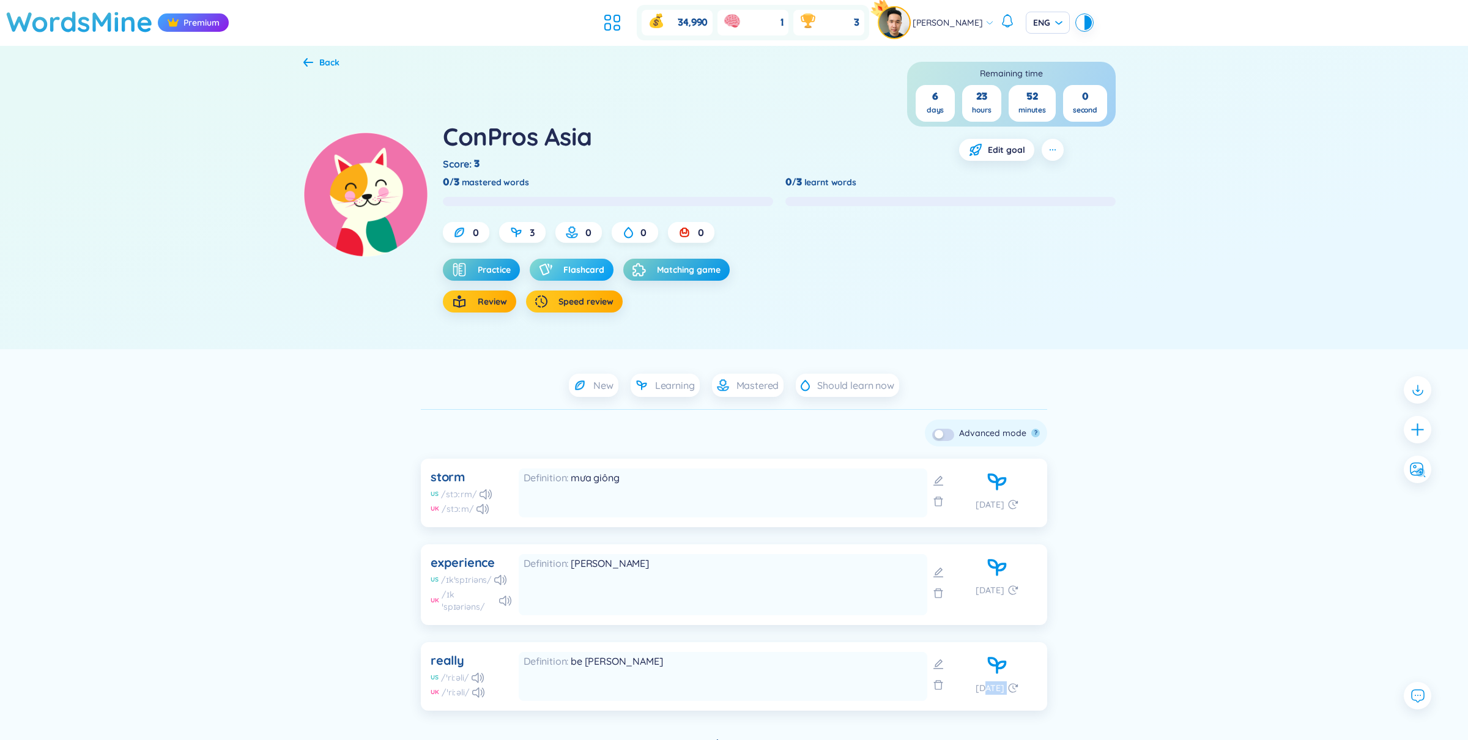
click at [589, 269] on span "Flashcard" at bounding box center [583, 270] width 41 height 12
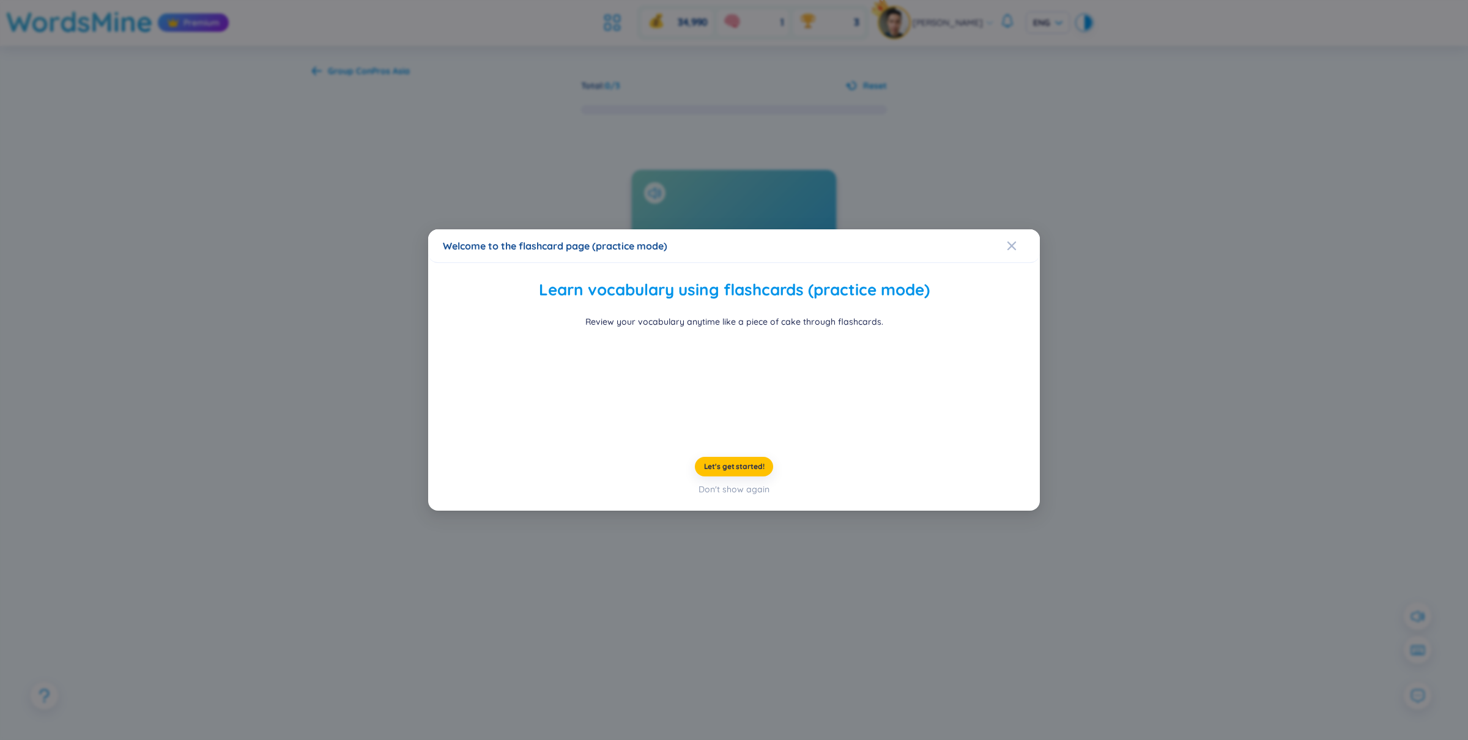
click at [1047, 333] on div "Welcome to the flashcard page (practice mode) Learn vocabulary using flashcards…" at bounding box center [734, 370] width 1468 height 740
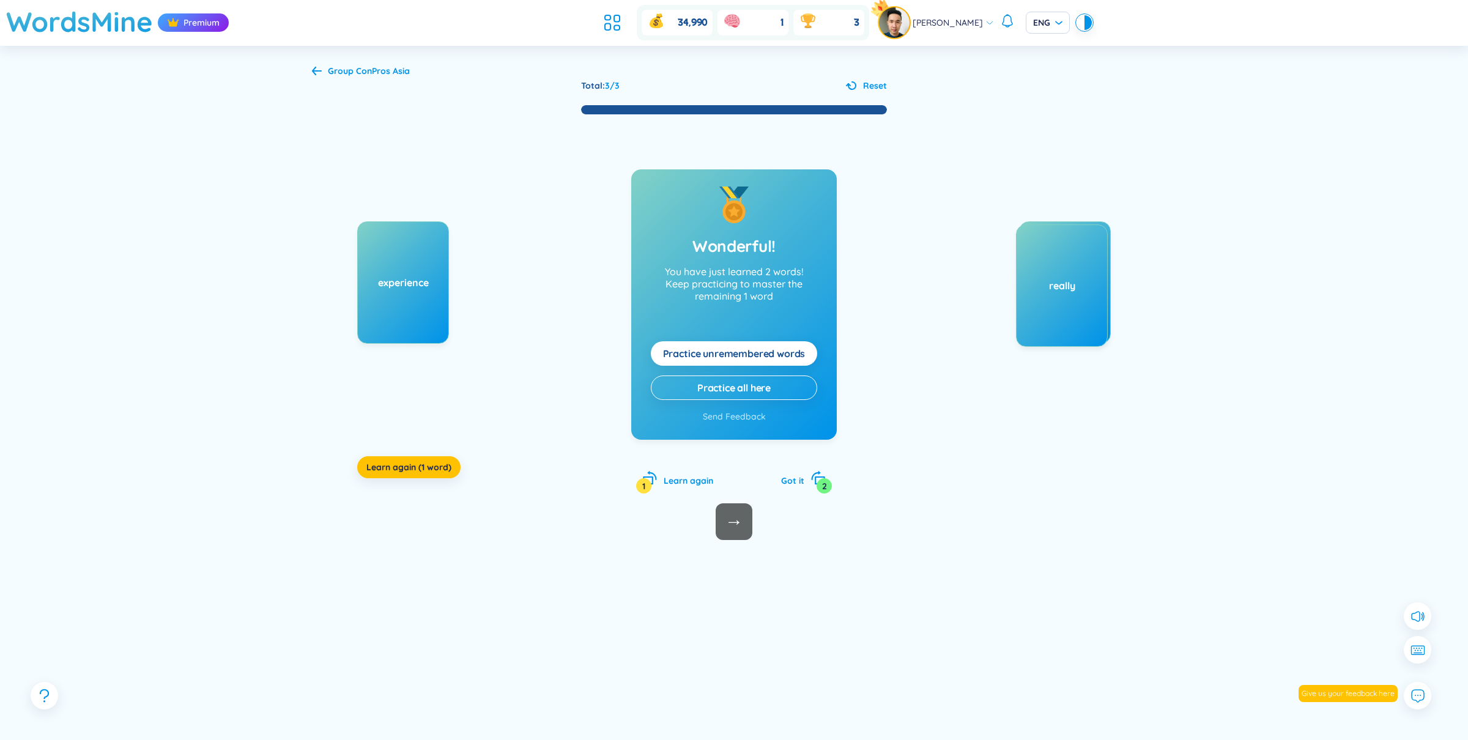
click at [393, 72] on b "ConPros Asia" at bounding box center [383, 70] width 54 height 11
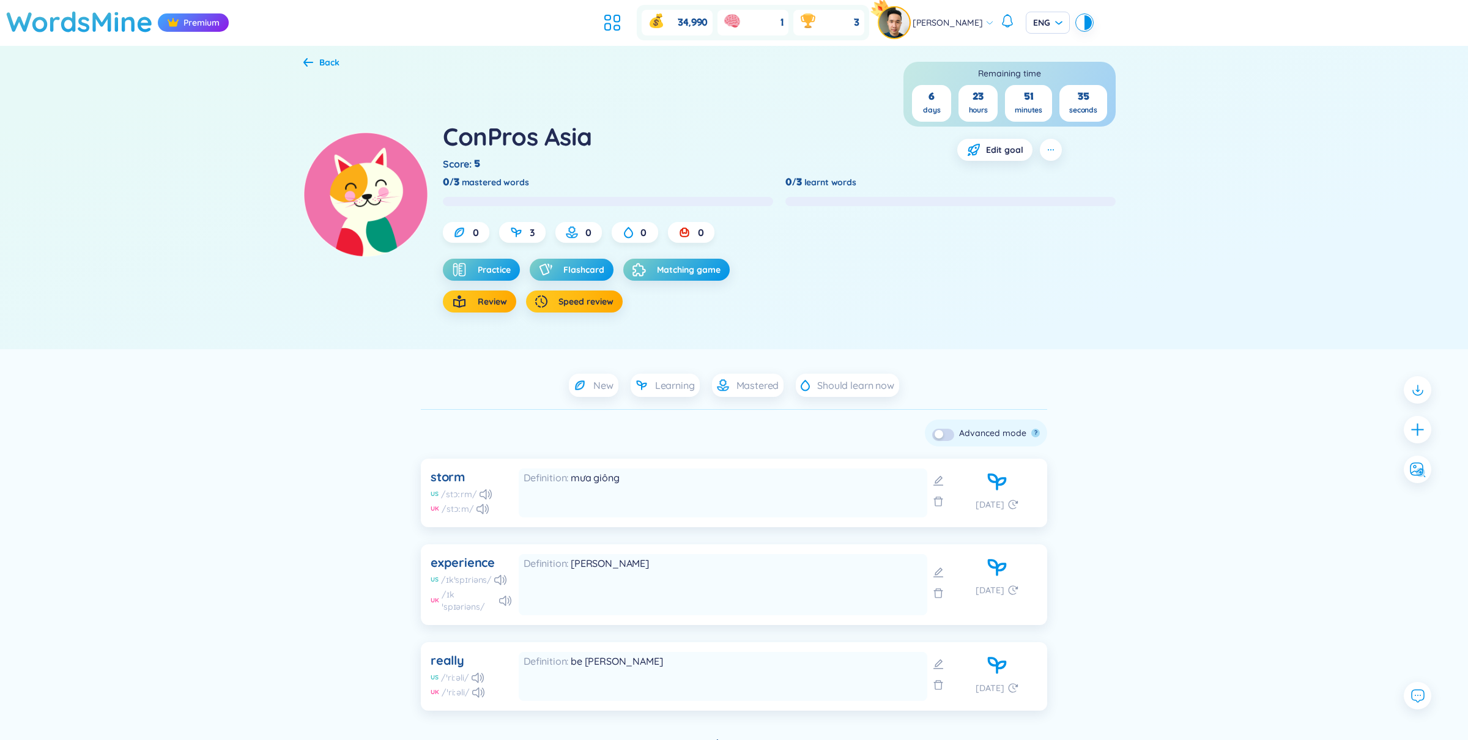
click at [949, 434] on button "button" at bounding box center [943, 435] width 22 height 12
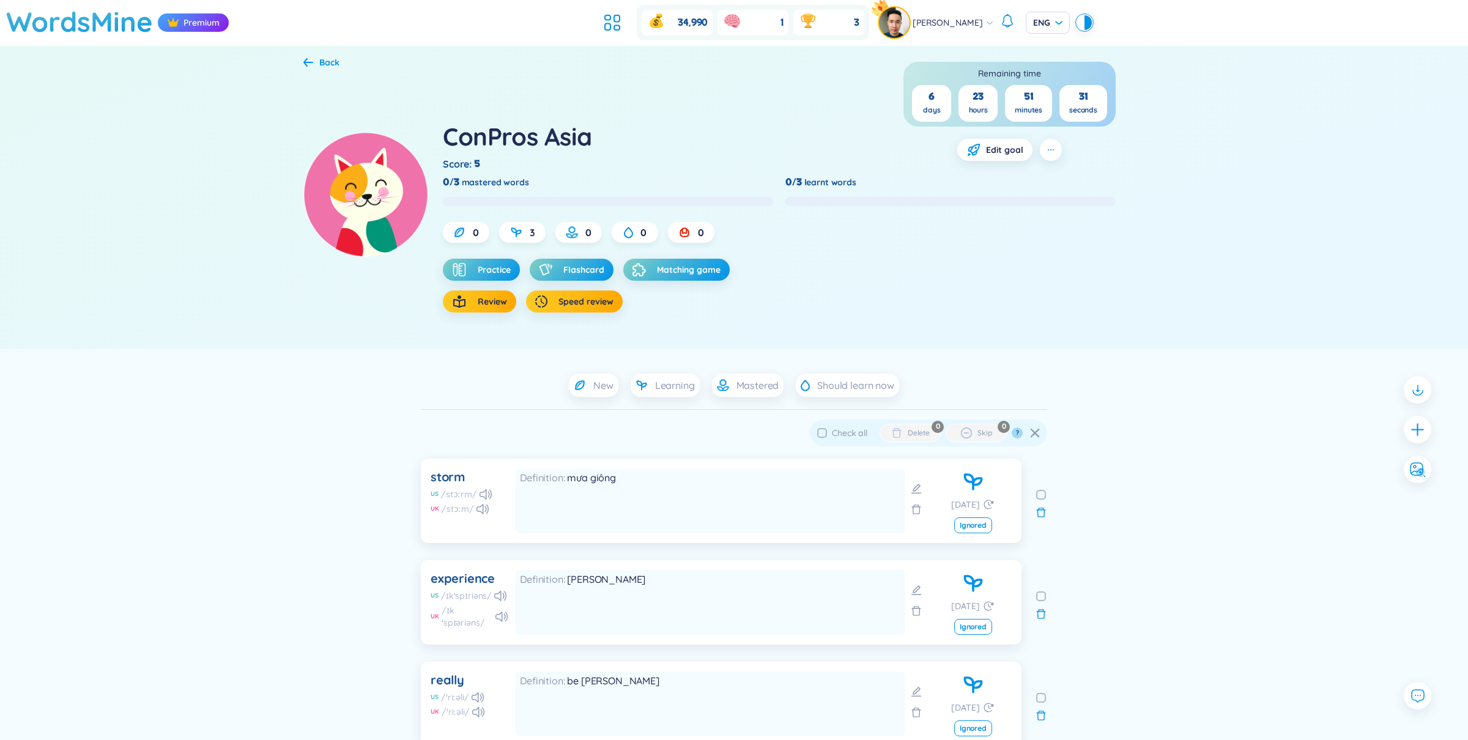
click at [1037, 440] on div "Check all Delete Skip ?" at bounding box center [928, 432] width 223 height 17
click at [1037, 436] on icon at bounding box center [1035, 433] width 9 height 9
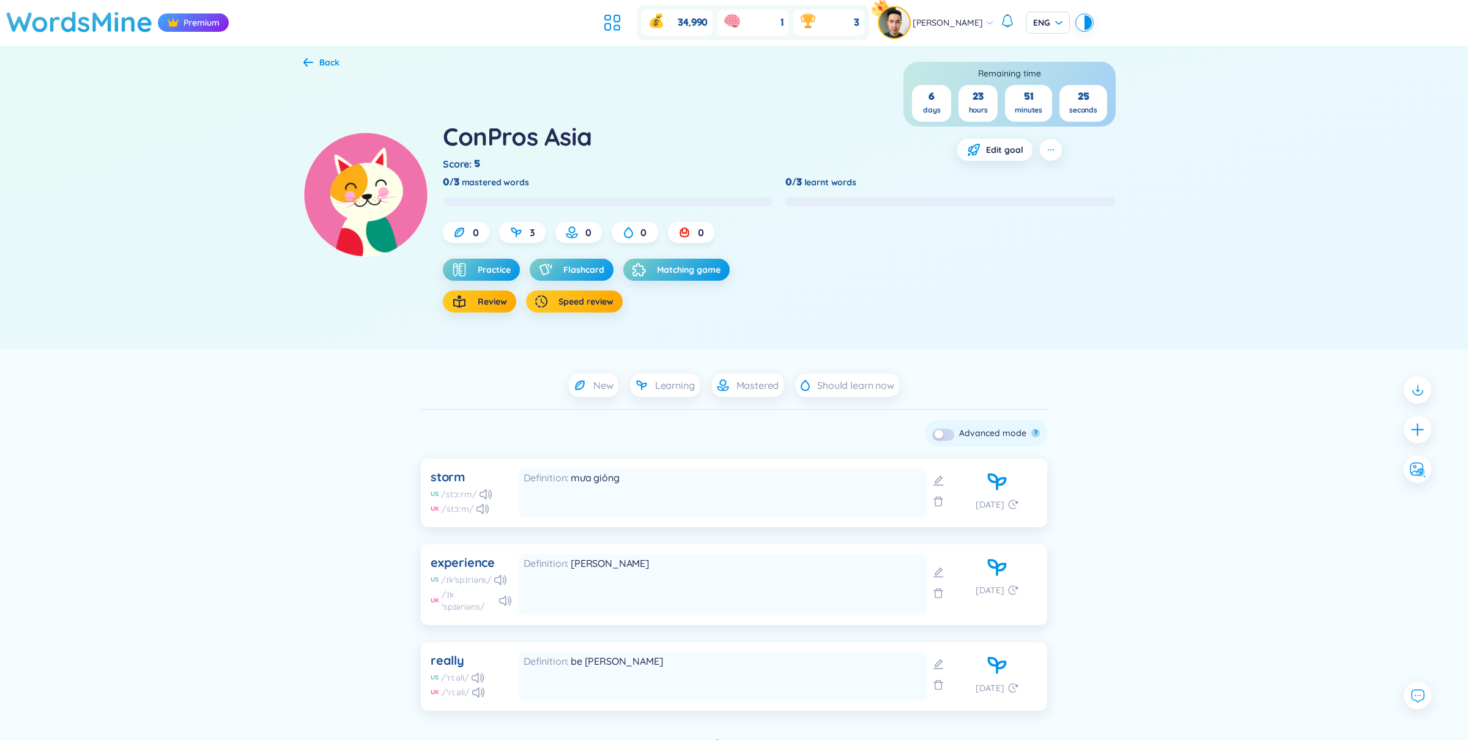
click at [1083, 25] on header "WordsMine Premium 34,990 1 3 Phann David ENG" at bounding box center [734, 23] width 1468 height 46
click at [1084, 24] on div at bounding box center [1087, 22] width 7 height 15
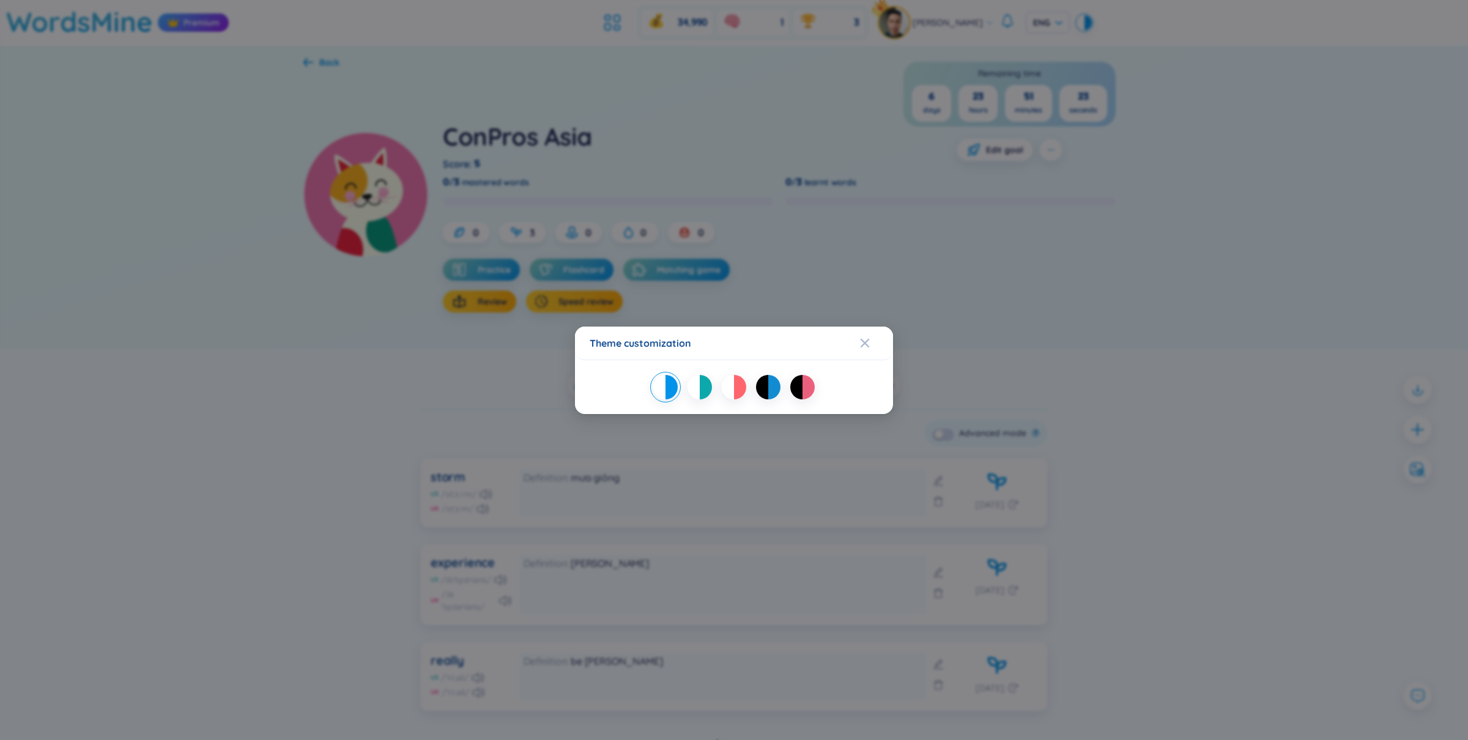
click at [745, 377] on div at bounding box center [734, 387] width 289 height 24
click at [739, 391] on div at bounding box center [740, 387] width 12 height 24
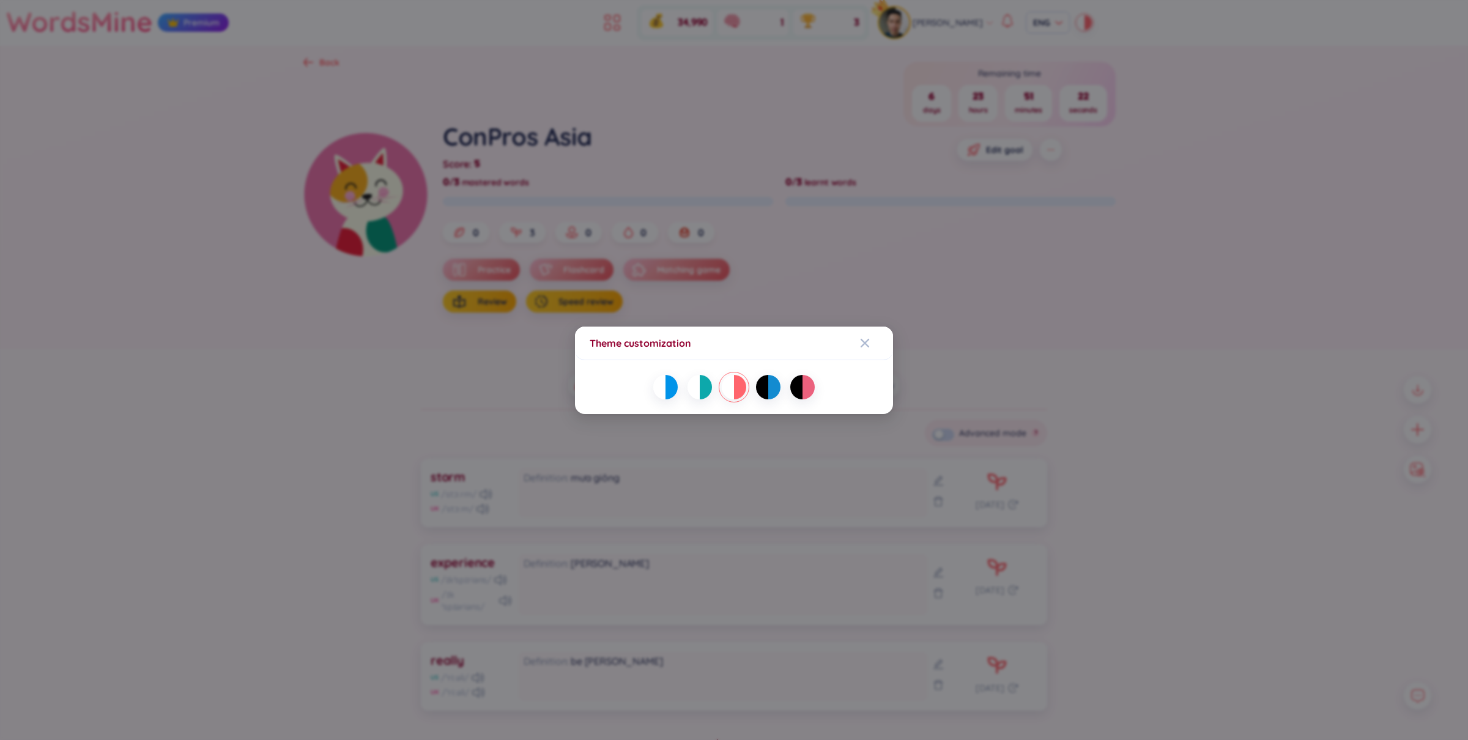
click at [869, 274] on div "Theme customization" at bounding box center [734, 370] width 1468 height 740
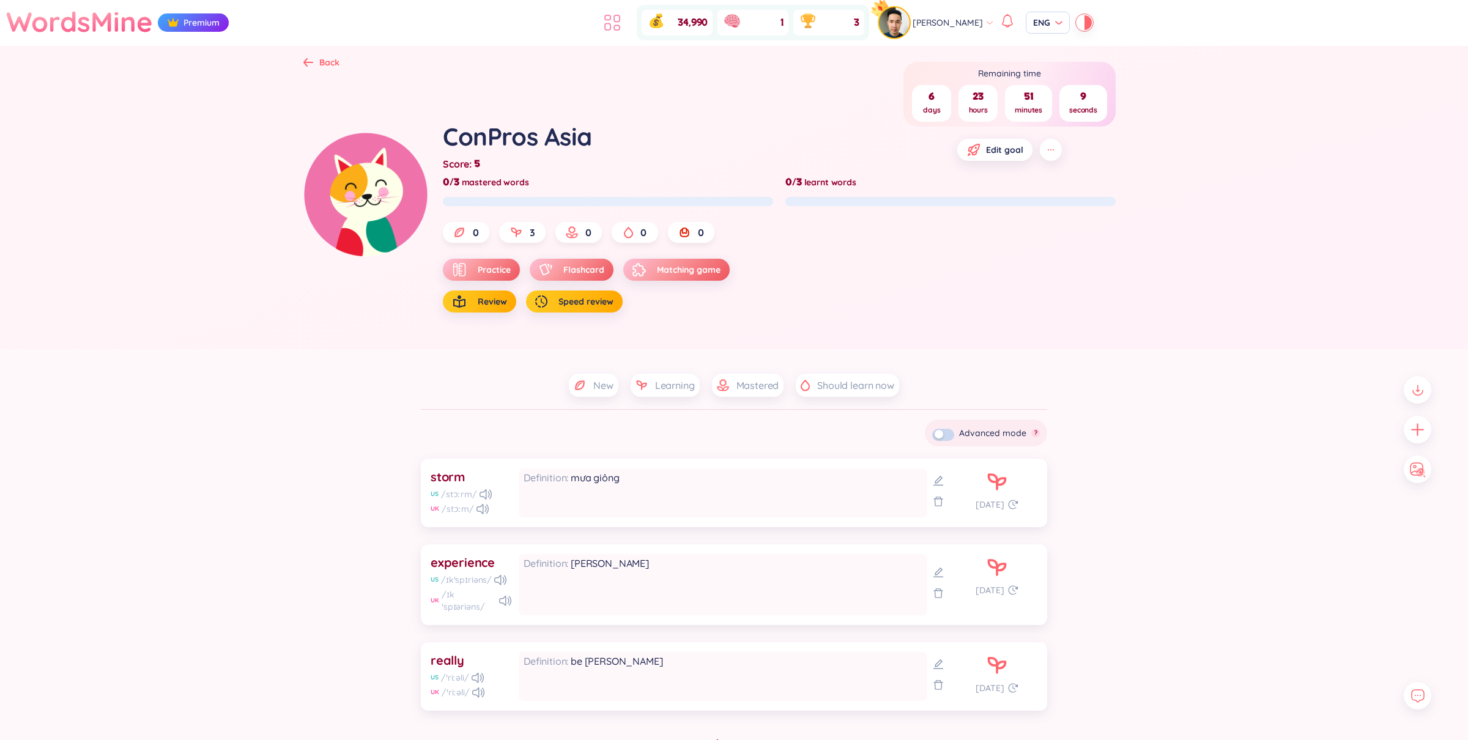
click at [613, 25] on icon at bounding box center [612, 23] width 22 height 22
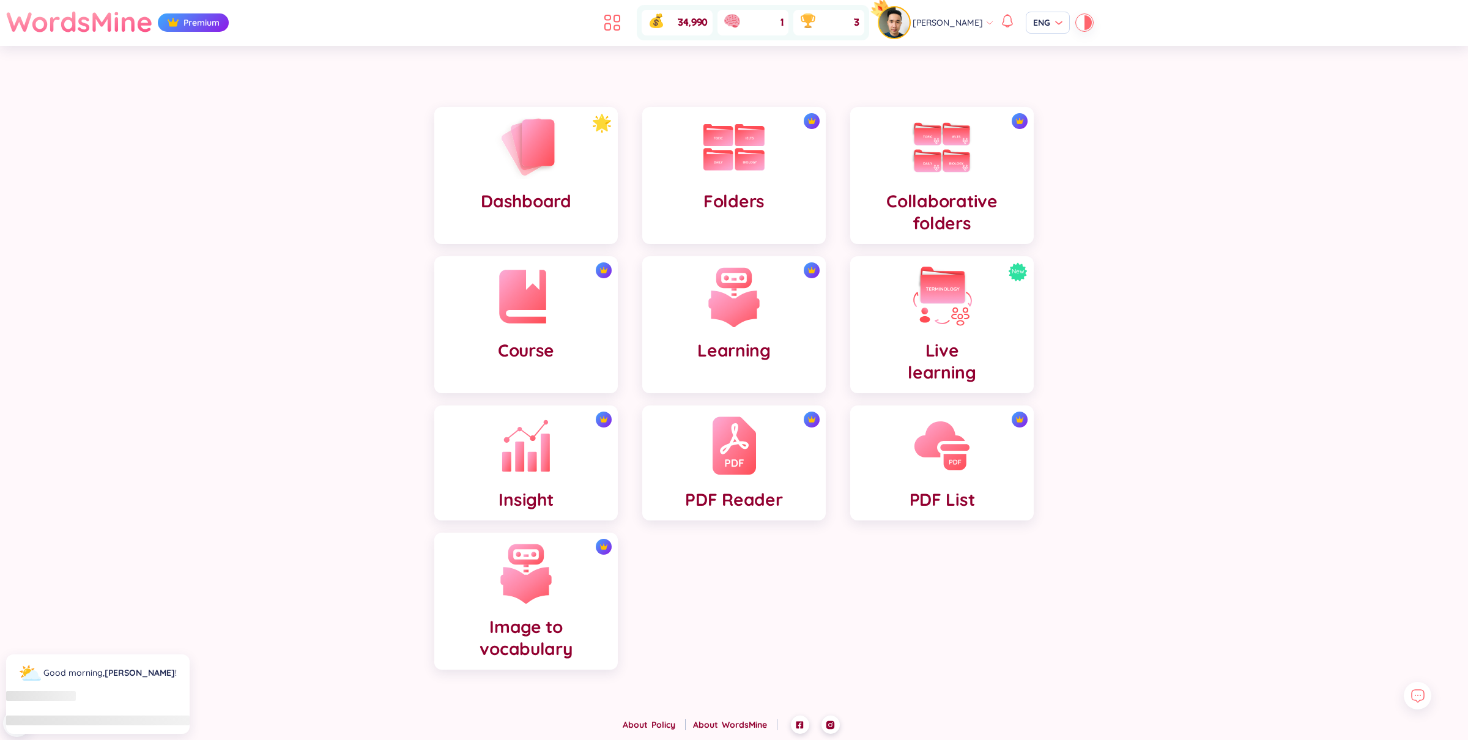
click at [1084, 23] on header "WordsMine Premium 34,990 1 3 Phann David ENG" at bounding box center [734, 23] width 1468 height 46
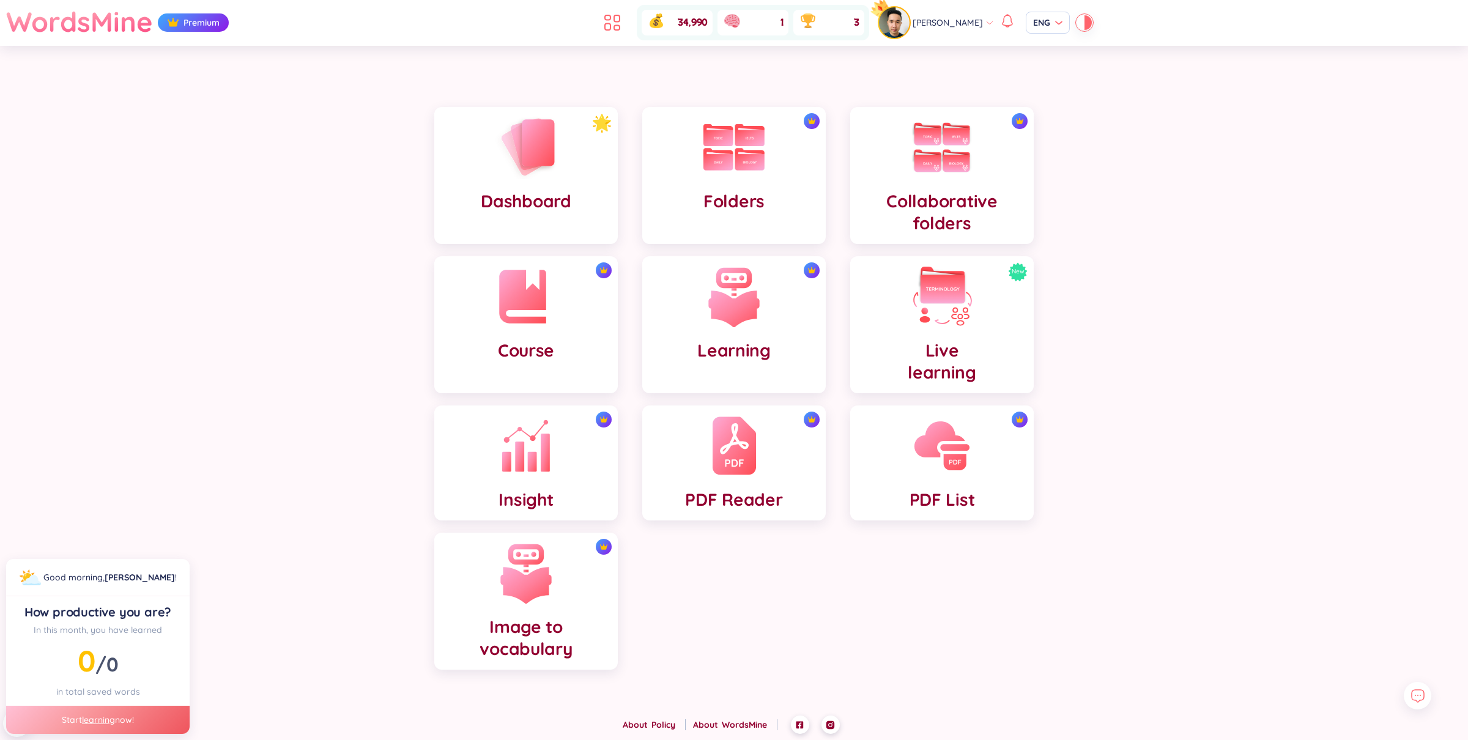
click at [1077, 22] on div at bounding box center [1080, 22] width 7 height 15
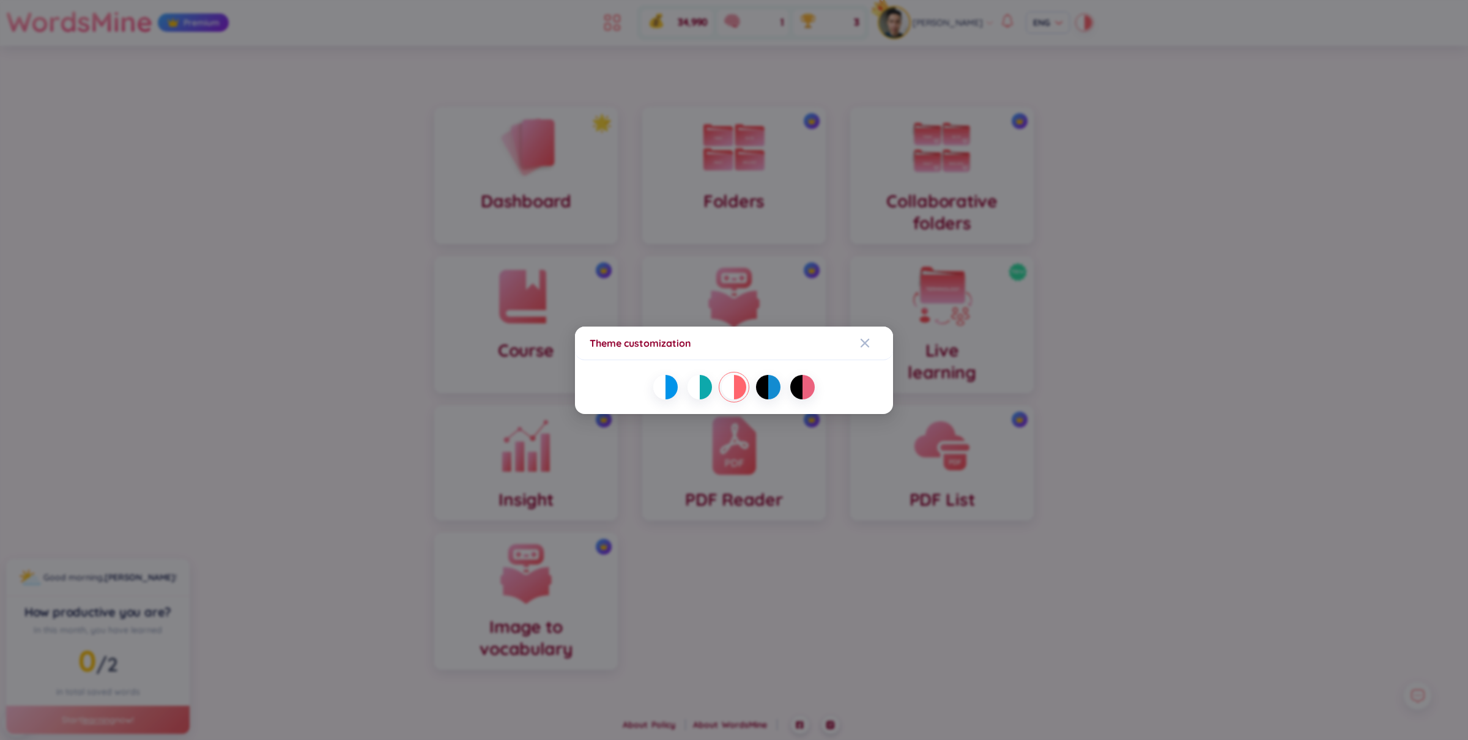
click at [667, 382] on div at bounding box center [671, 387] width 12 height 24
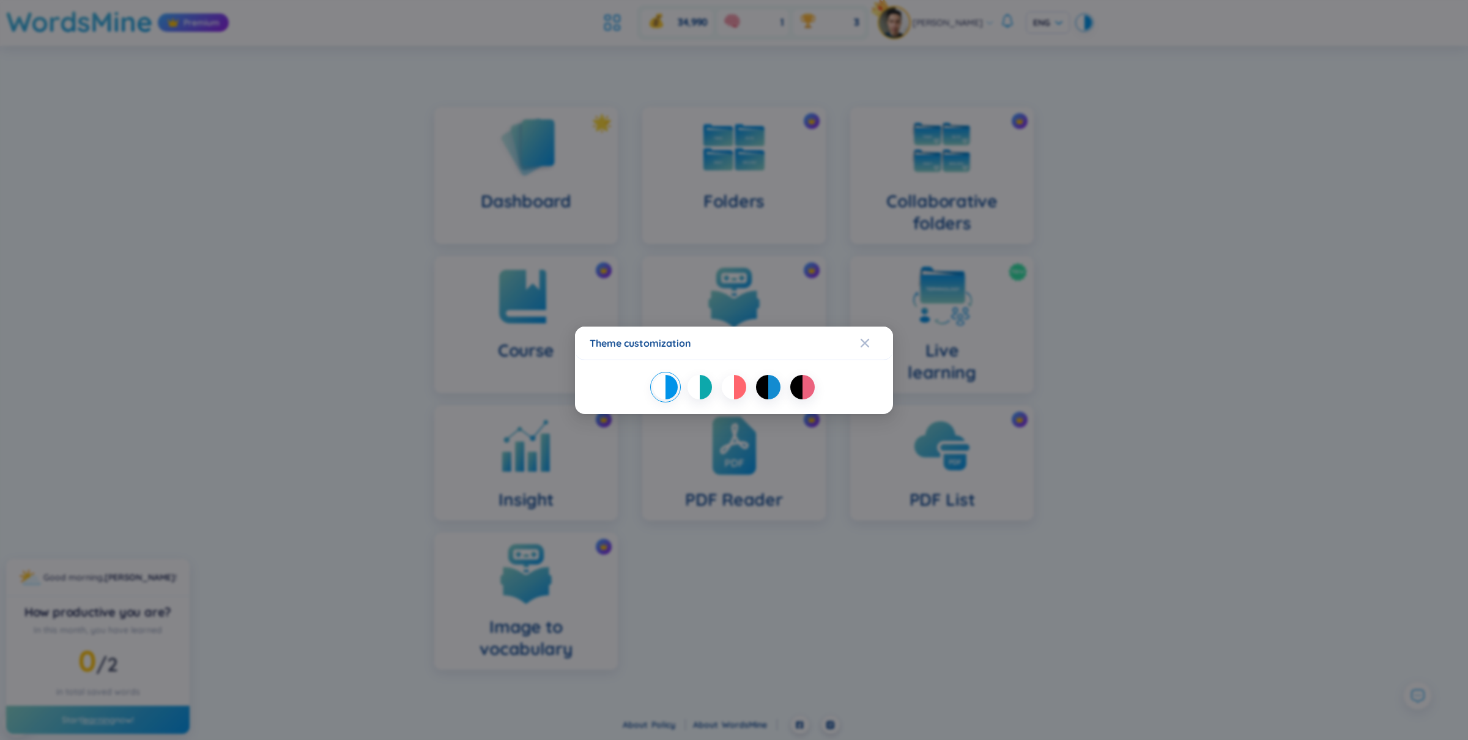
drag, startPoint x: 809, startPoint y: 573, endPoint x: 832, endPoint y: 544, distance: 37.1
click at [810, 573] on div "Theme customization" at bounding box center [734, 370] width 1468 height 740
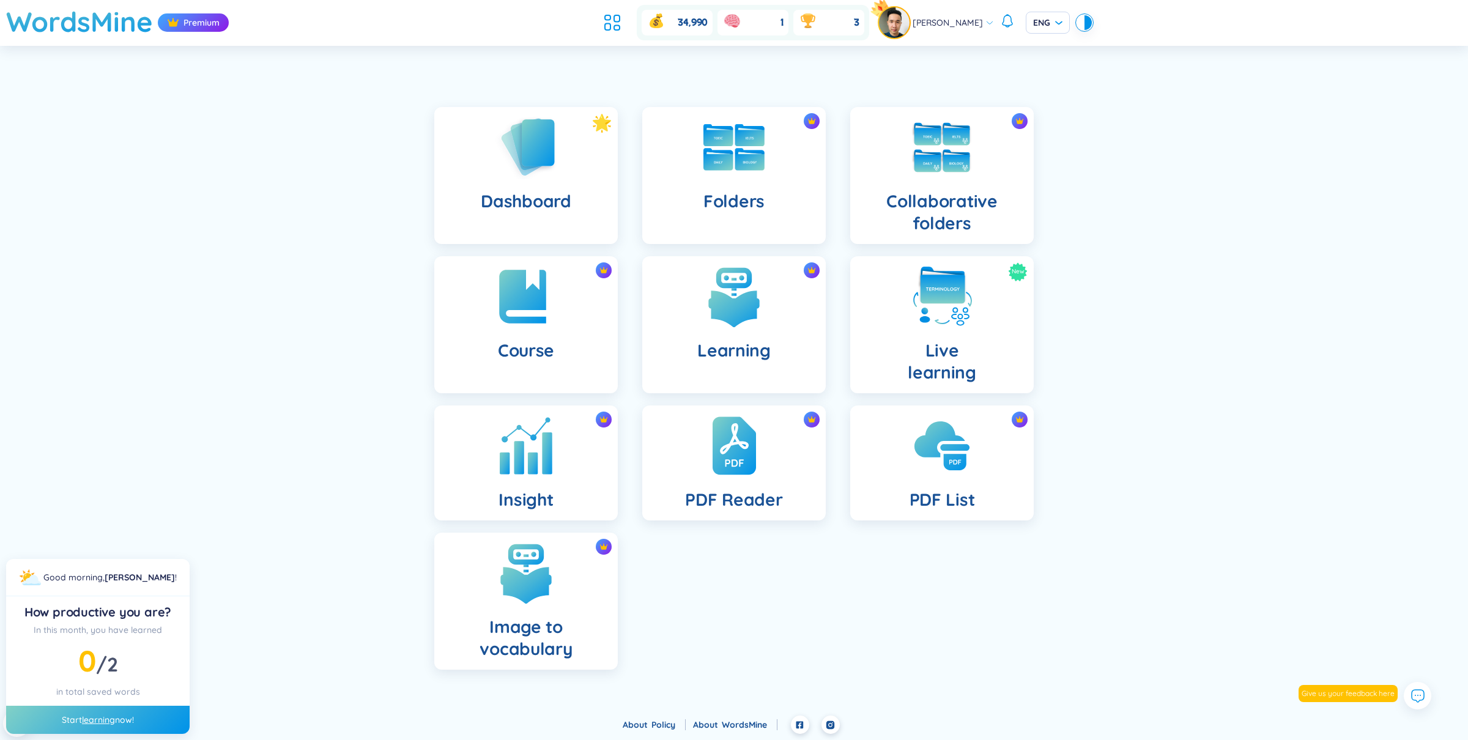
click at [580, 505] on div "Insight" at bounding box center [525, 462] width 183 height 115
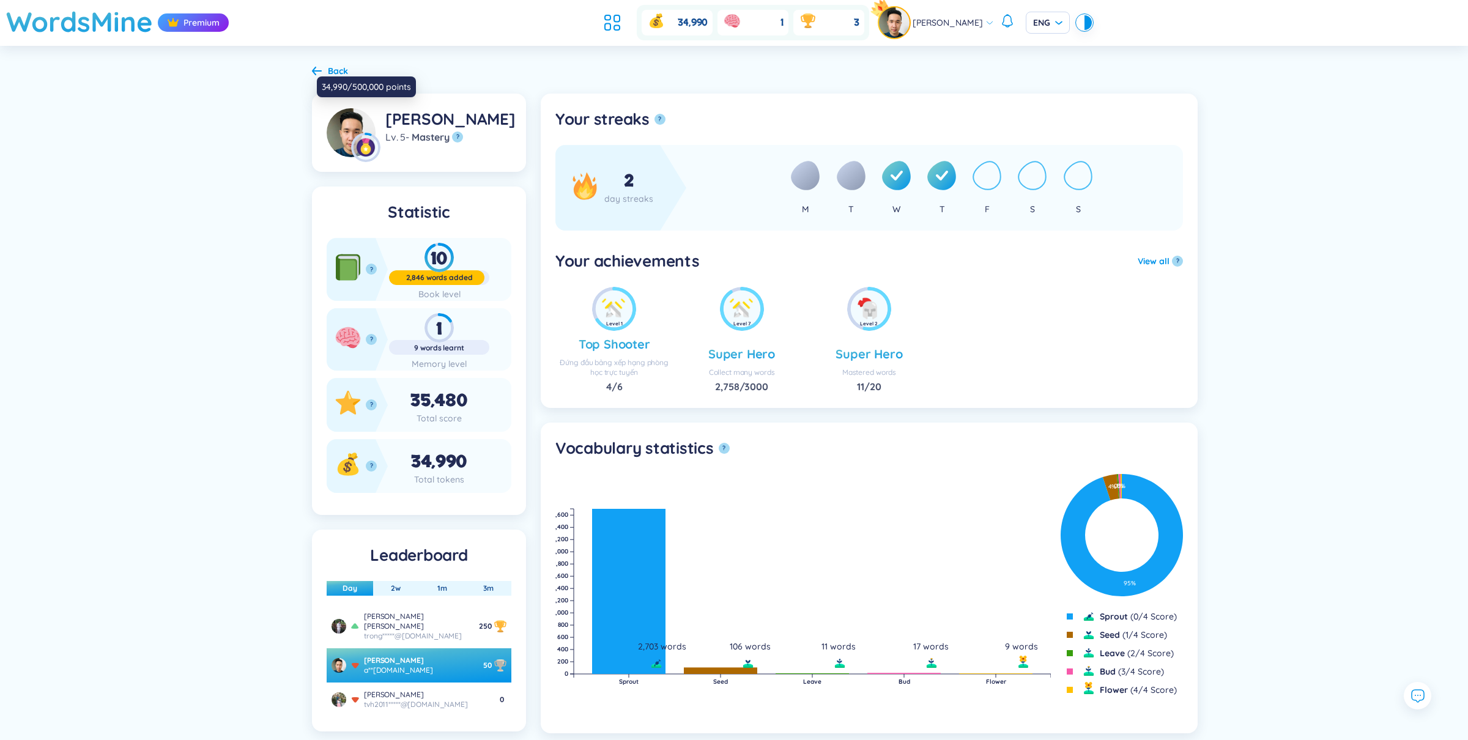
click at [329, 68] on div "Back" at bounding box center [338, 70] width 20 height 13
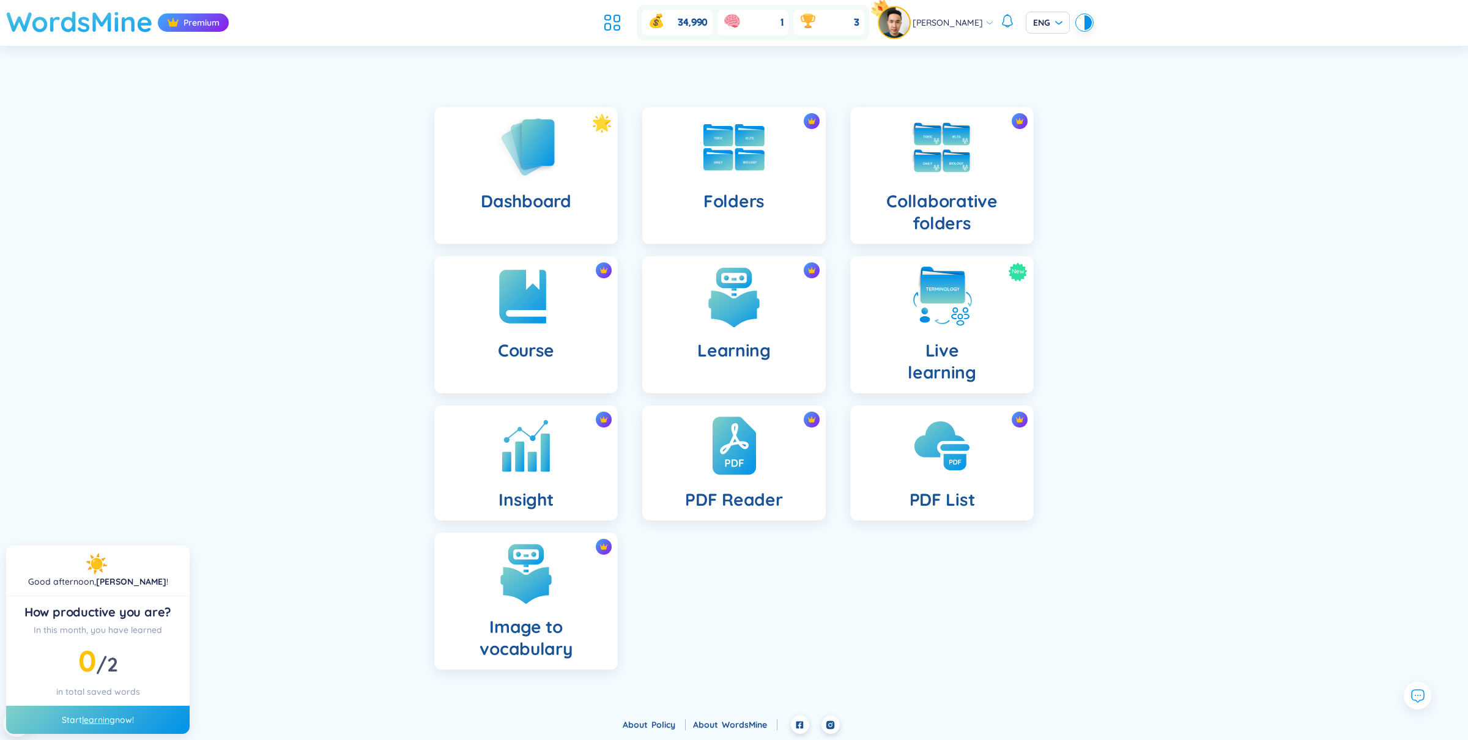
click at [103, 26] on h1 "WordsMine" at bounding box center [79, 21] width 147 height 43
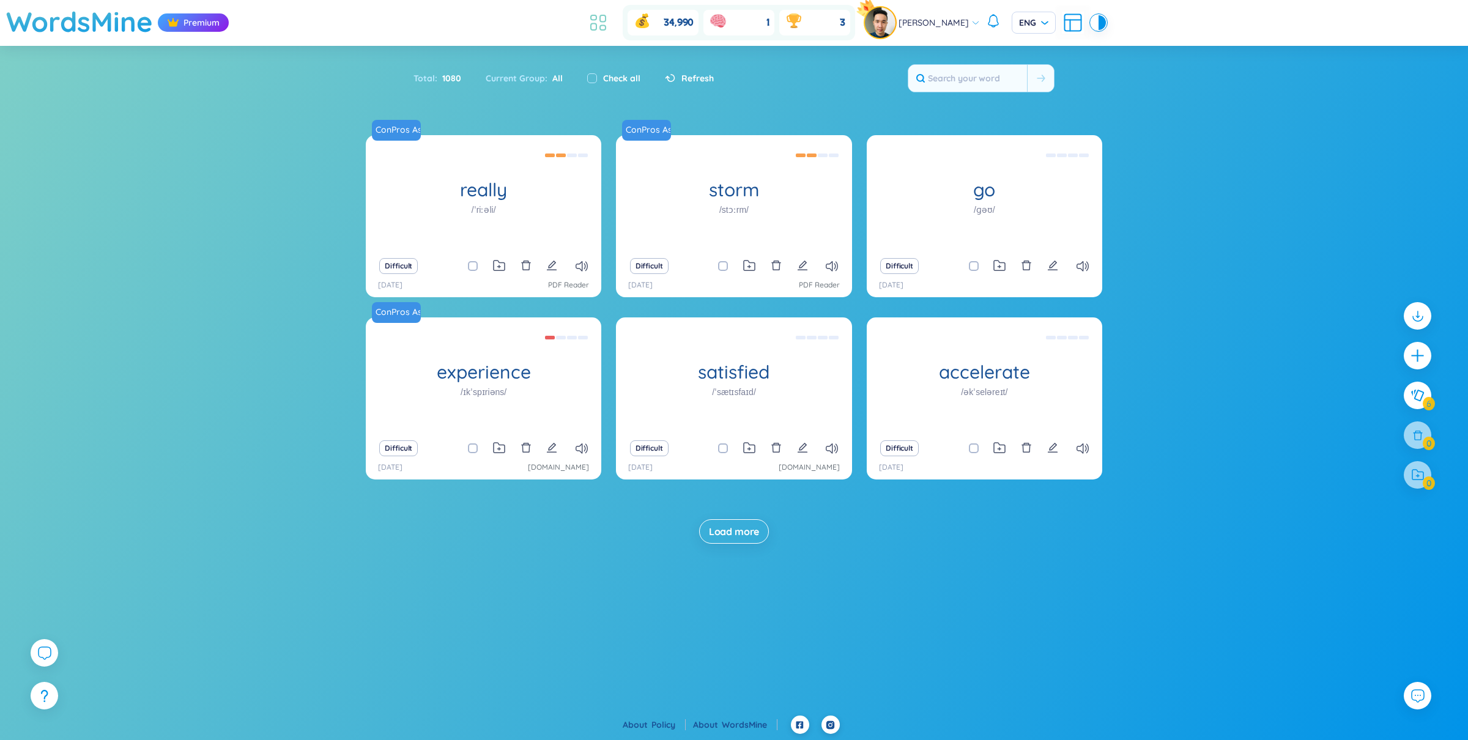
click at [609, 20] on icon at bounding box center [598, 23] width 22 height 22
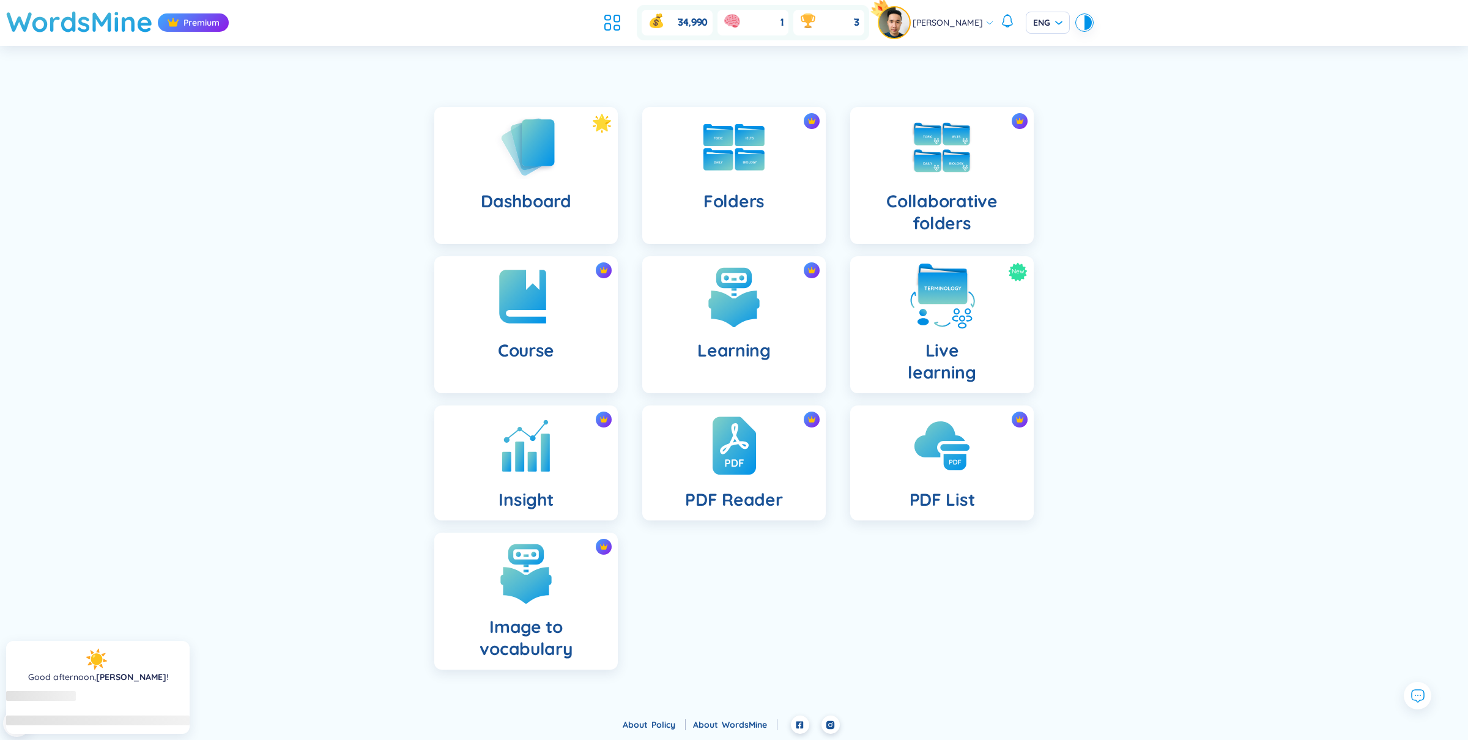
click at [949, 310] on img at bounding box center [941, 296] width 67 height 67
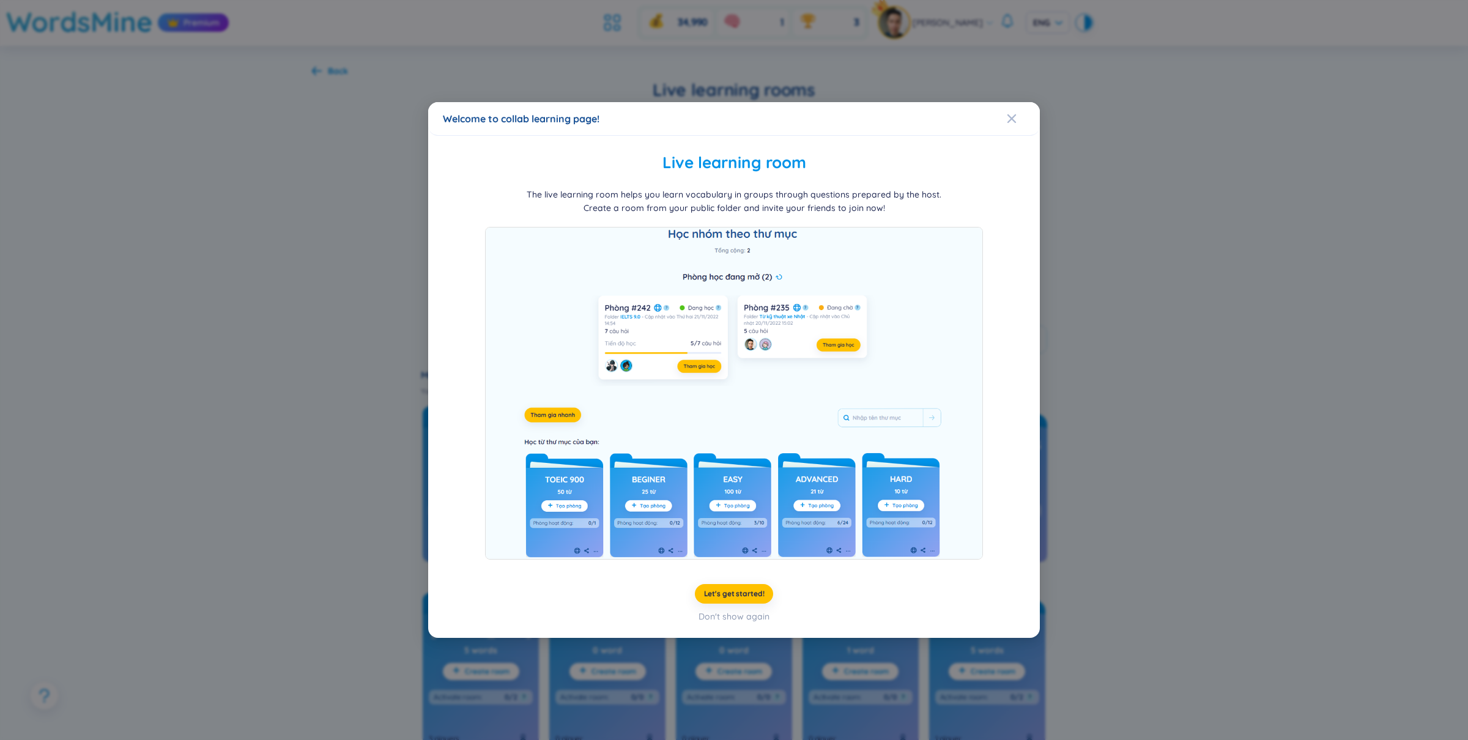
click at [1172, 150] on div "Welcome to collab learning page! Live learning room The live learning room help…" at bounding box center [734, 370] width 1468 height 740
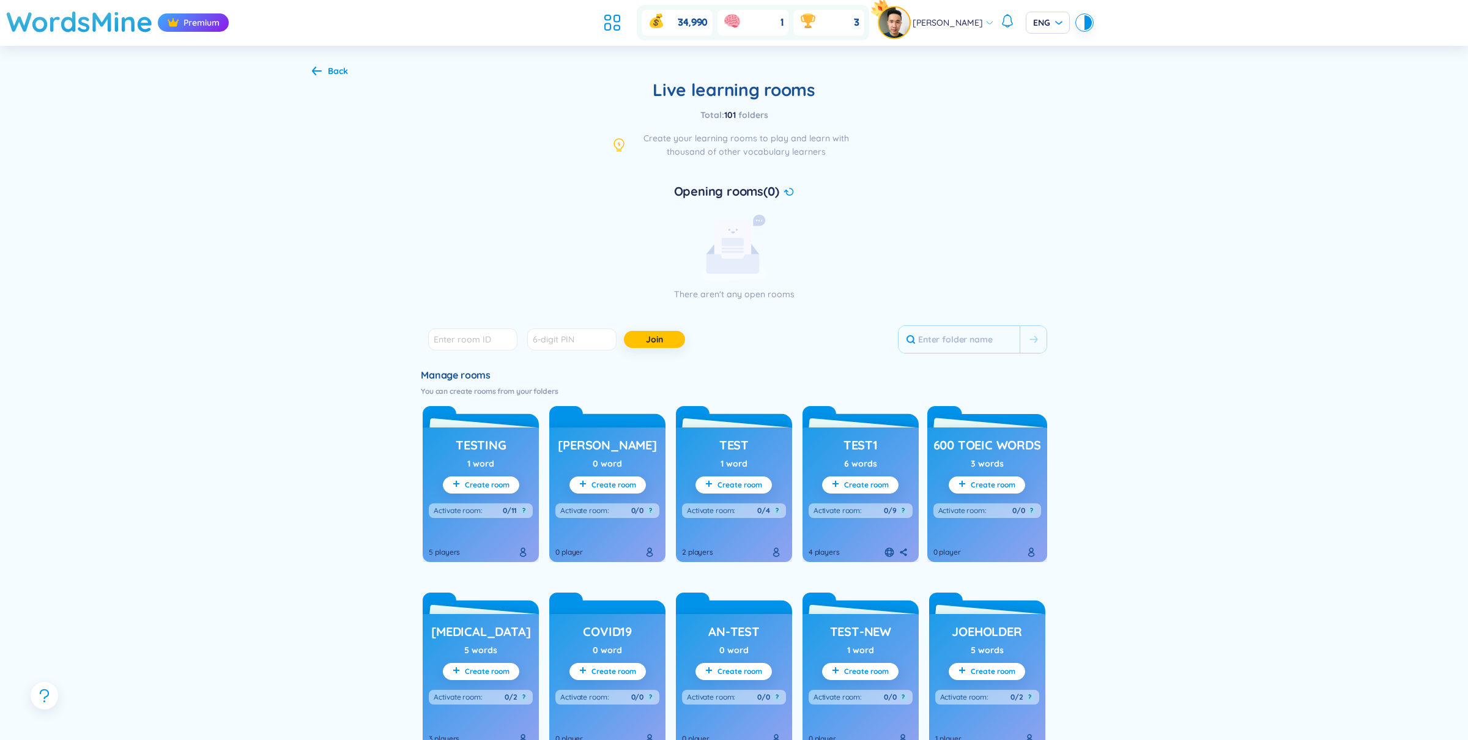
click at [330, 75] on div "Back" at bounding box center [338, 70] width 20 height 13
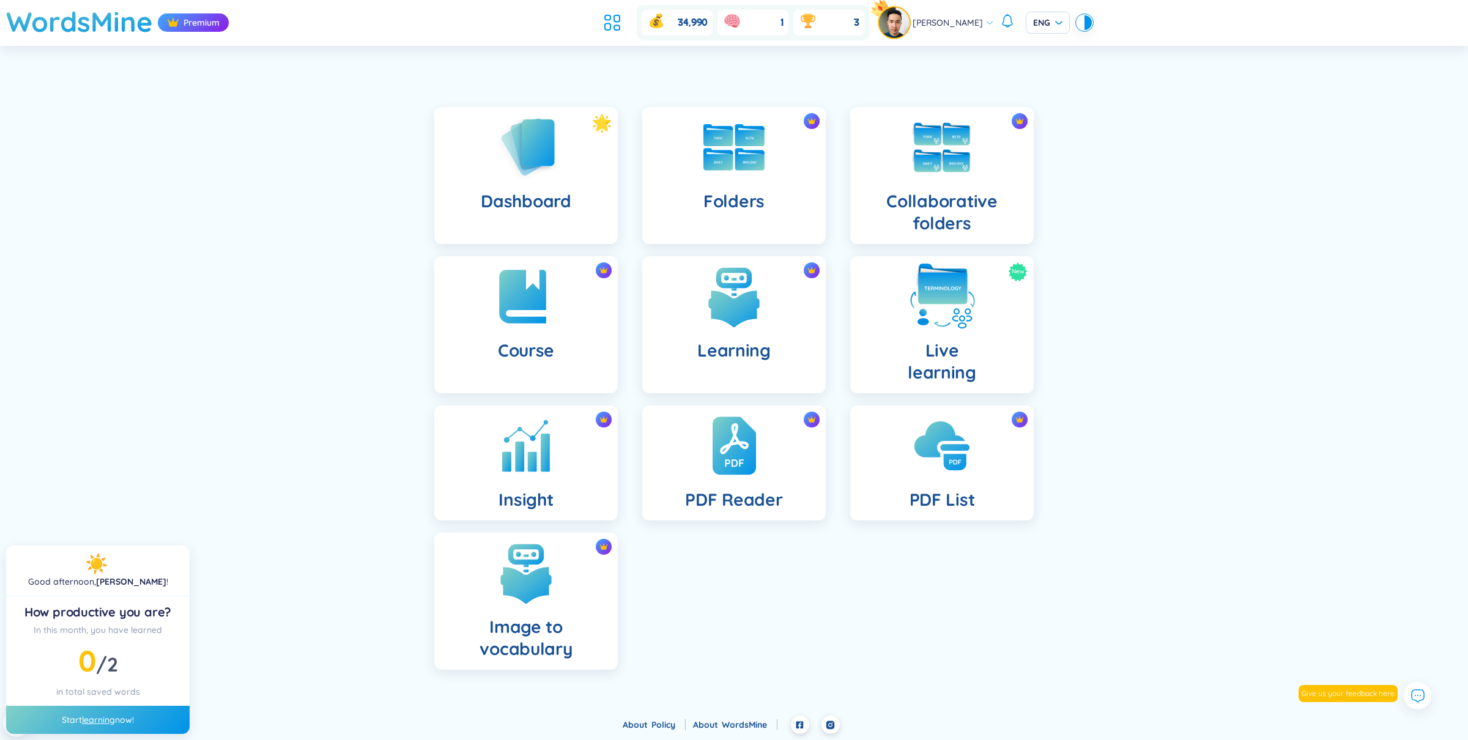
click at [911, 331] on div "New Live learning" at bounding box center [941, 324] width 183 height 137
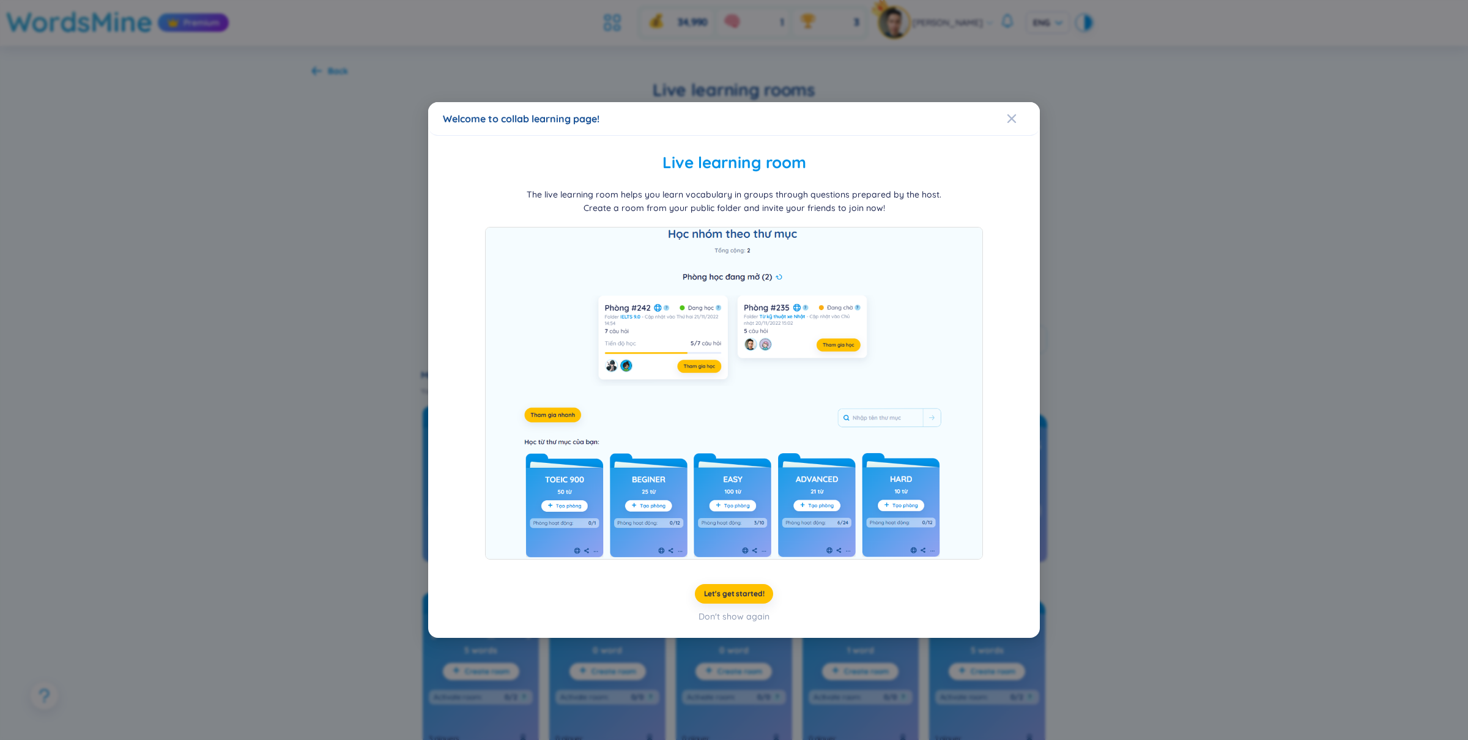
click at [1119, 245] on div "Welcome to collab learning page! Live learning room The live learning room help…" at bounding box center [734, 370] width 1468 height 740
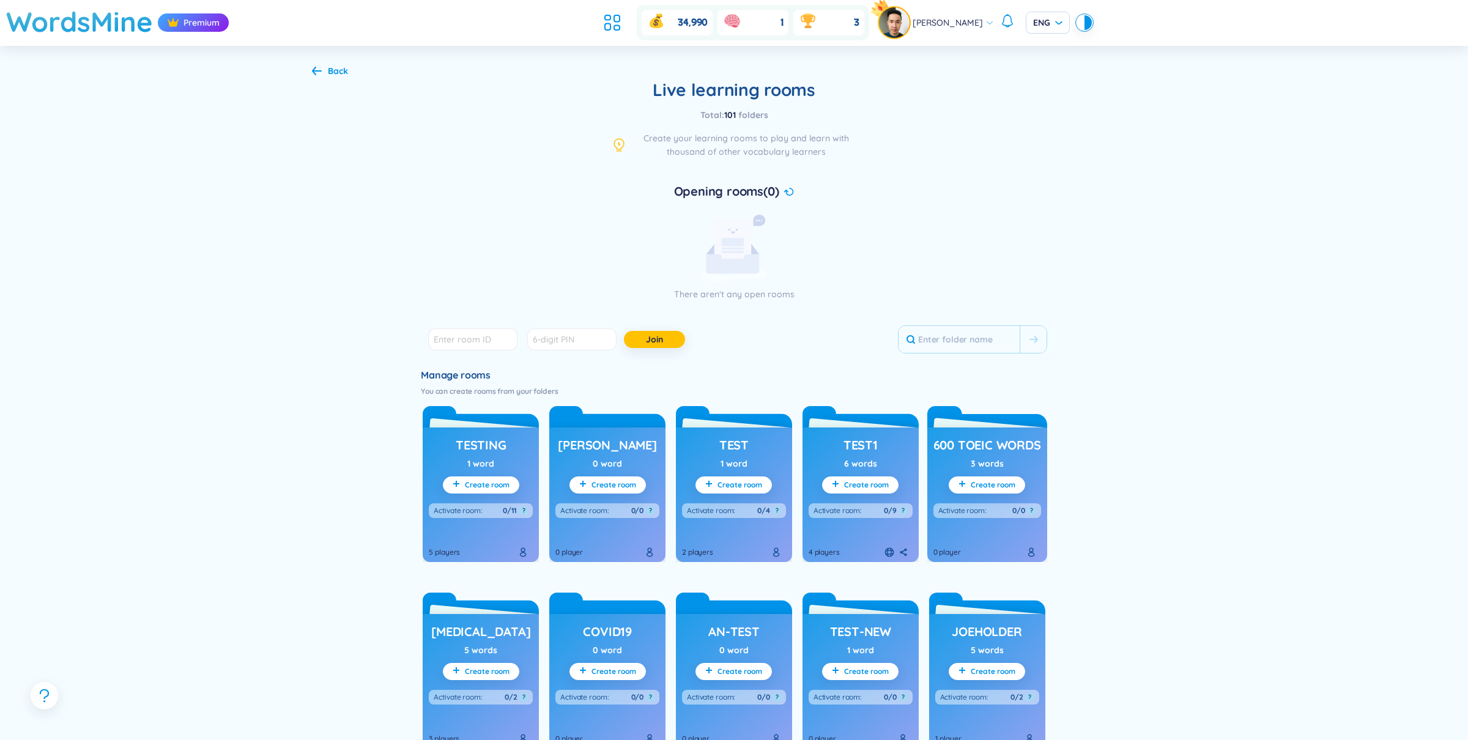
click at [1119, 245] on body "WordsMine Premium 34,990 1 3 Phann David ENG Back Live learning rooms Total : 1…" at bounding box center [734, 370] width 1468 height 740
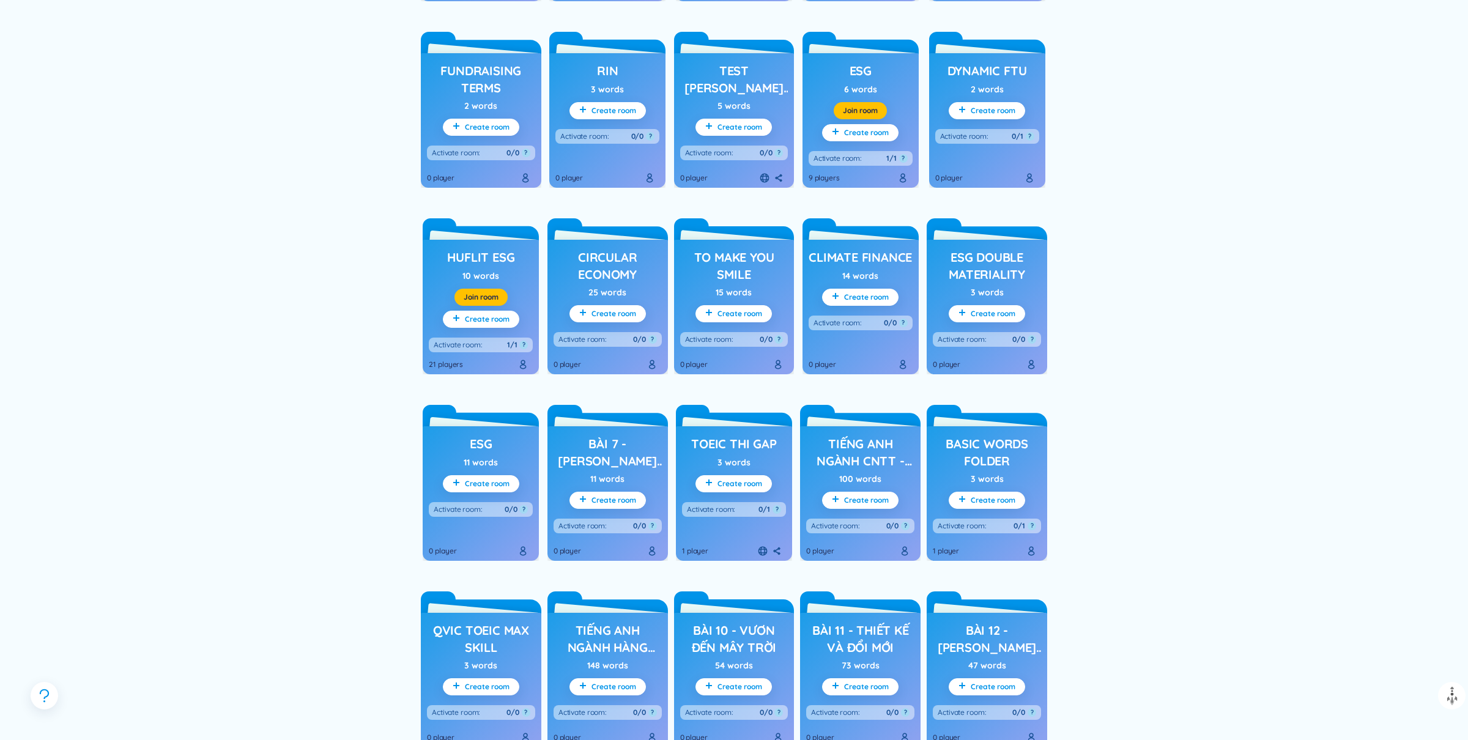
scroll to position [3446, 0]
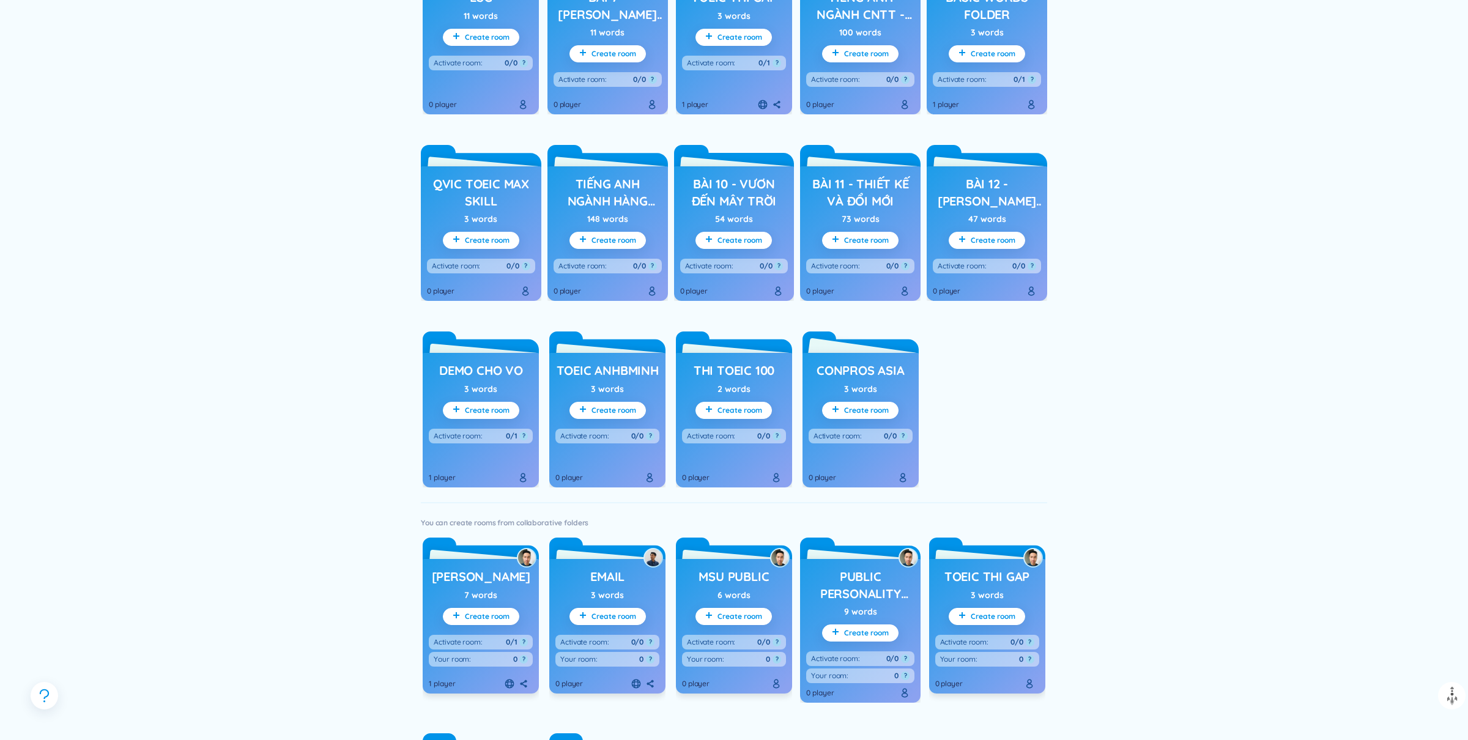
click at [900, 373] on h3 "ConPros Asia" at bounding box center [860, 370] width 88 height 17
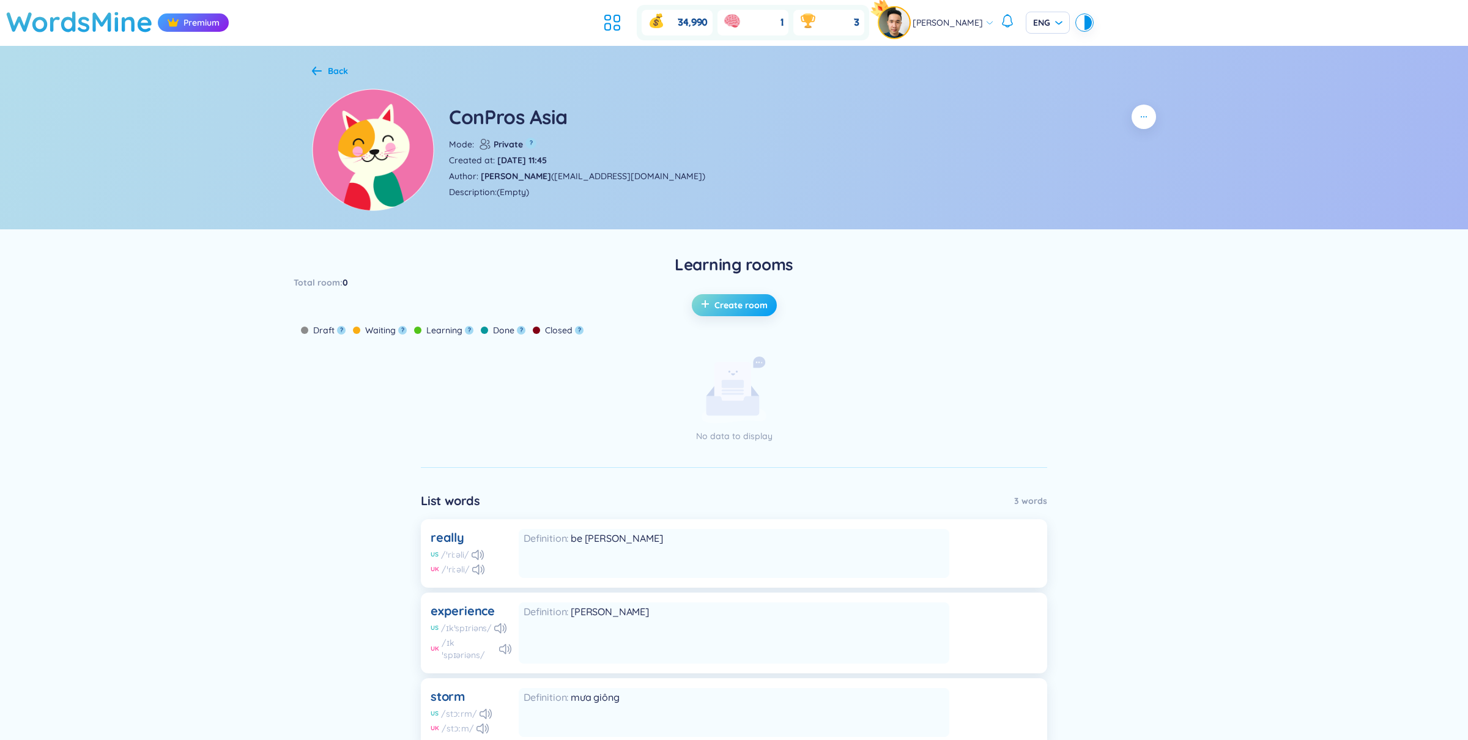
click at [716, 303] on span "Create room" at bounding box center [740, 305] width 53 height 12
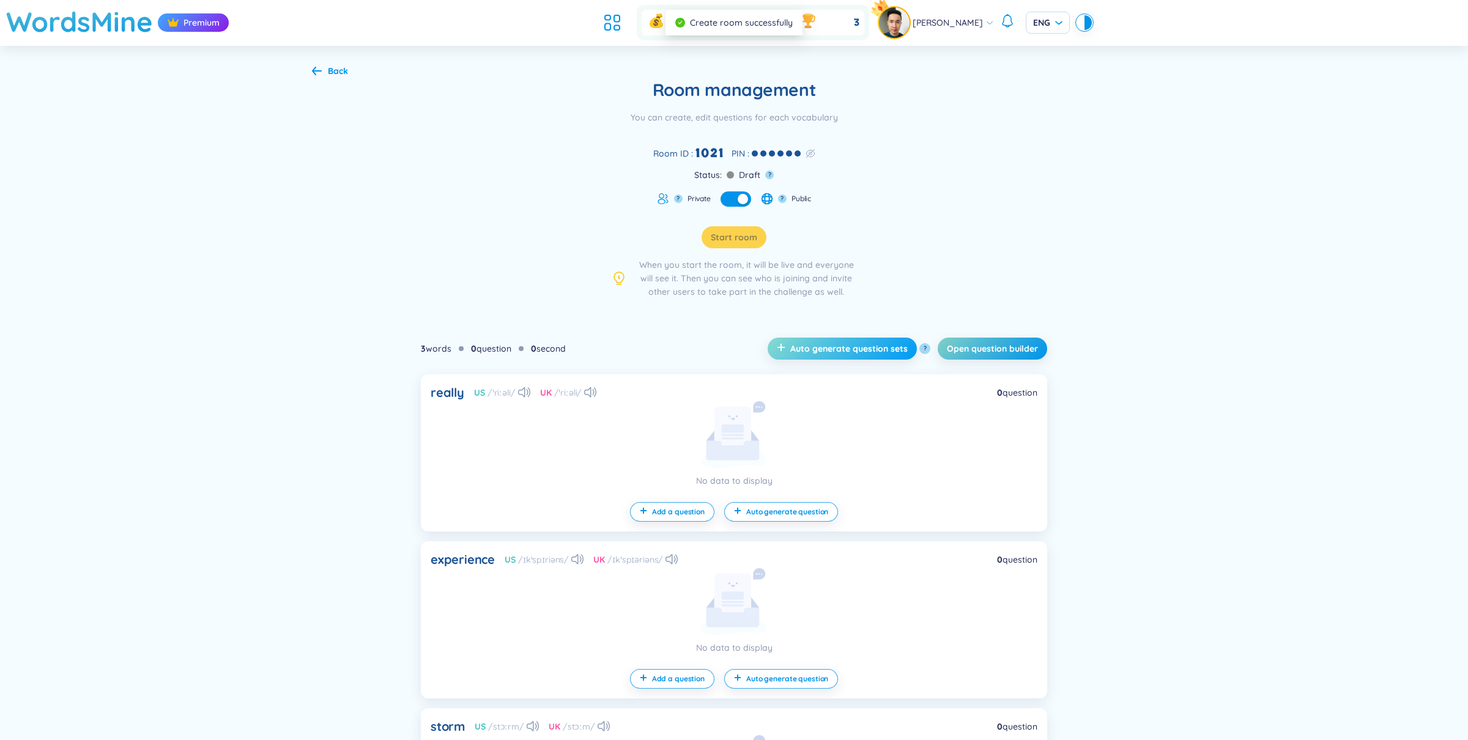
click at [862, 338] on button "Auto generate question sets" at bounding box center [842, 349] width 149 height 22
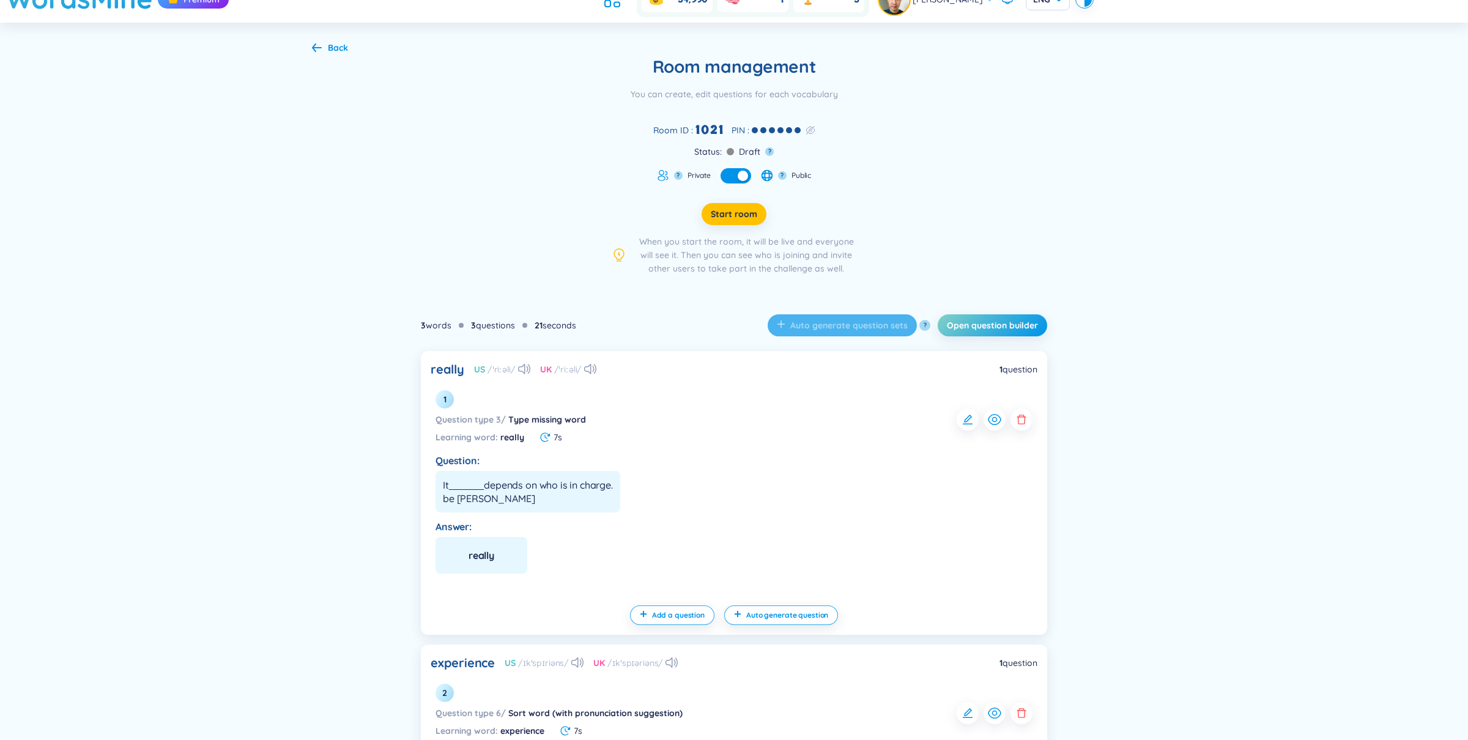
scroll to position [29, 0]
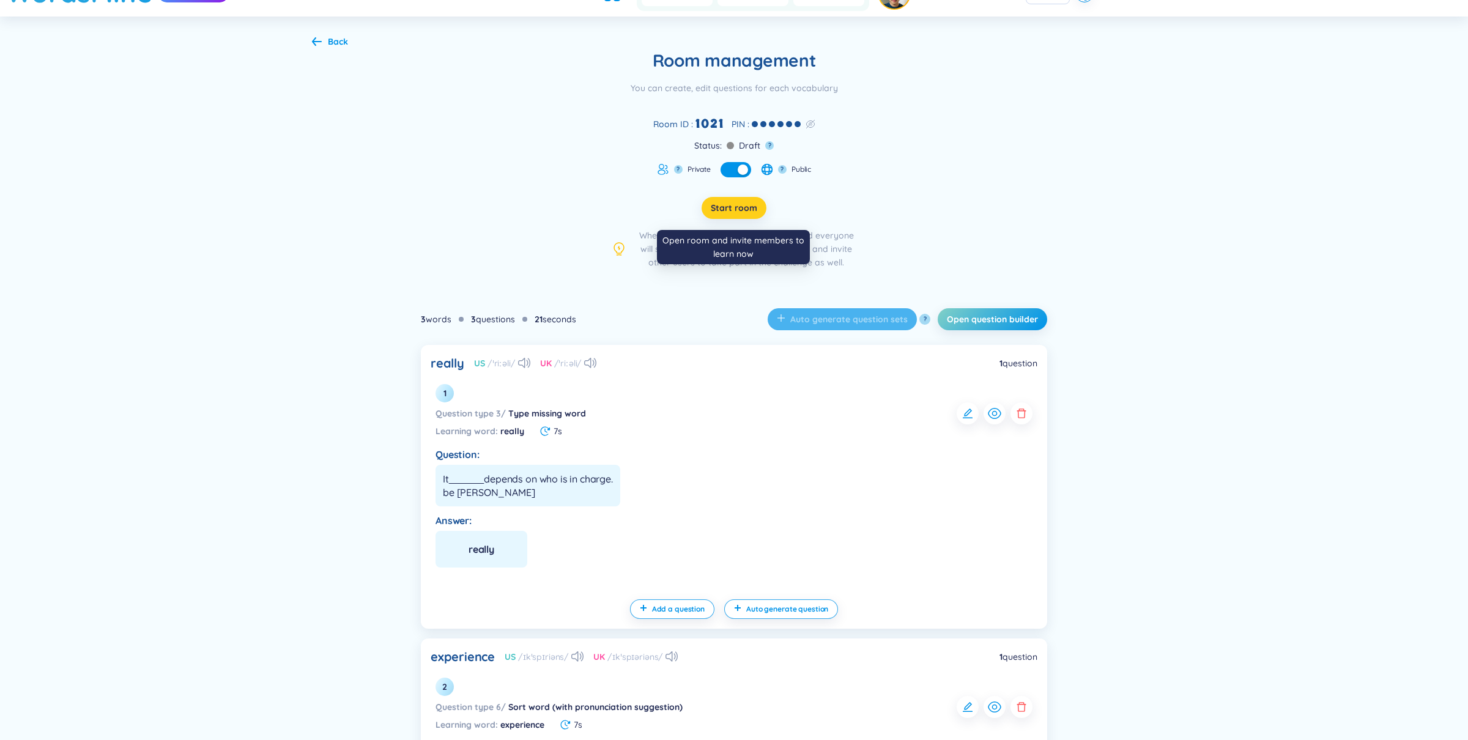
click at [738, 209] on span "Start room" at bounding box center [734, 208] width 46 height 12
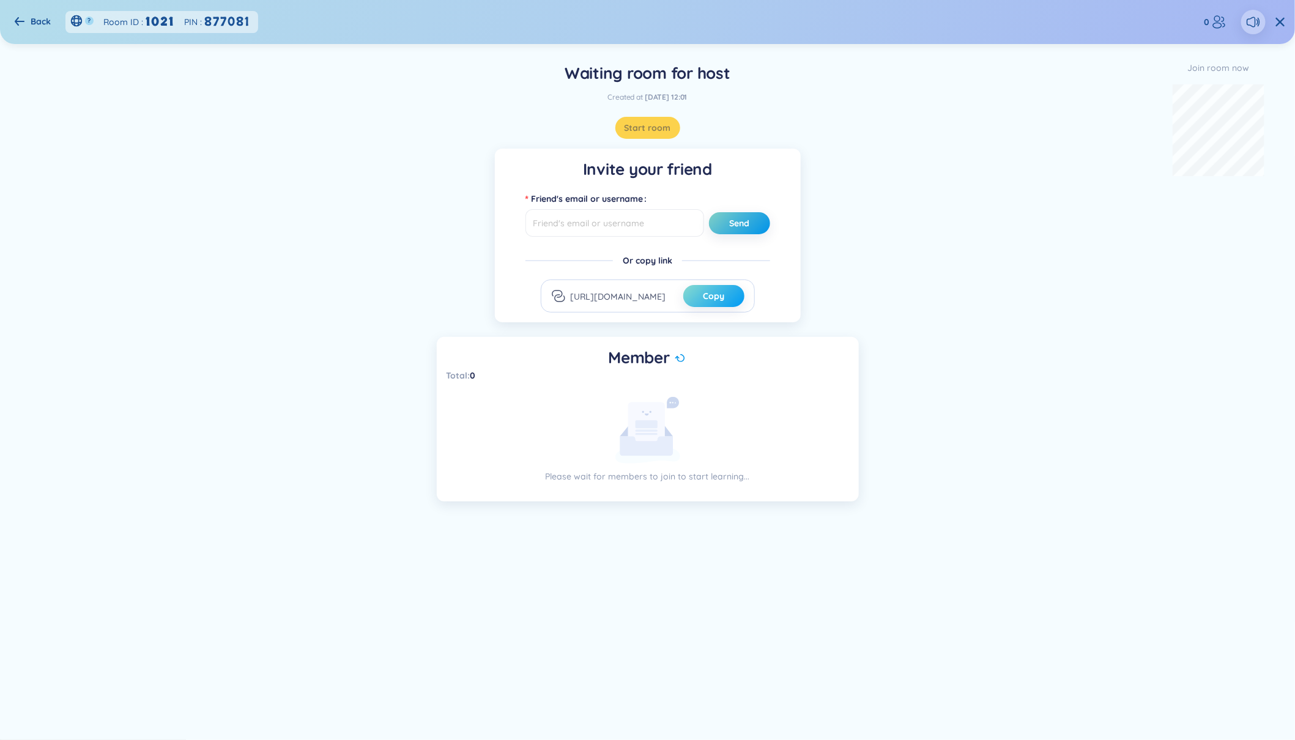
click at [717, 299] on span "Copy" at bounding box center [713, 296] width 21 height 12
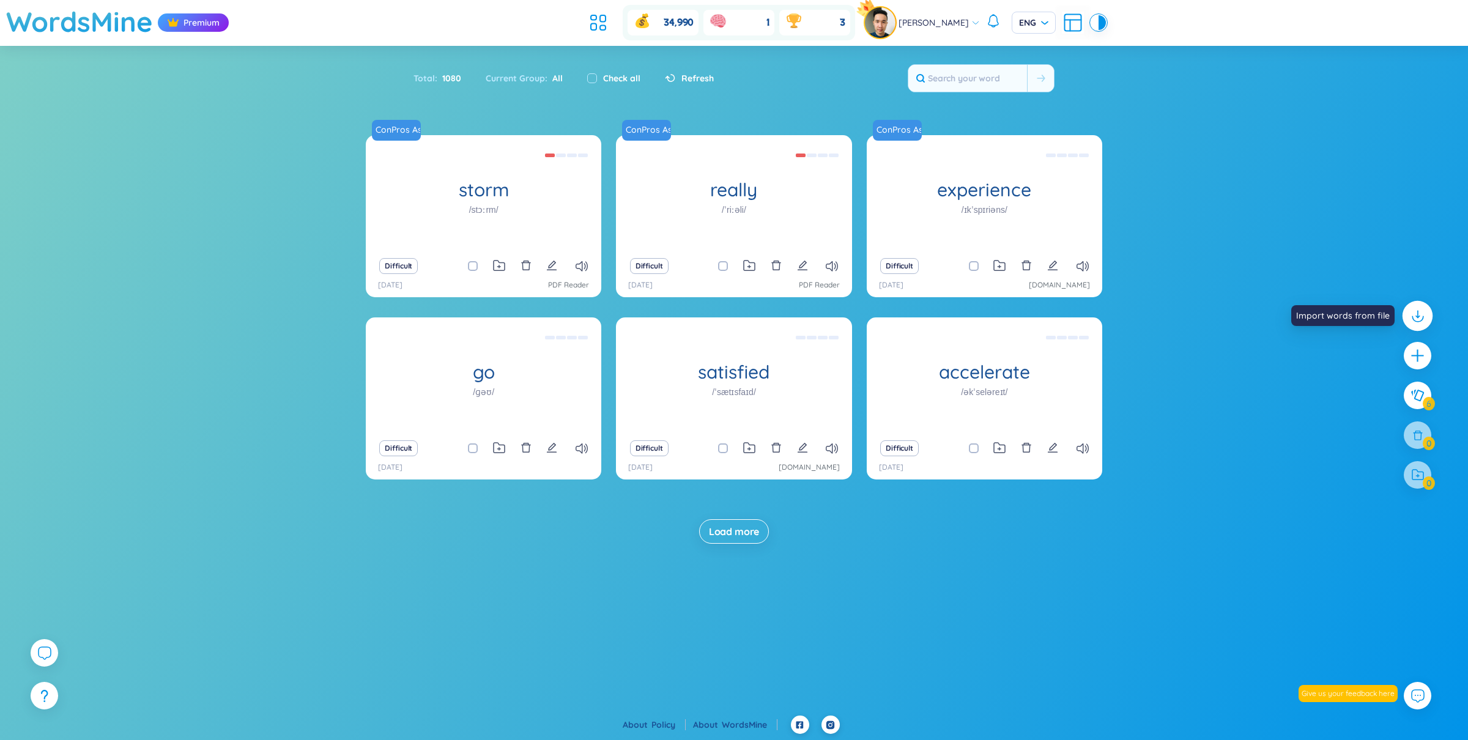
click at [1420, 316] on icon at bounding box center [1417, 316] width 16 height 16
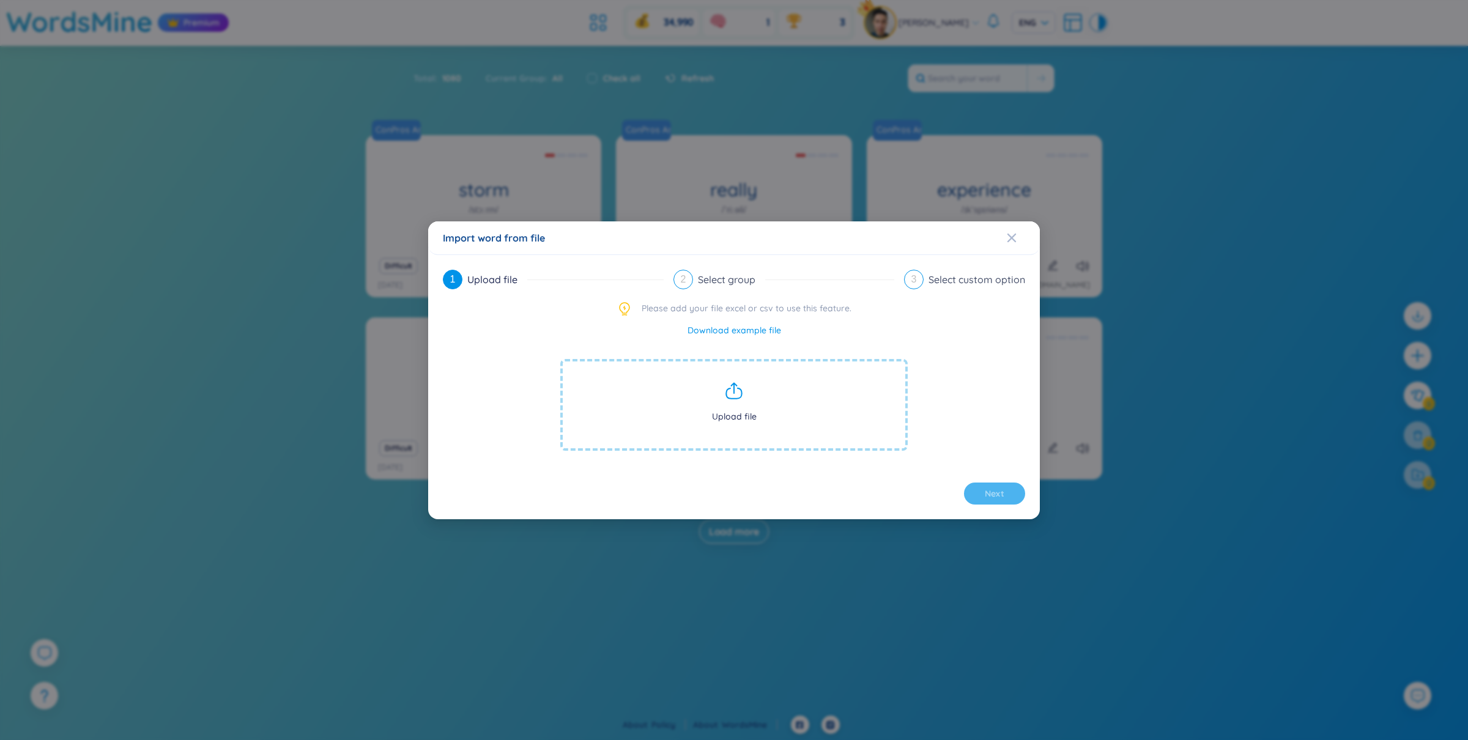
click at [586, 62] on div "Import word from file 1 Upload file 2 Select group 3 Select custom option Pleas…" at bounding box center [734, 370] width 1468 height 740
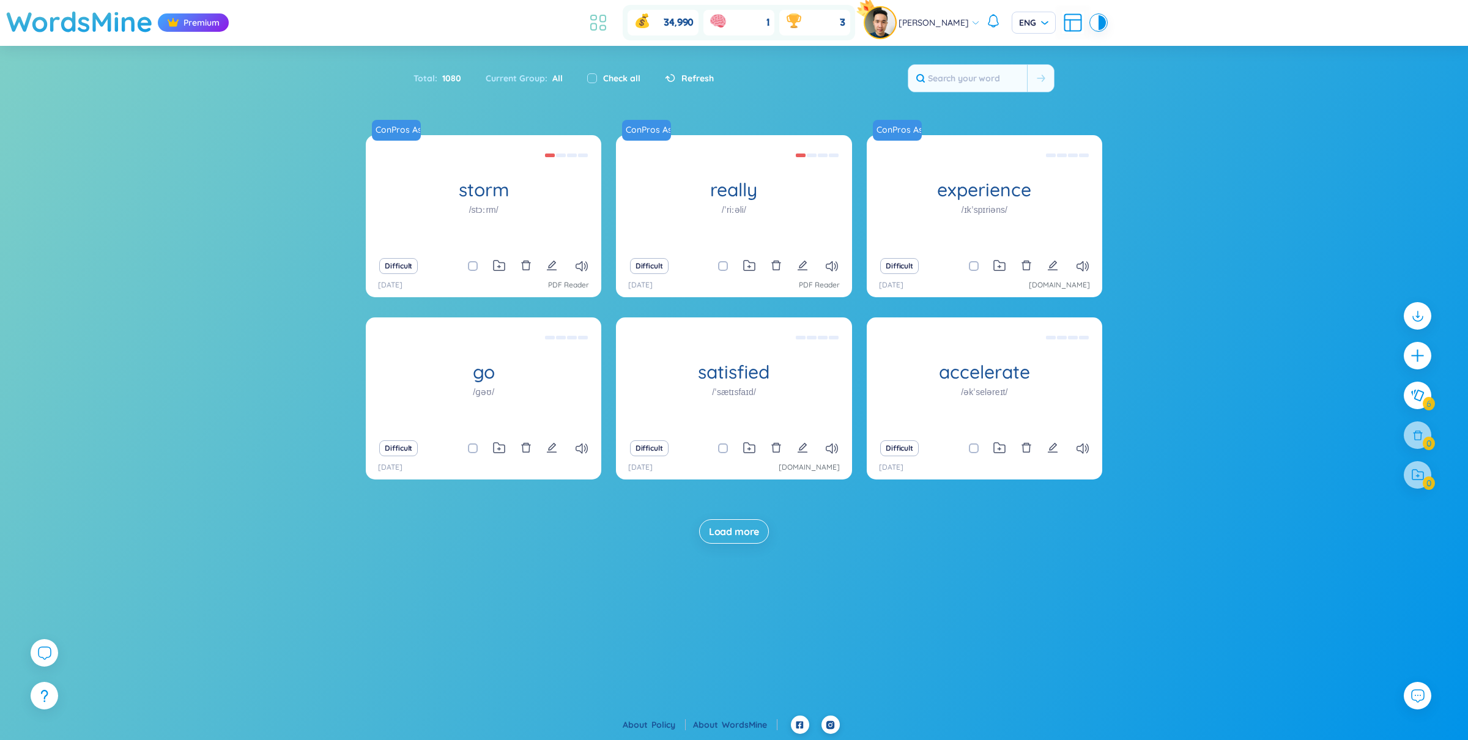
click at [609, 23] on icon at bounding box center [598, 23] width 22 height 22
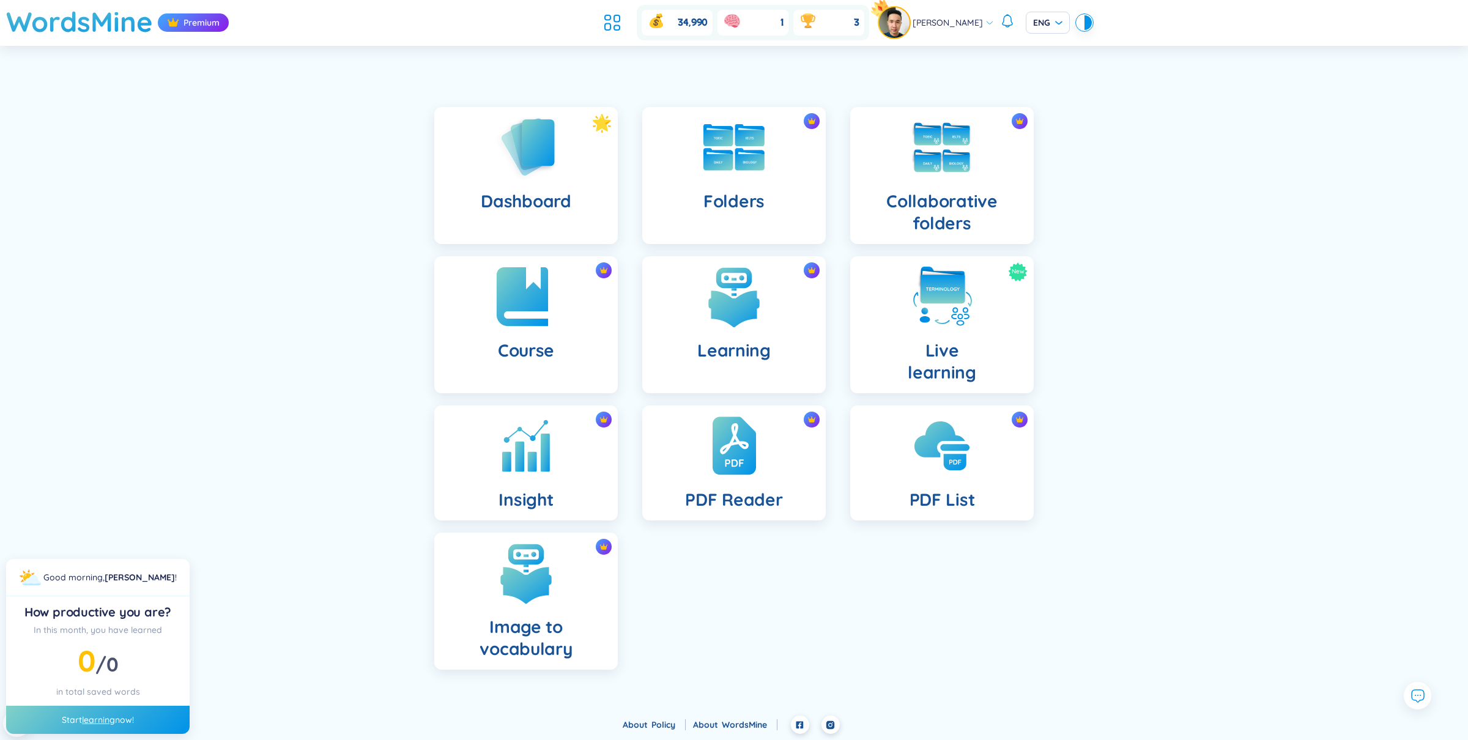
click at [547, 314] on img at bounding box center [525, 296] width 67 height 67
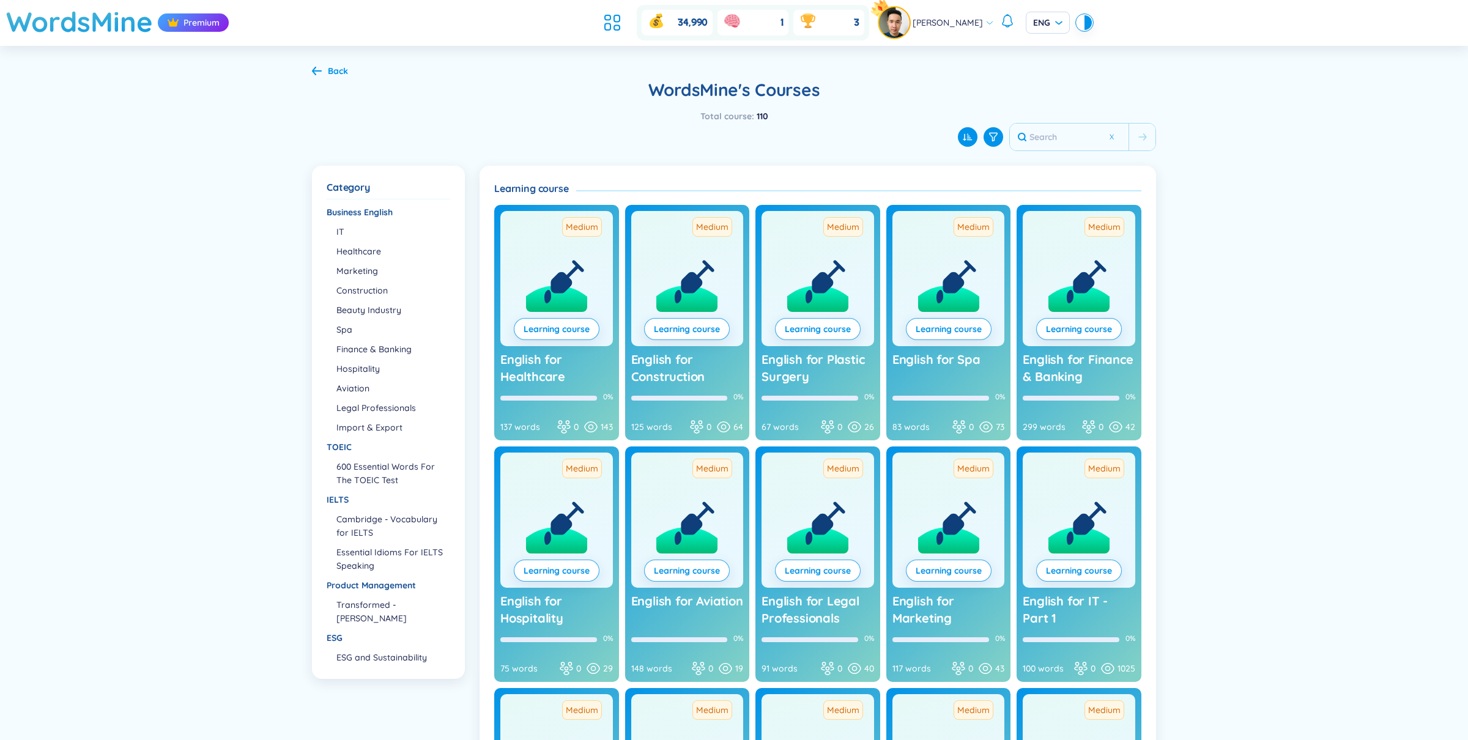
click at [338, 73] on div "Back" at bounding box center [338, 70] width 20 height 13
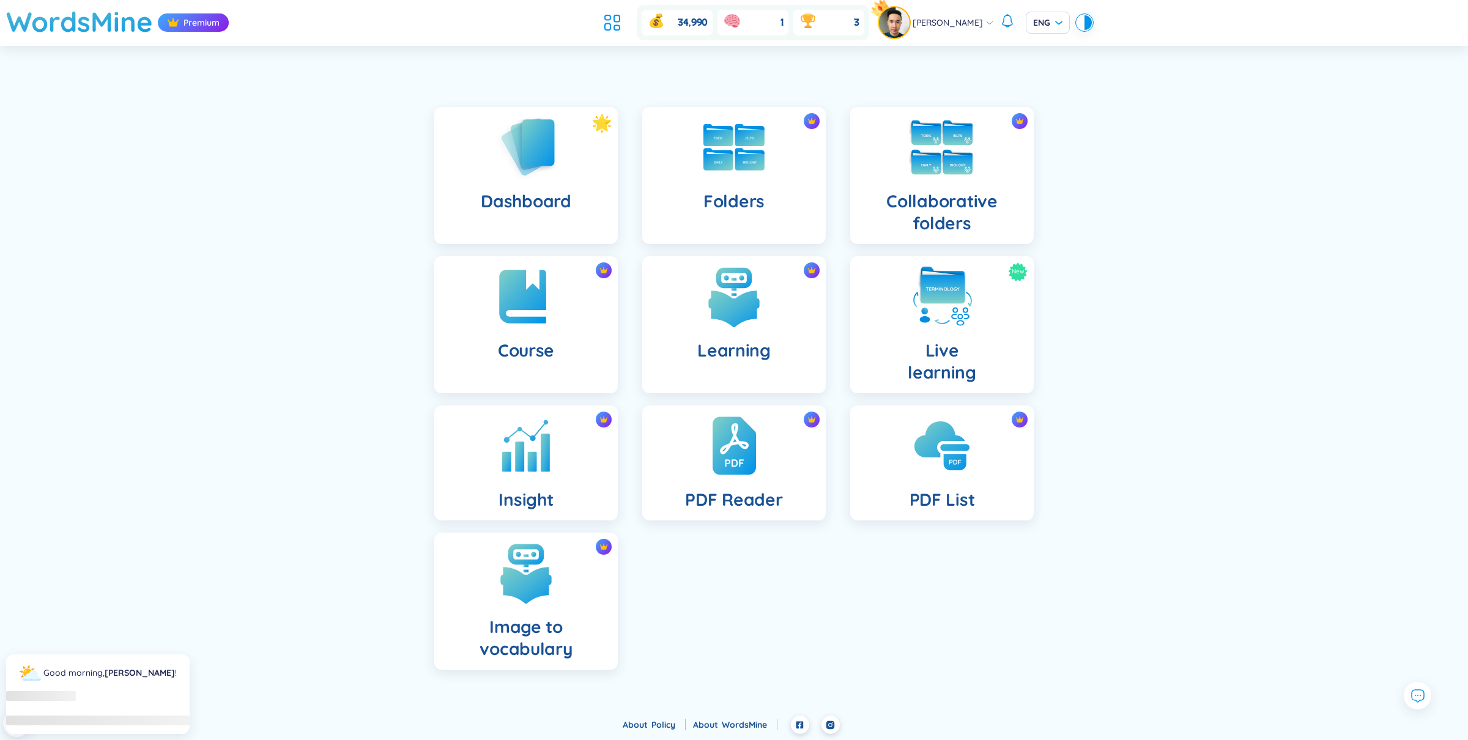
click at [932, 184] on div "Collaborative folders" at bounding box center [941, 175] width 183 height 137
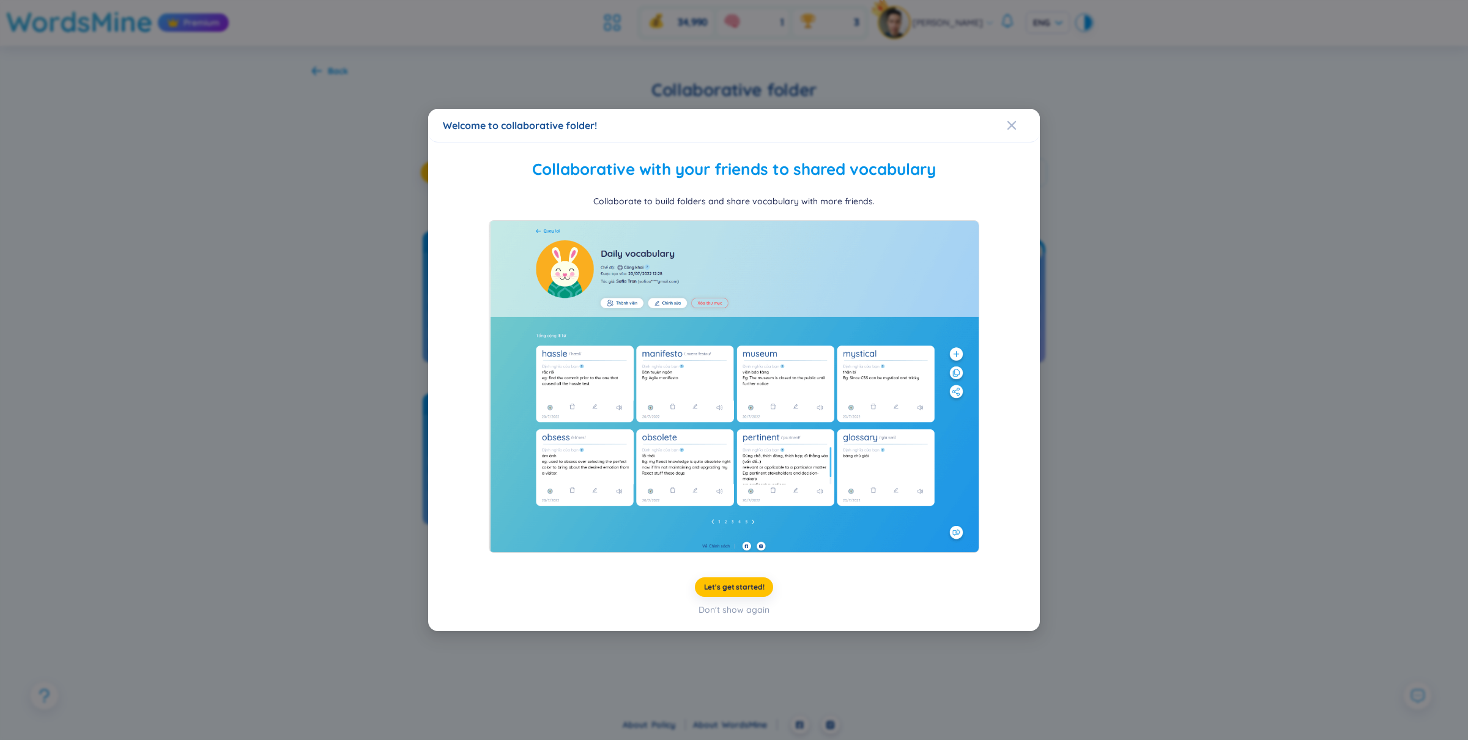
click at [1215, 129] on div "Welcome to collaborative folder! Collaborative with your friends to shared voca…" at bounding box center [734, 370] width 1468 height 740
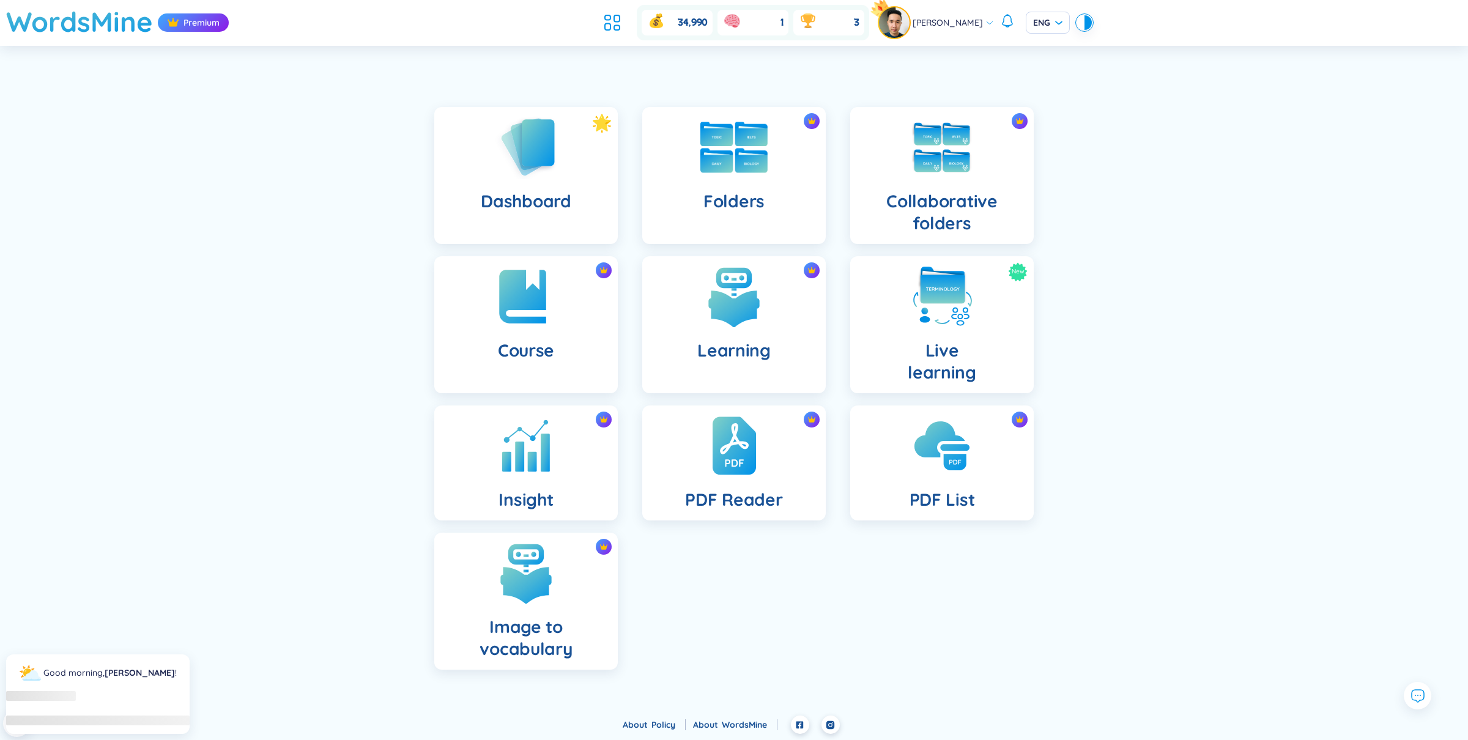
click at [702, 160] on img at bounding box center [733, 147] width 67 height 51
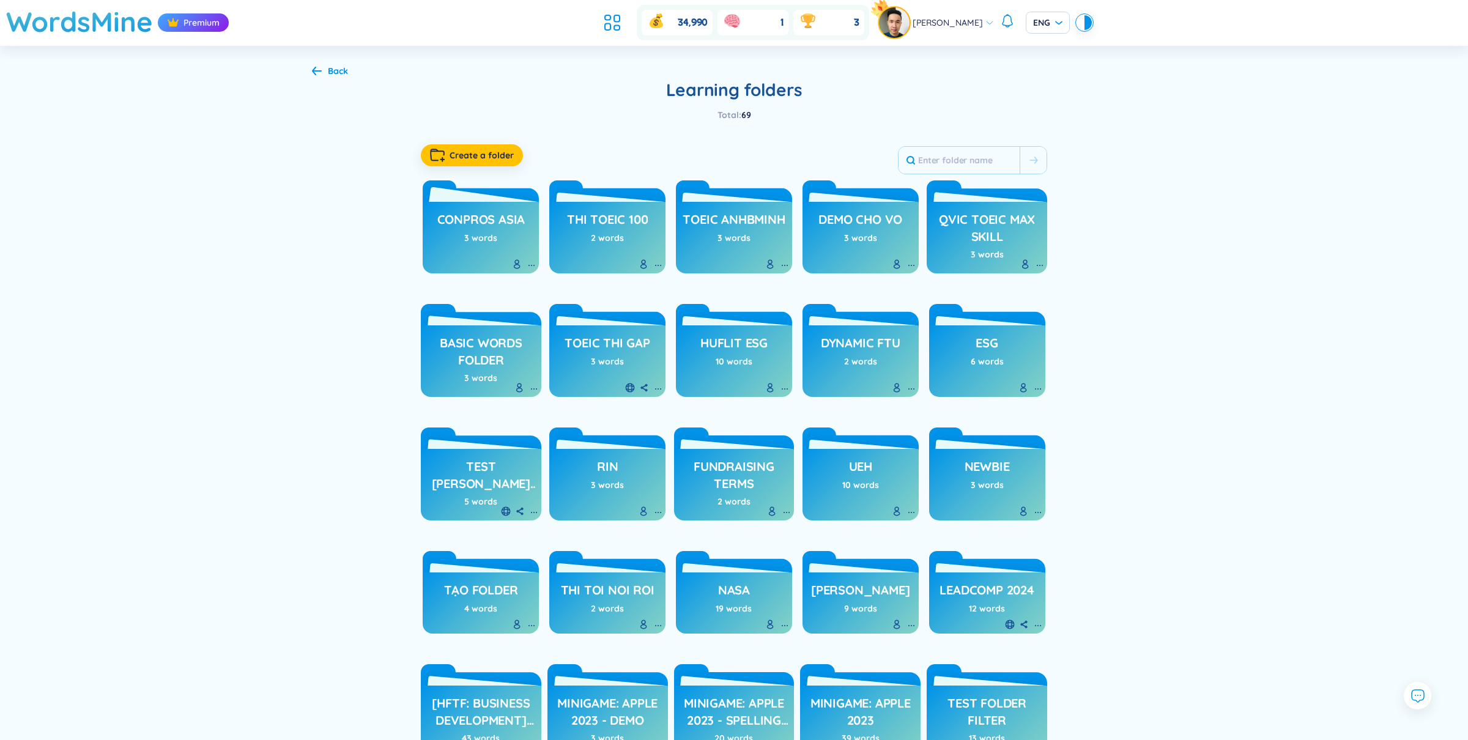
click at [531, 264] on icon at bounding box center [532, 266] width 10 height 10
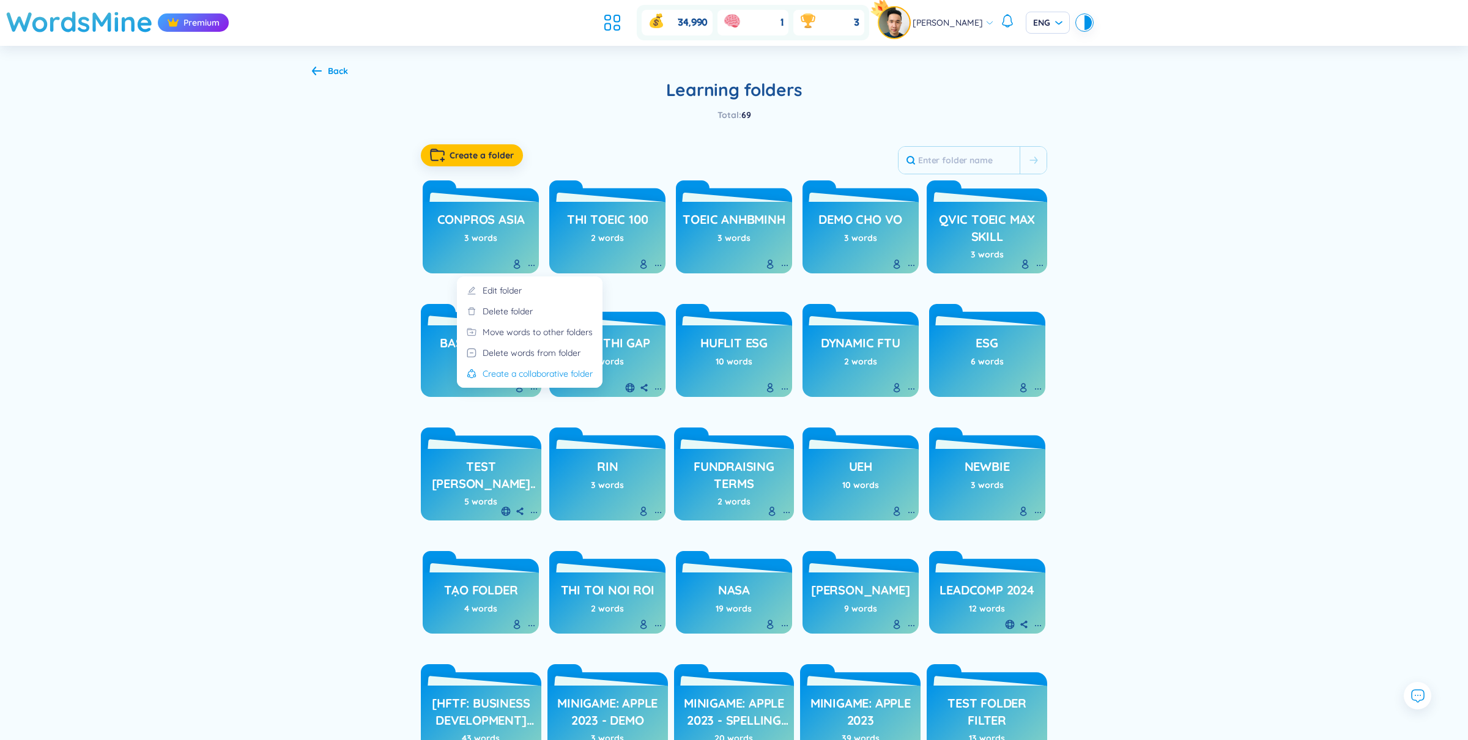
click at [524, 375] on div "Create a collaborative folder" at bounding box center [538, 373] width 110 height 13
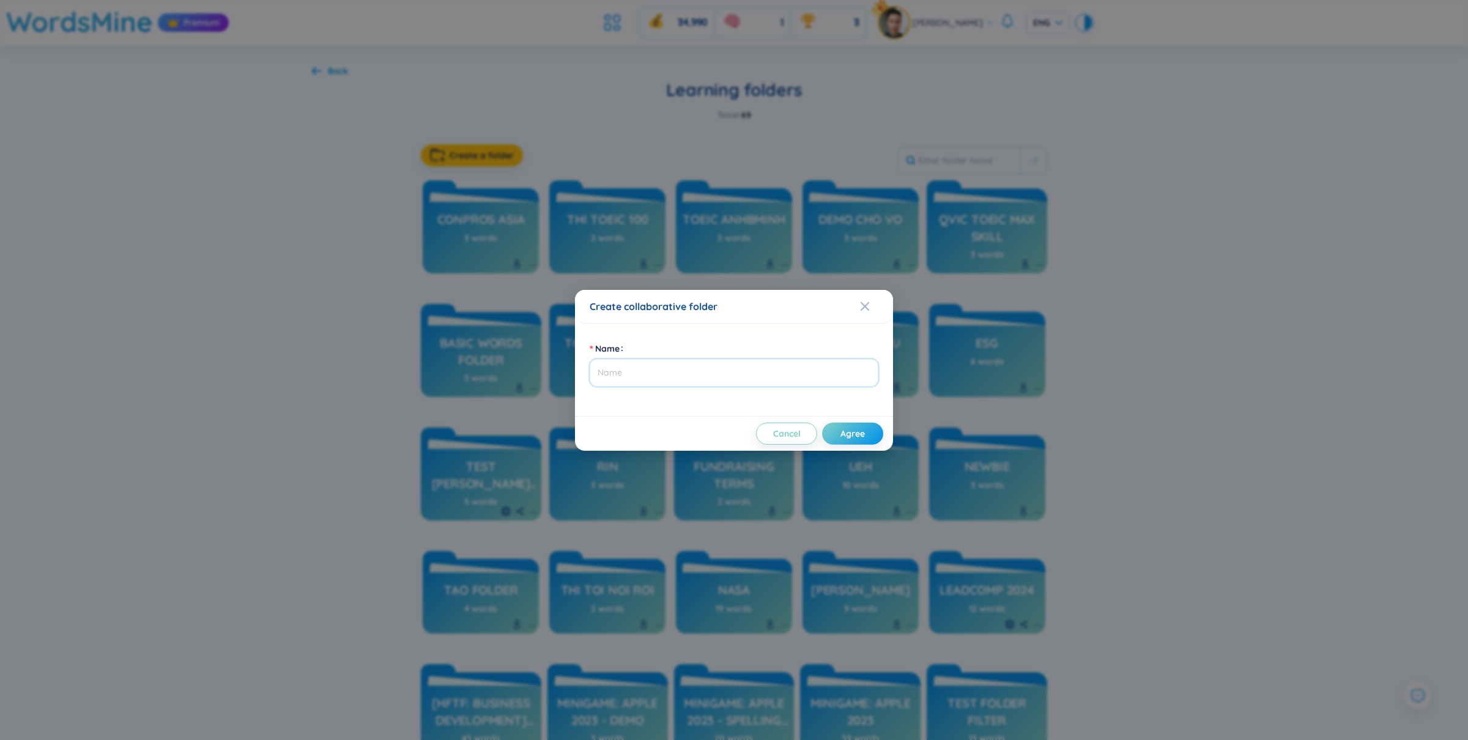
type input "T"
type input "Im a teacher"
click at [868, 429] on button "Agree" at bounding box center [852, 434] width 61 height 22
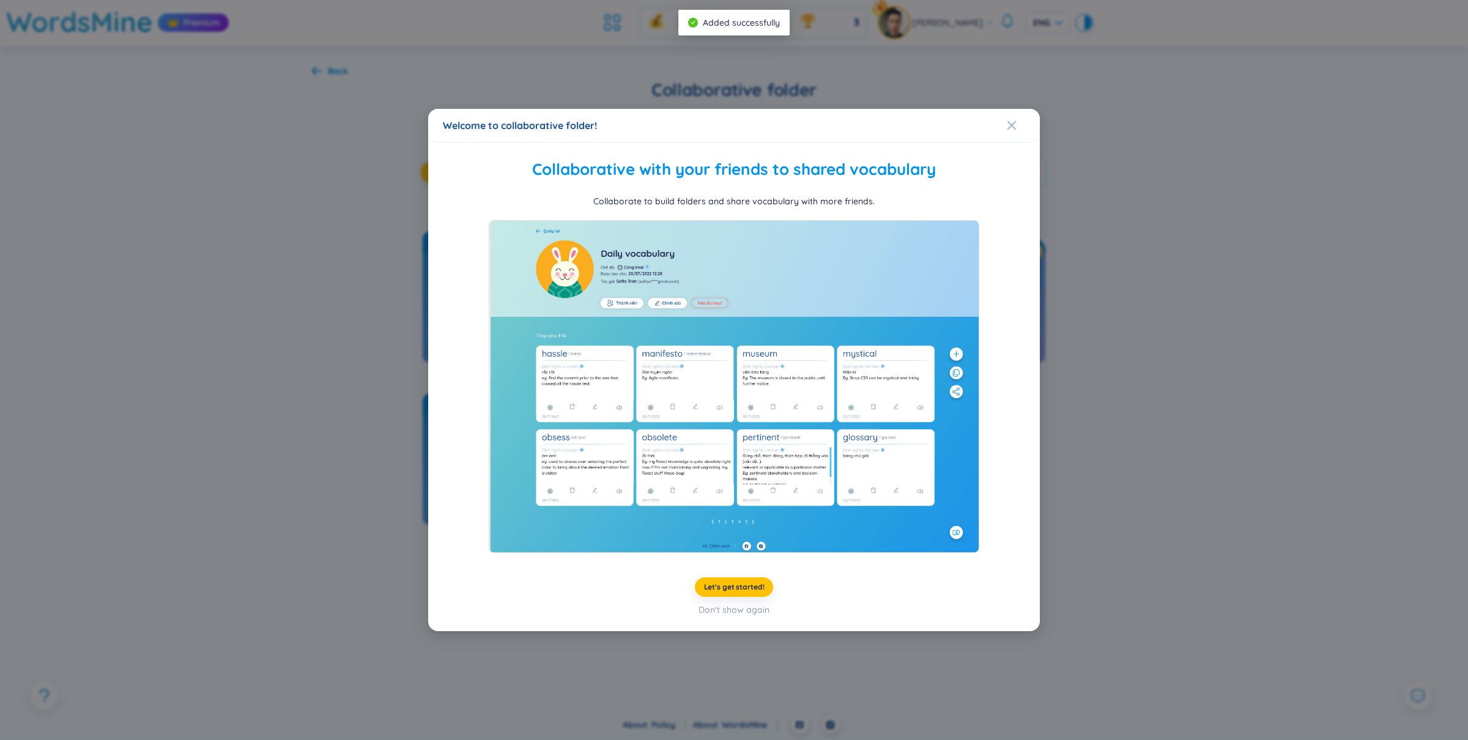
click at [338, 71] on div "Welcome to collaborative folder! Collaborative with your friends to shared voca…" at bounding box center [734, 370] width 1468 height 740
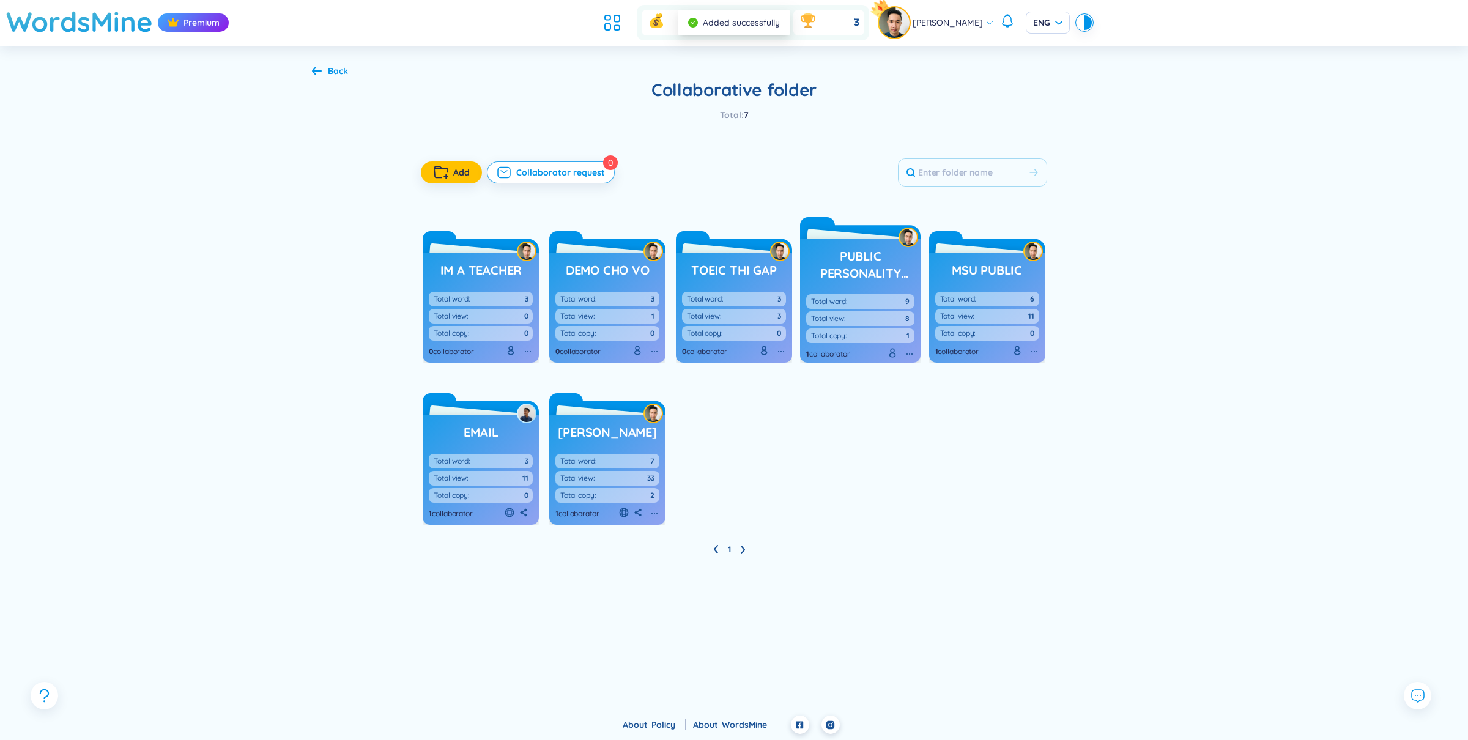
click at [338, 71] on div "Back" at bounding box center [338, 70] width 20 height 13
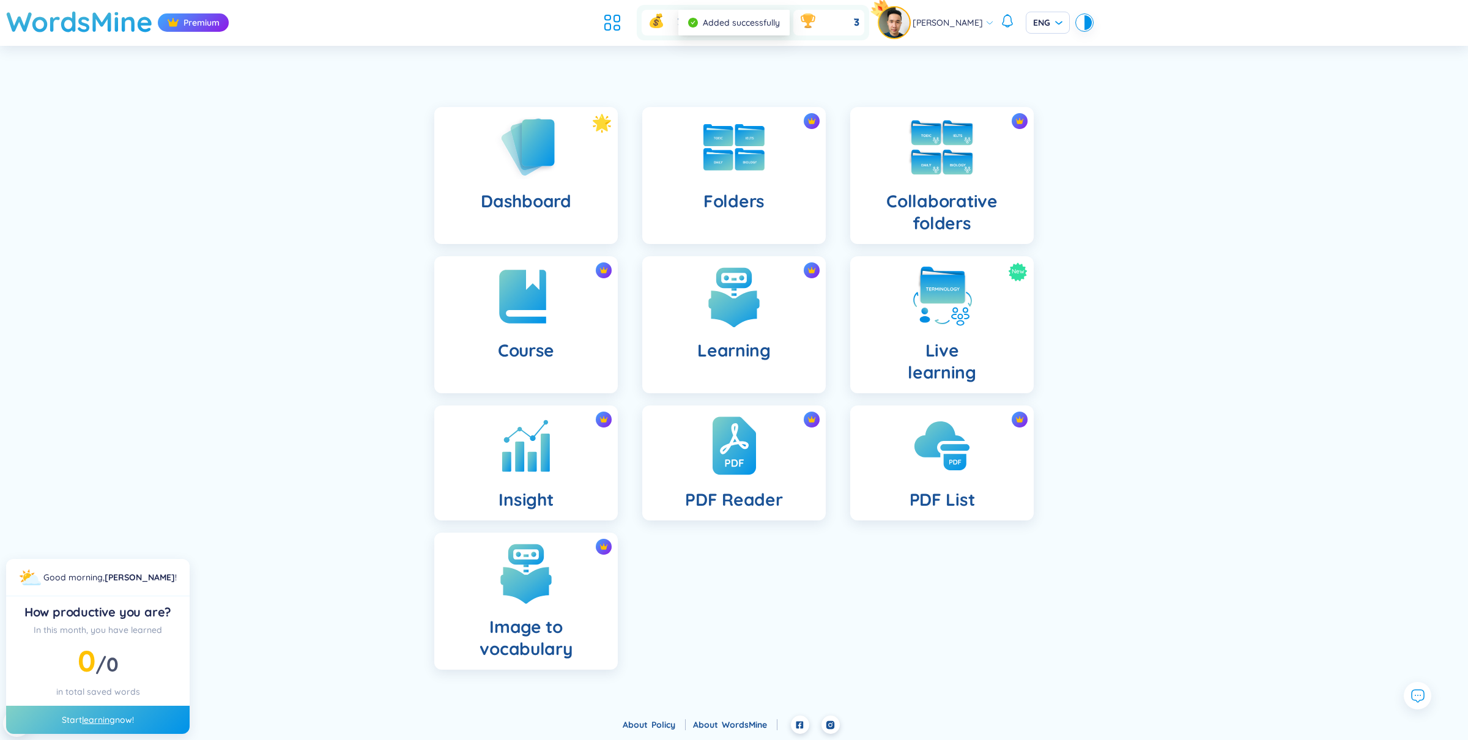
click at [966, 157] on img at bounding box center [941, 147] width 67 height 67
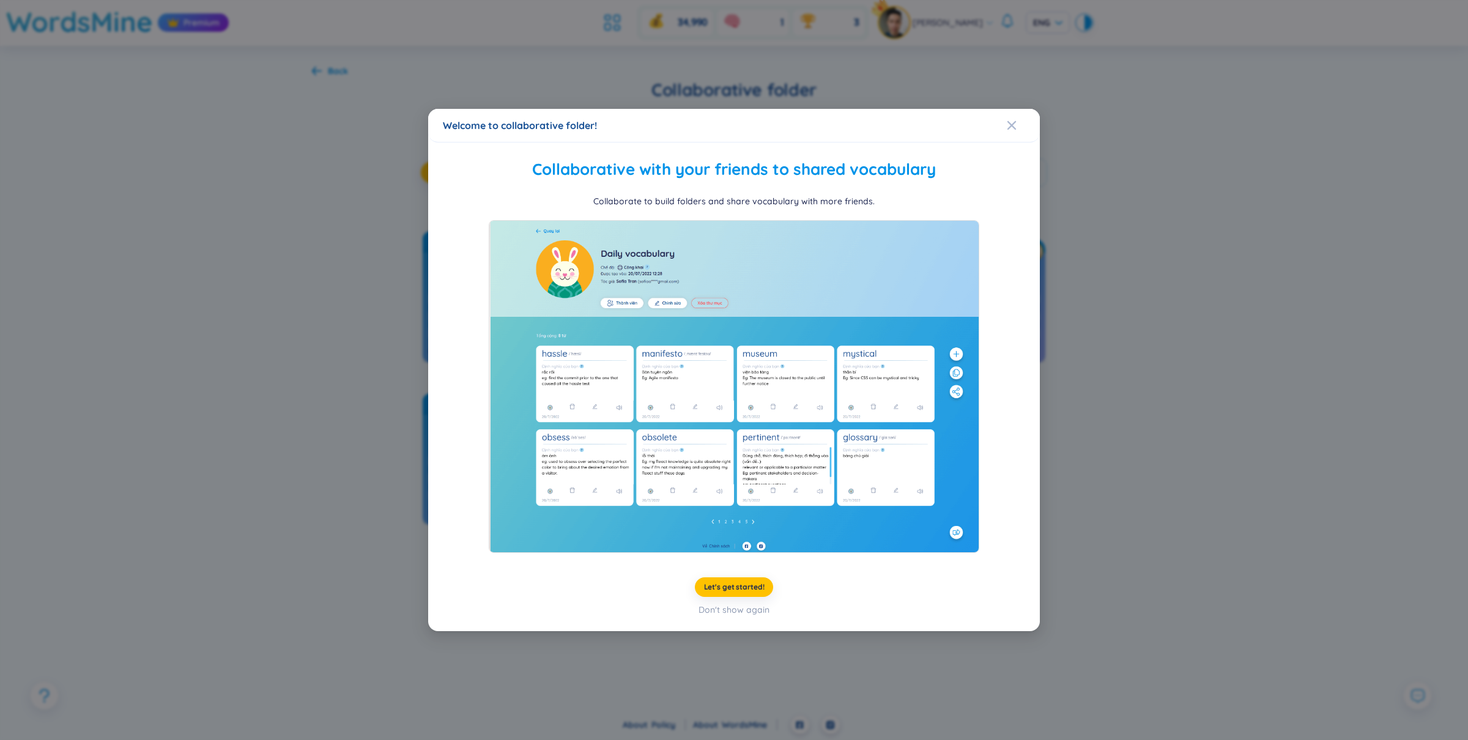
click at [386, 309] on div "Welcome to collaborative folder! Collaborative with your friends to shared voca…" at bounding box center [734, 370] width 1468 height 740
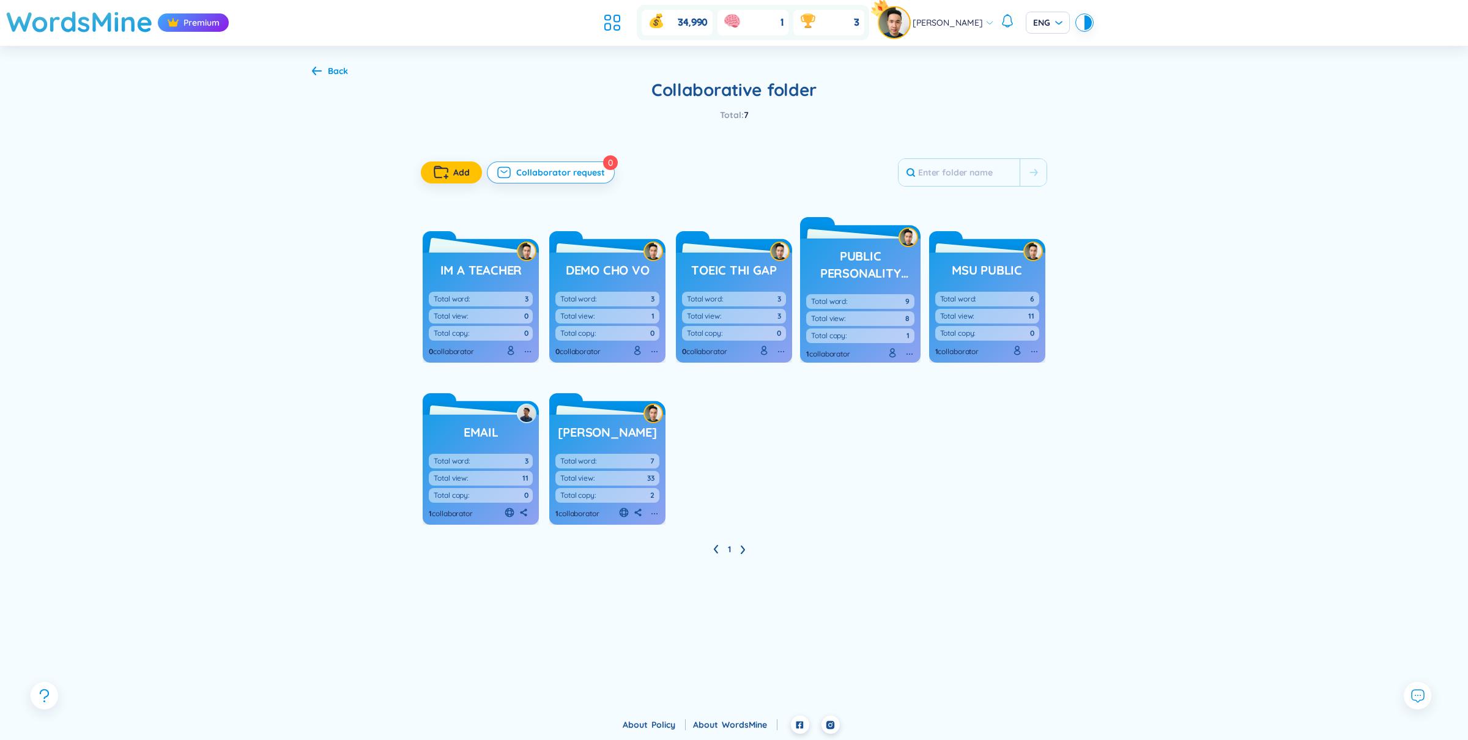
click at [480, 275] on h3 "Im a teacher" at bounding box center [481, 270] width 82 height 17
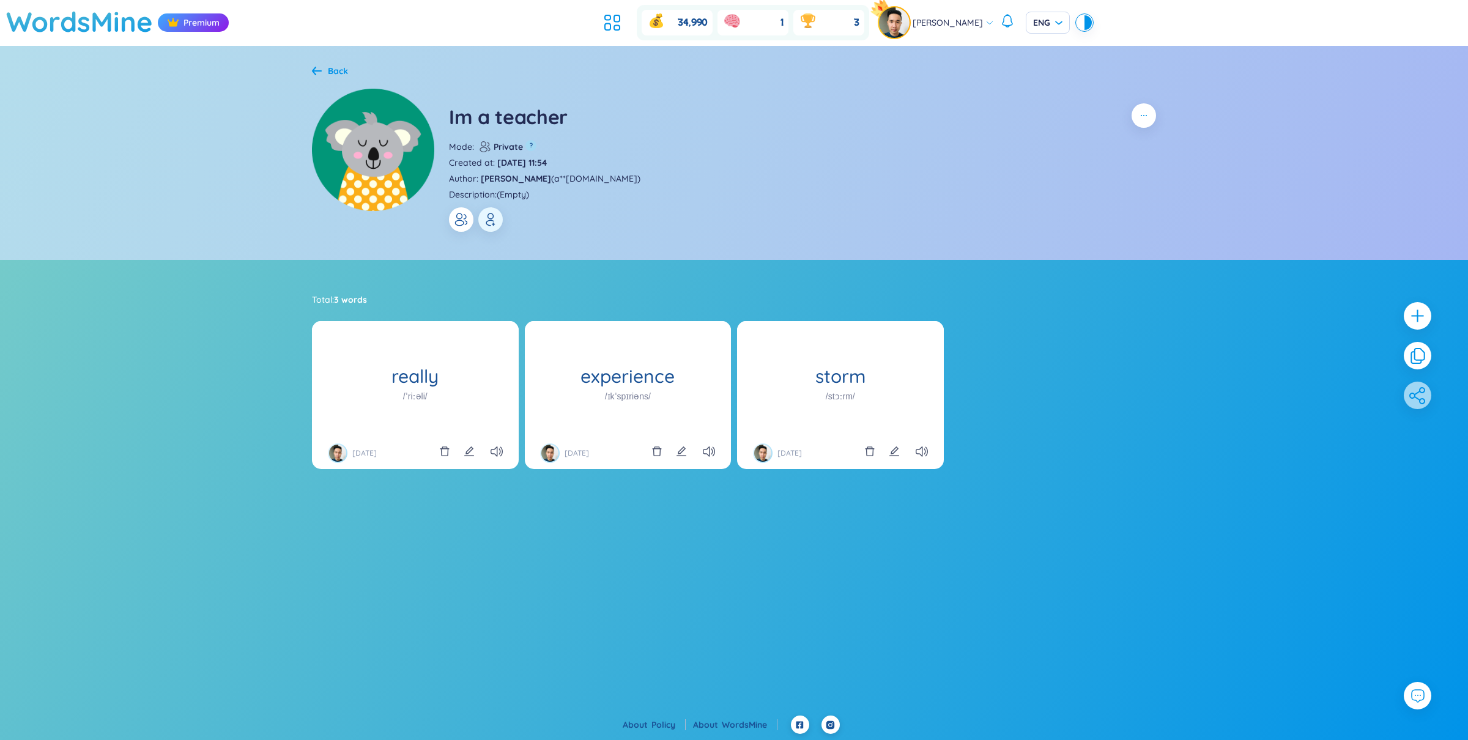
click at [465, 218] on icon "button" at bounding box center [461, 219] width 15 height 15
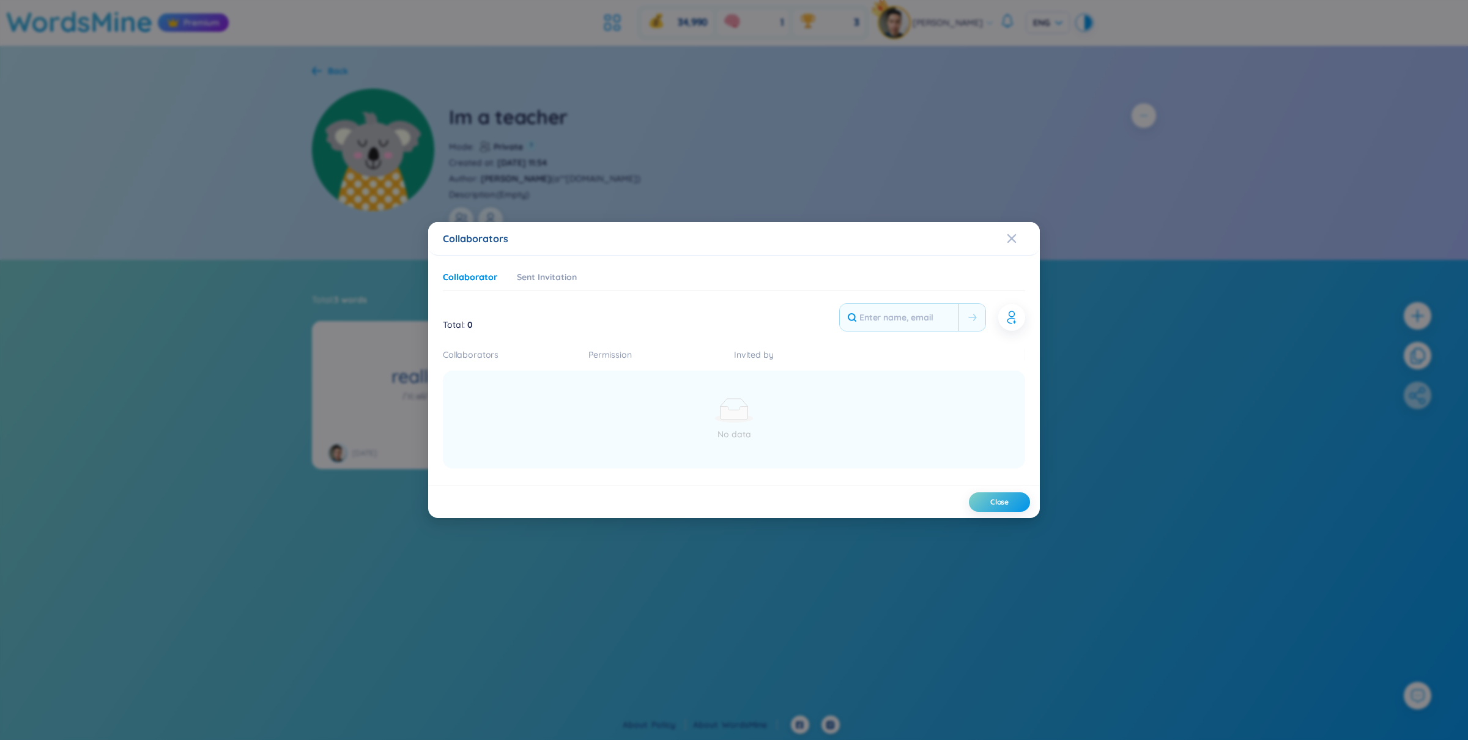
click at [1105, 360] on div "Collaborators Collaborator Sent Invitation Total : 0 Collaborators Permission I…" at bounding box center [734, 370] width 1468 height 740
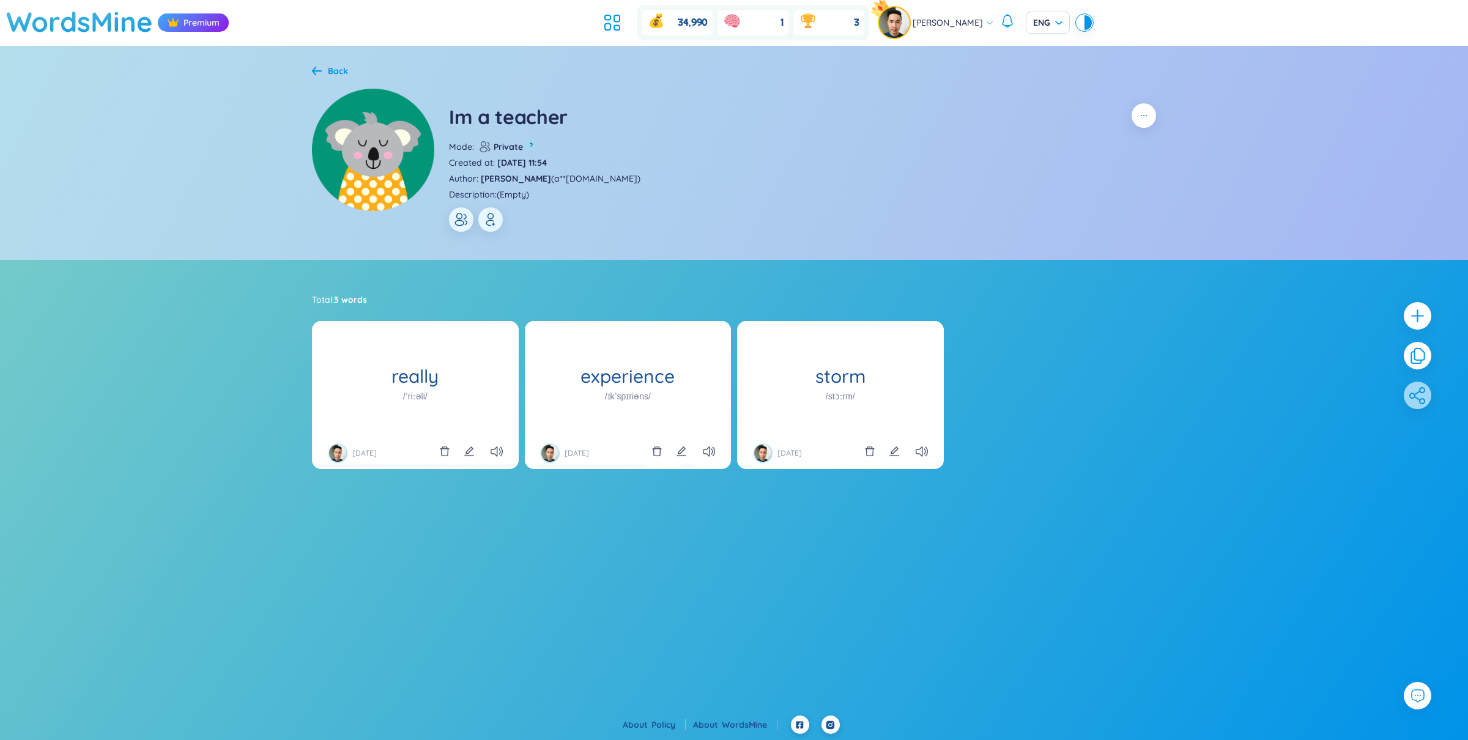
click at [339, 78] on div "Back Im a teacher Mode : Private ? Created at : [DATE] 11:54 Author : [PERSON_N…" at bounding box center [734, 153] width 881 height 215
click at [349, 67] on div "Back Im a teacher Mode : Private ? Created at : [DATE] 11:54 Author : [PERSON_N…" at bounding box center [734, 153] width 881 height 215
